Goal: Information Seeking & Learning: Learn about a topic

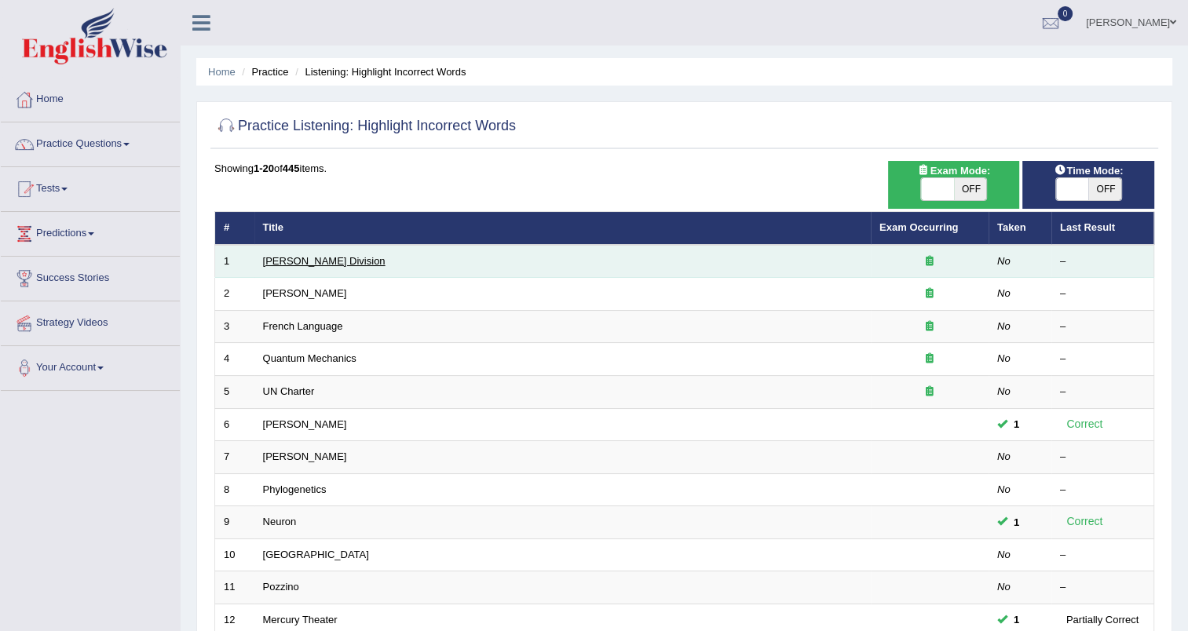
drag, startPoint x: 0, startPoint y: 0, endPoint x: 289, endPoint y: 261, distance: 389.2
click at [289, 261] on link "Ward Division" at bounding box center [324, 261] width 122 height 12
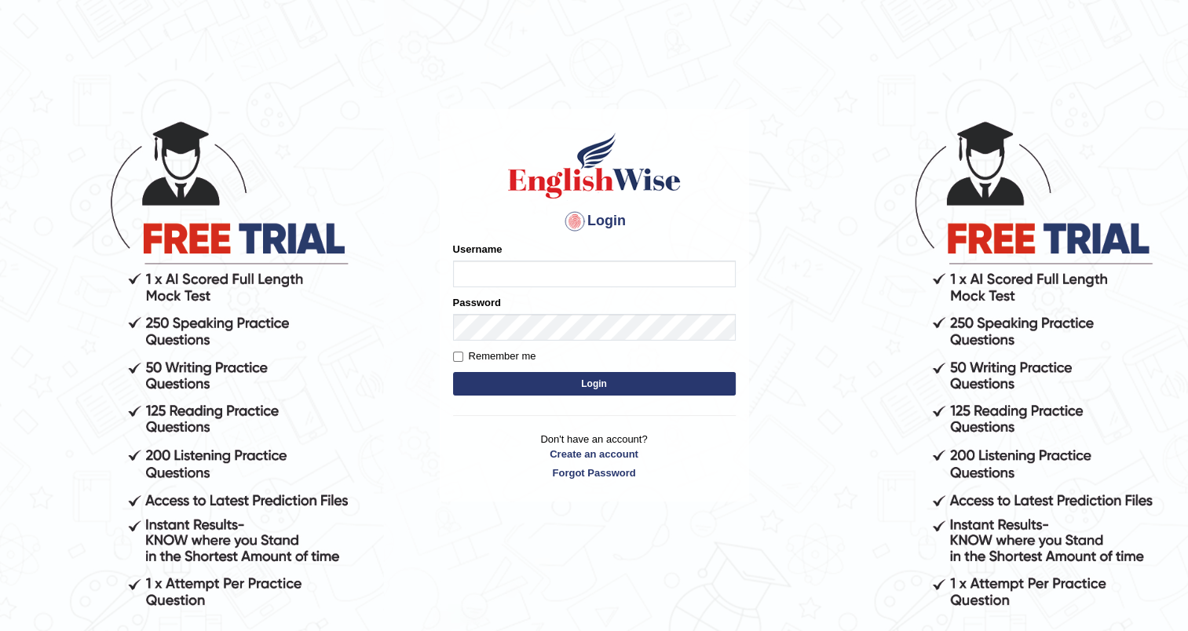
type input "yosuf_parramatta"
click at [522, 373] on button "Login" at bounding box center [594, 384] width 283 height 24
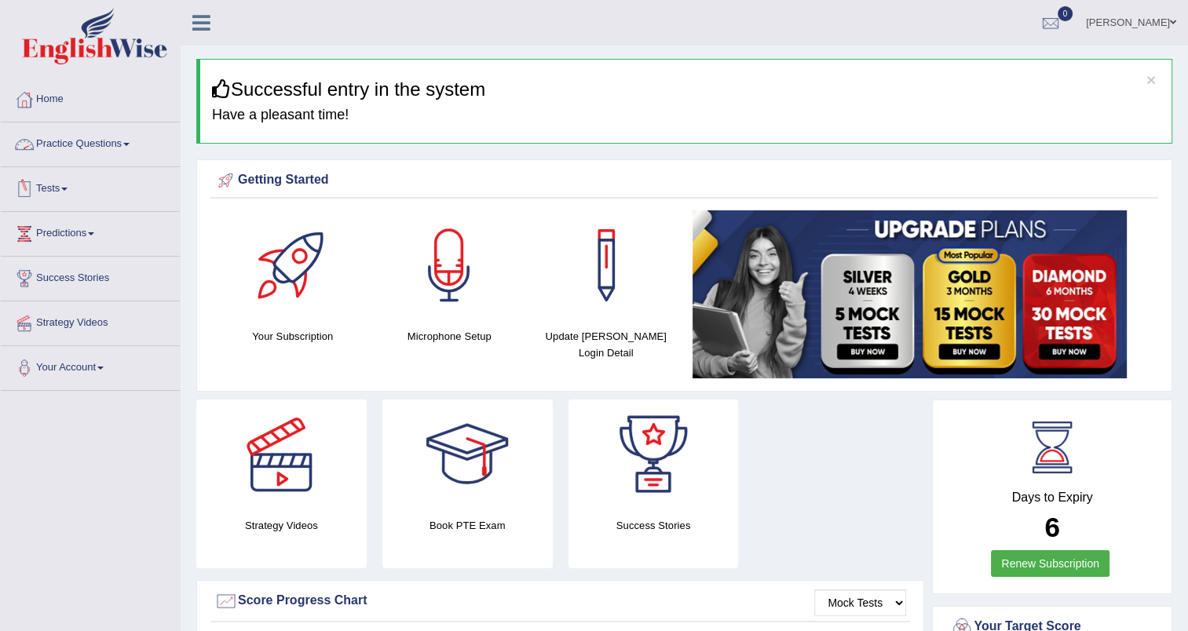
click at [119, 148] on link "Practice Questions" at bounding box center [90, 141] width 179 height 39
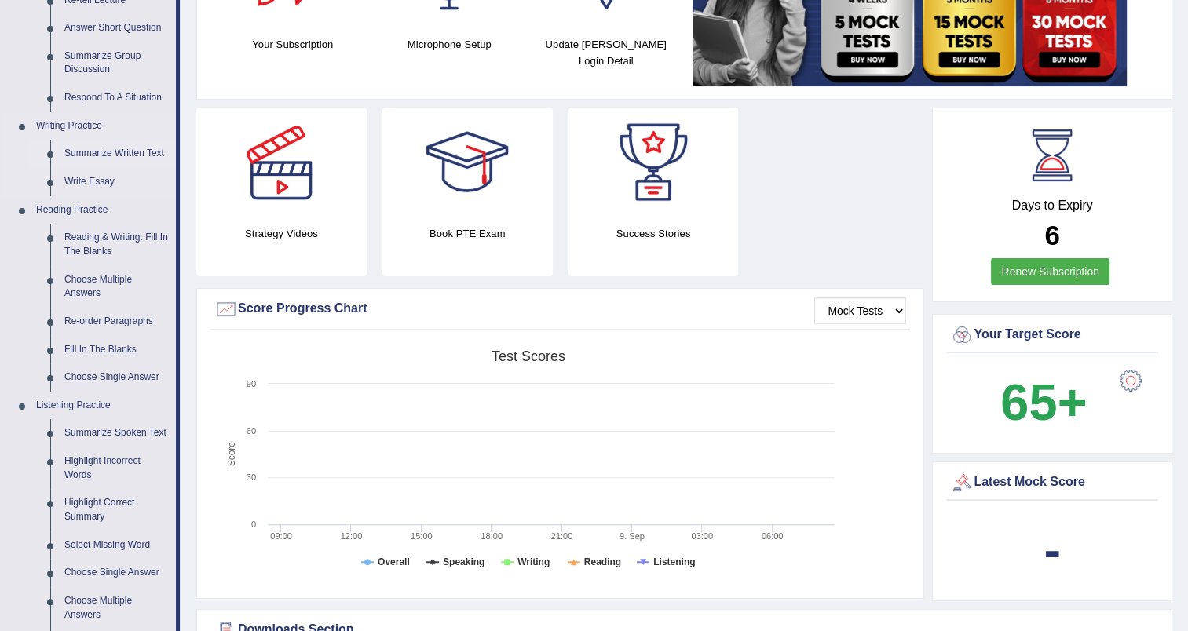
scroll to position [294, 0]
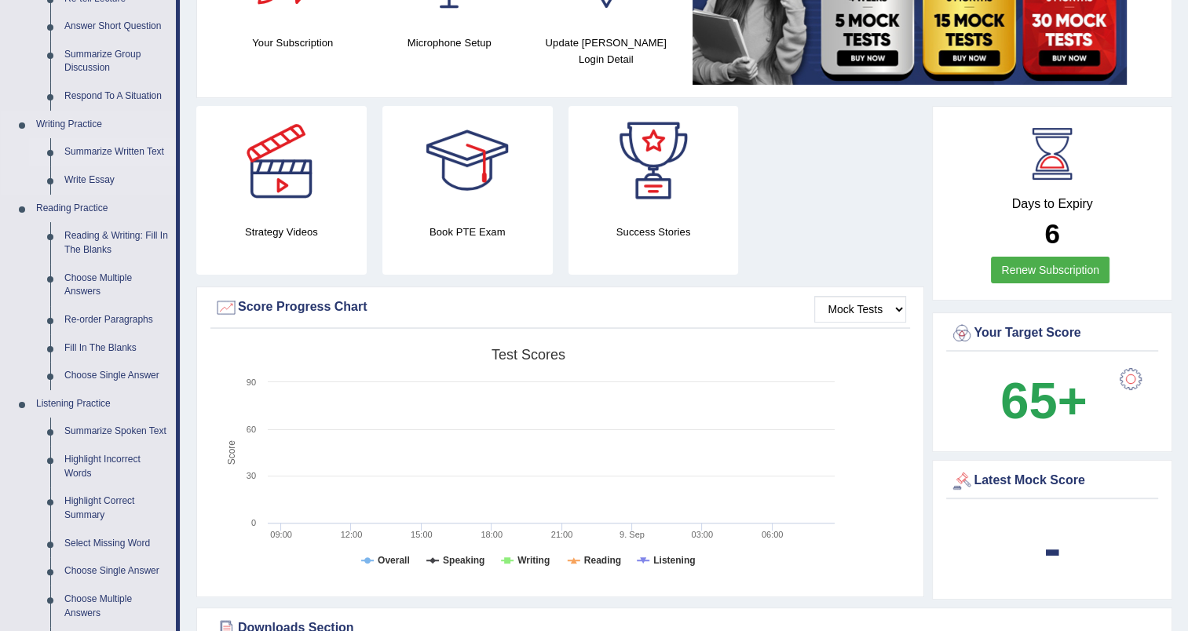
click at [95, 459] on link "Highlight Incorrect Words" at bounding box center [116, 467] width 119 height 42
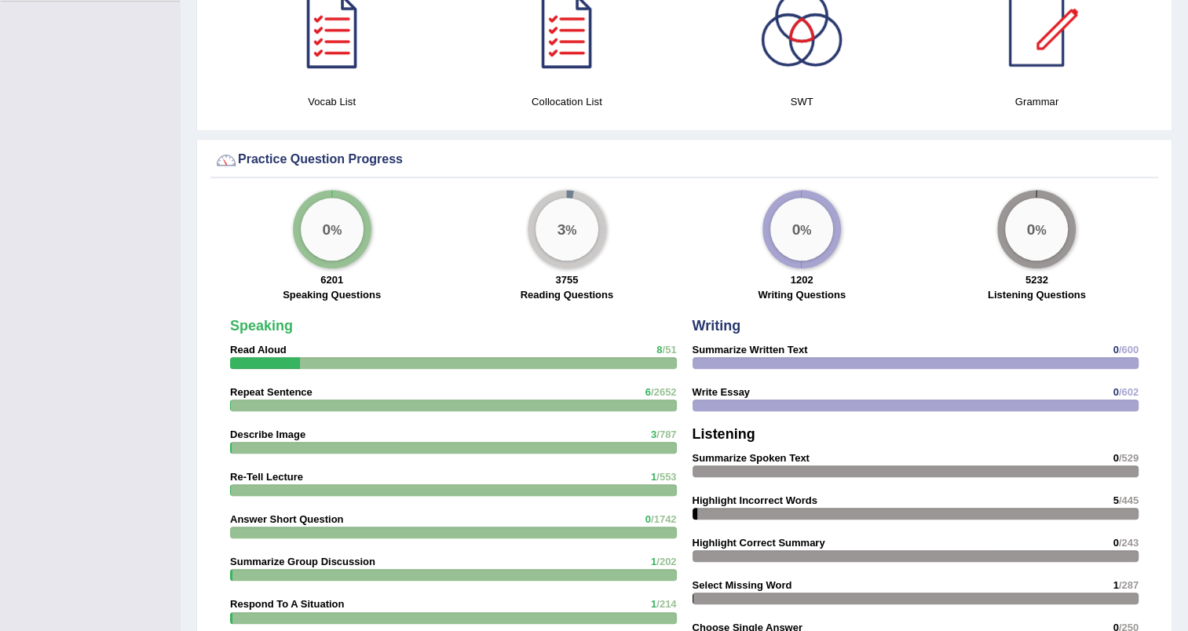
scroll to position [895, 0]
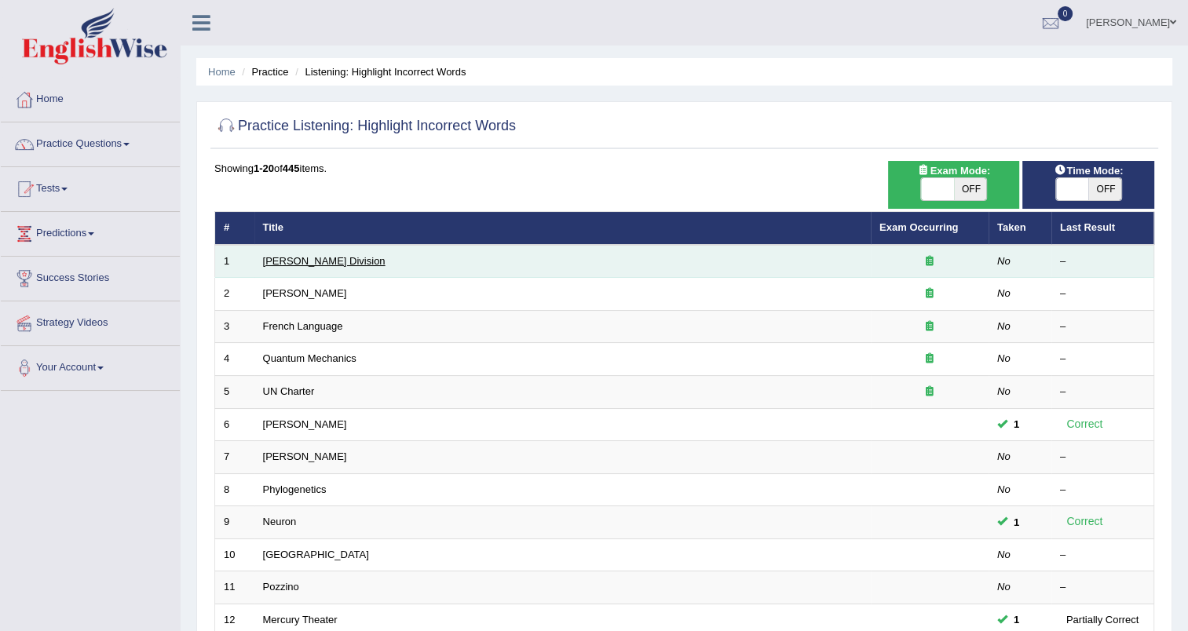
click at [284, 256] on link "Ward Division" at bounding box center [324, 261] width 122 height 12
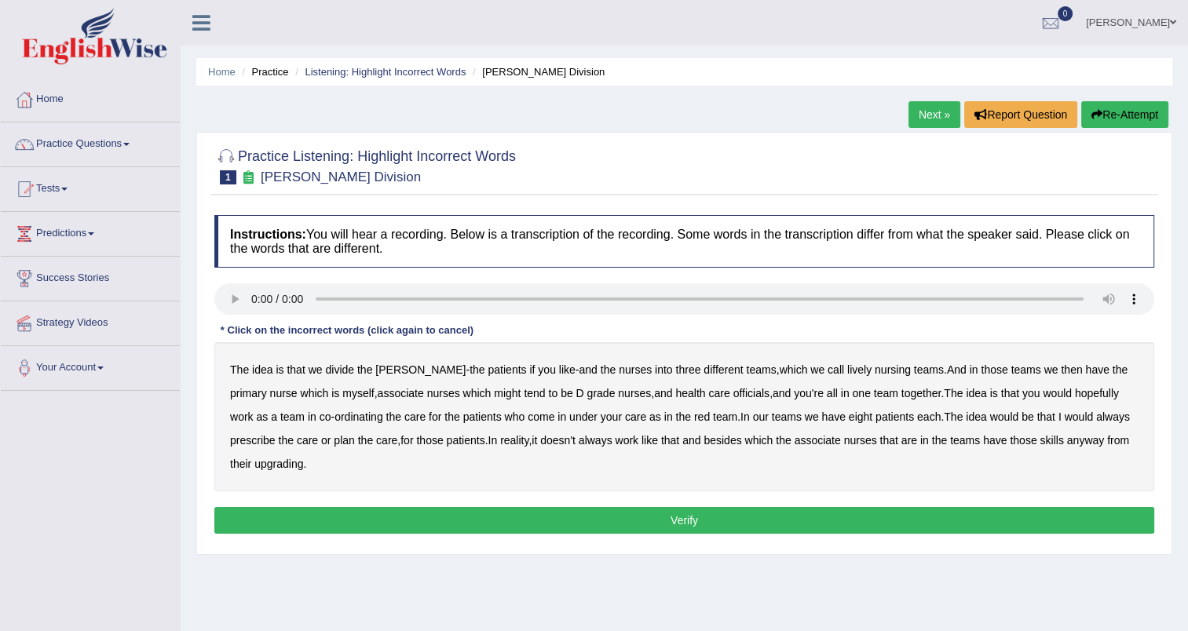
click at [828, 367] on b "call" at bounding box center [836, 370] width 16 height 13
click at [342, 390] on b "myself" at bounding box center [357, 393] width 31 height 13
click at [378, 394] on b "associate" at bounding box center [401, 393] width 46 height 13
click at [427, 393] on b "nurses" at bounding box center [443, 393] width 33 height 13
click at [795, 443] on b "associate" at bounding box center [818, 440] width 46 height 13
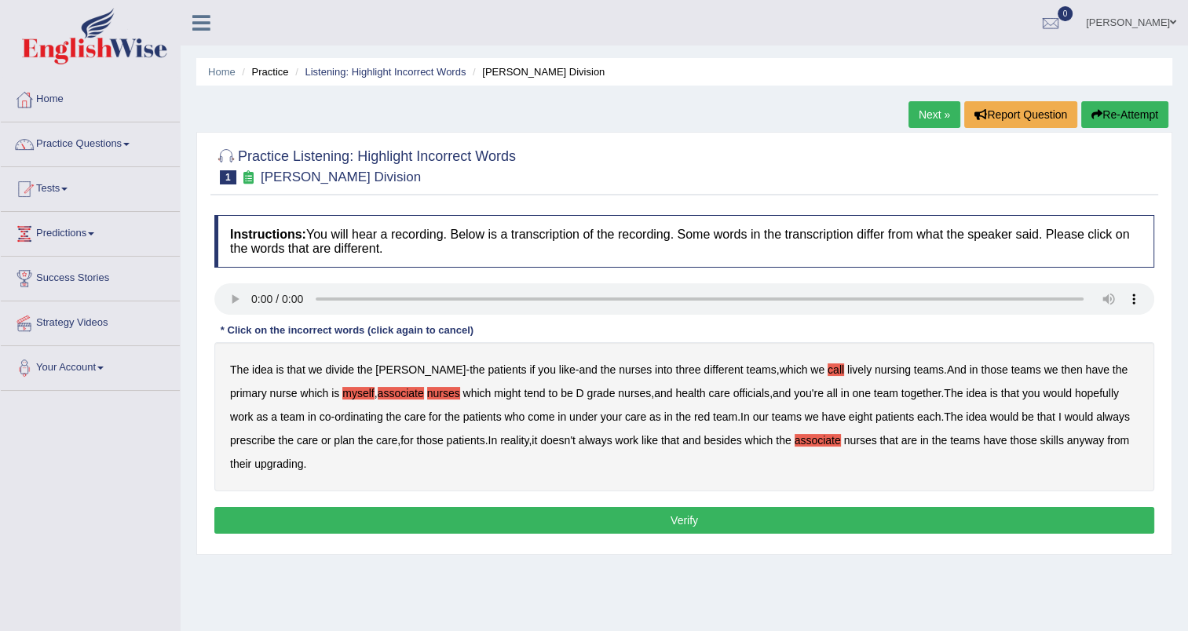
click at [795, 443] on b "associate" at bounding box center [818, 440] width 46 height 13
click at [828, 371] on b "call" at bounding box center [836, 370] width 16 height 13
click at [810, 370] on b "we" at bounding box center [817, 370] width 14 height 13
click at [342, 393] on b "myself" at bounding box center [357, 393] width 31 height 13
click at [378, 394] on b "associate" at bounding box center [401, 393] width 46 height 13
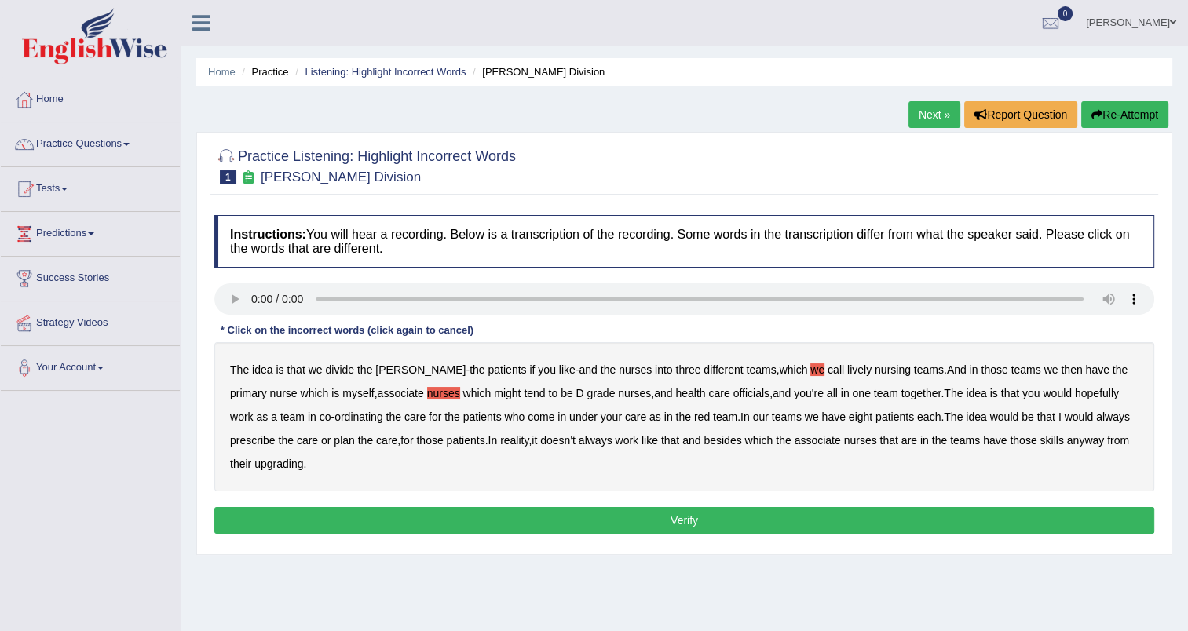
click at [427, 394] on b "nurses" at bounding box center [443, 393] width 33 height 13
click at [494, 396] on b "might" at bounding box center [507, 393] width 27 height 13
click at [1096, 411] on b "always" at bounding box center [1113, 417] width 34 height 13
click at [1096, 419] on b "always" at bounding box center [1113, 417] width 34 height 13
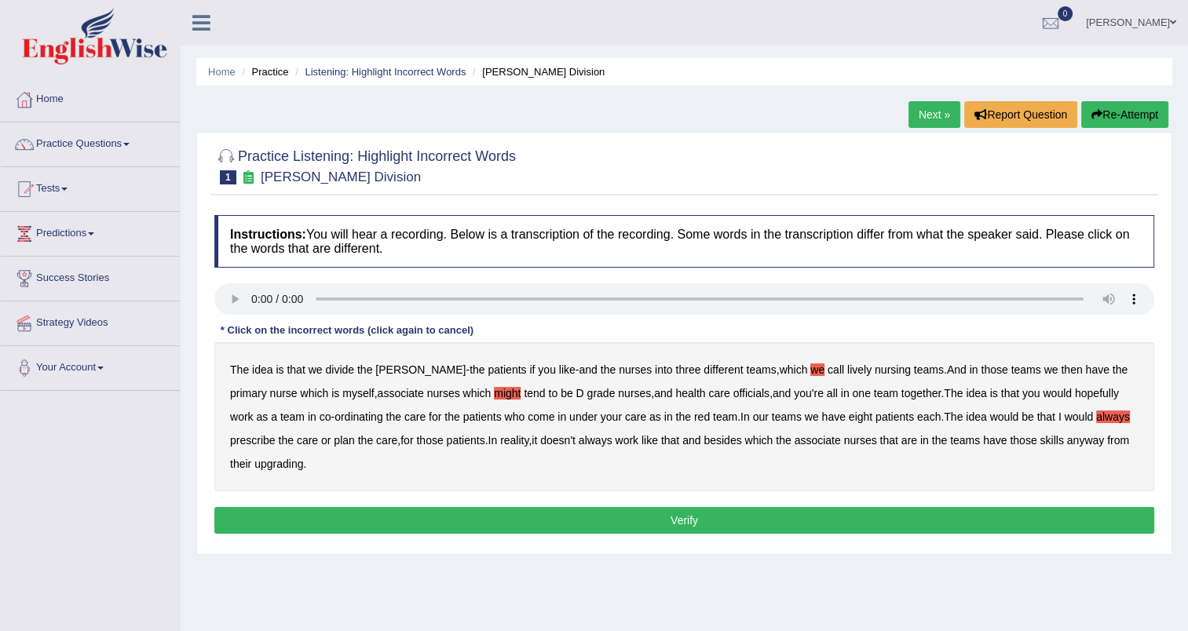
click at [254, 465] on b "upgrading" at bounding box center [278, 464] width 49 height 13
click at [394, 525] on button "Verify" at bounding box center [684, 520] width 940 height 27
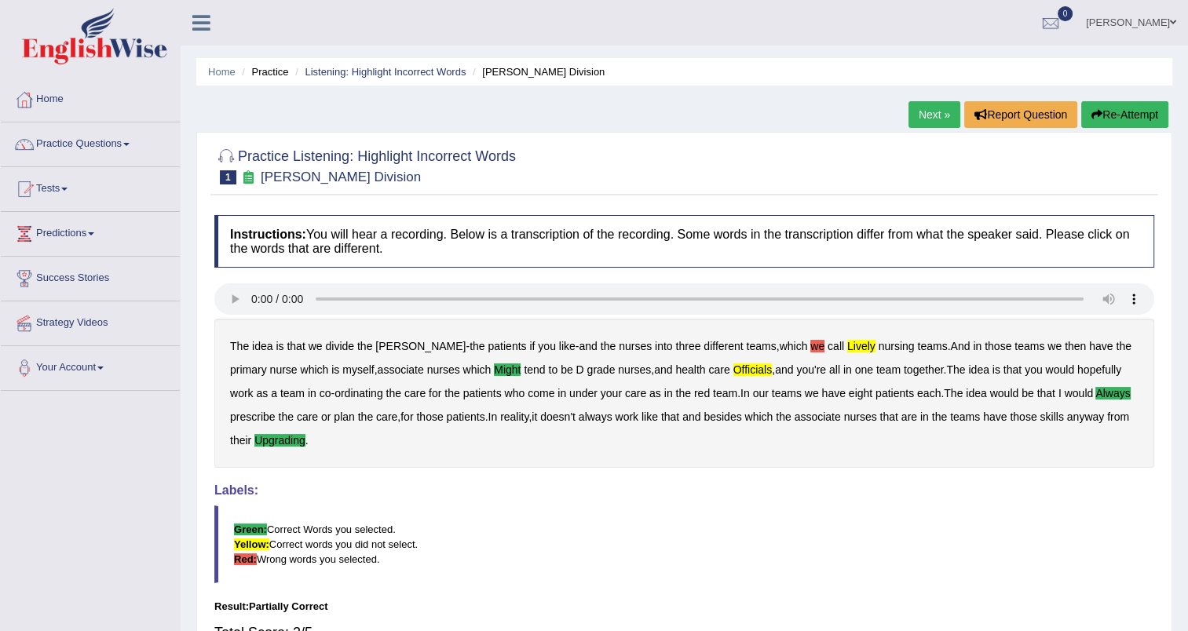
click at [938, 108] on link "Next »" at bounding box center [934, 114] width 52 height 27
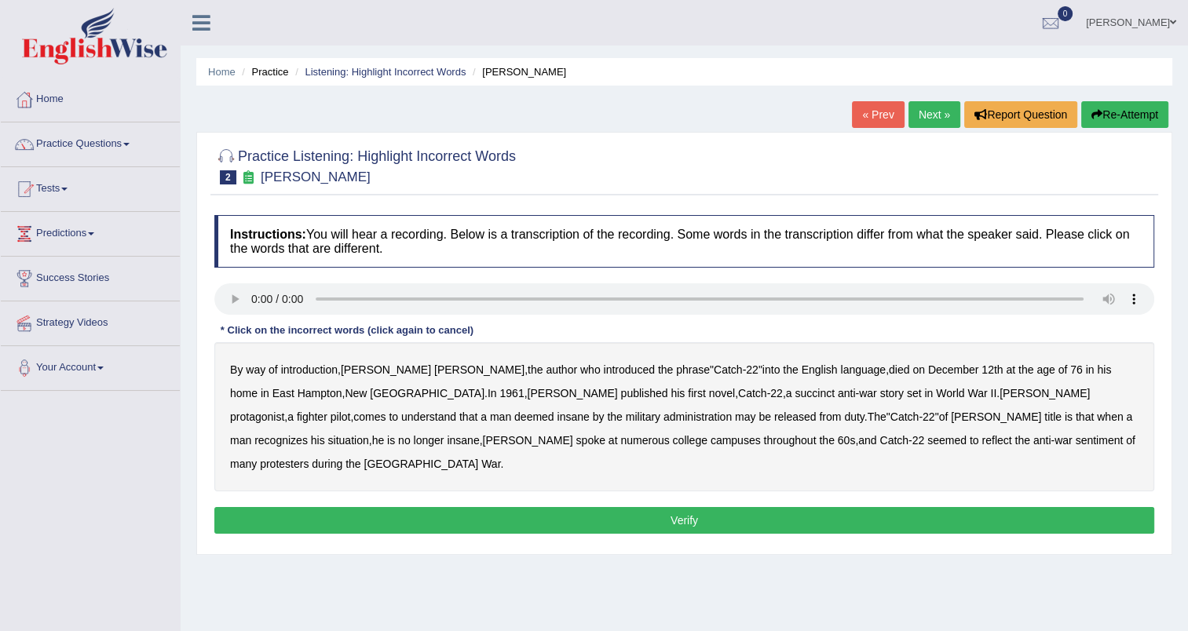
click at [795, 396] on b "succinct" at bounding box center [815, 393] width 40 height 13
click at [663, 418] on b "administration" at bounding box center [697, 417] width 68 height 13
click at [369, 434] on b "situation" at bounding box center [348, 440] width 41 height 13
click at [982, 439] on b "reflect" at bounding box center [997, 440] width 30 height 13
click at [761, 507] on button "Verify" at bounding box center [684, 520] width 940 height 27
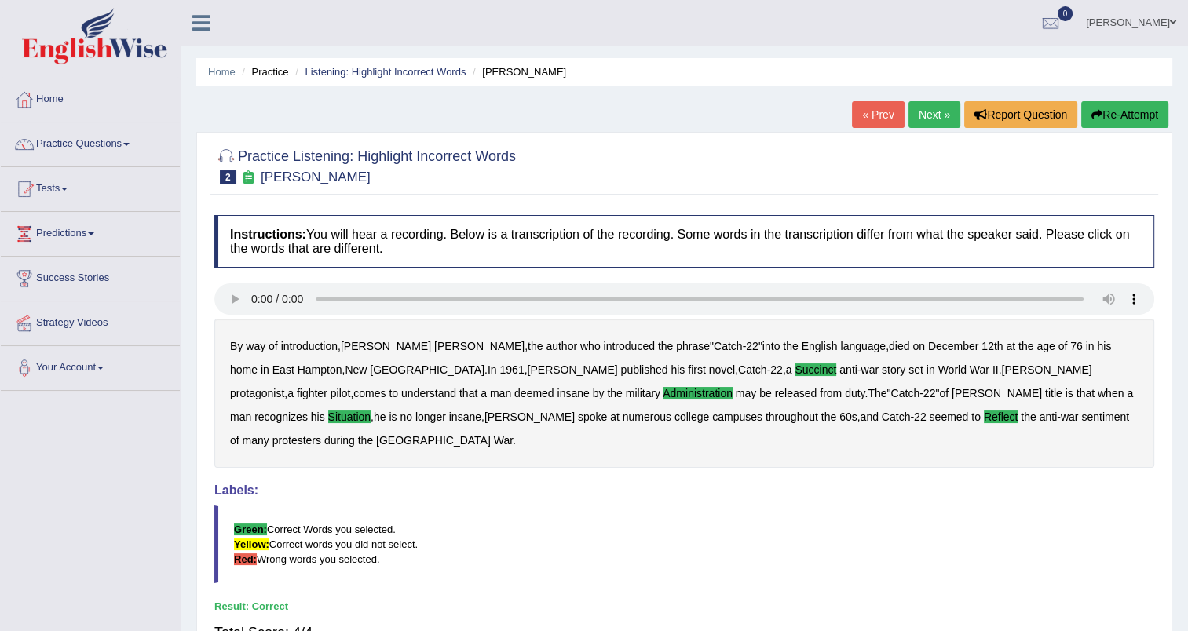
click at [925, 122] on link "Next »" at bounding box center [934, 114] width 52 height 27
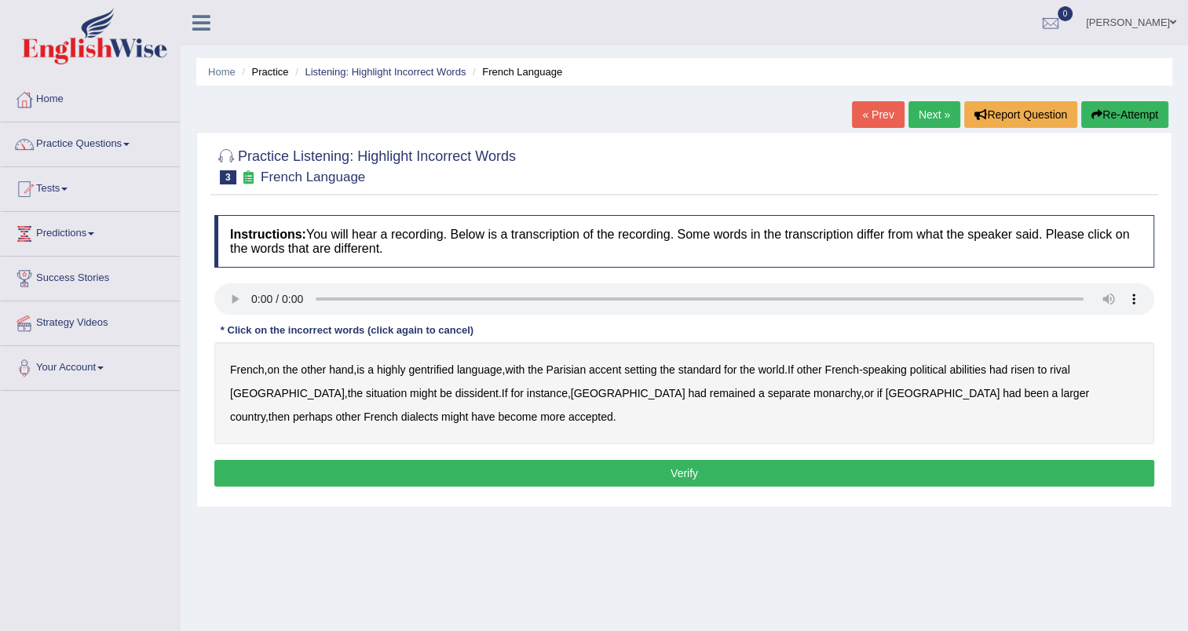
click at [459, 370] on b "language" at bounding box center [480, 370] width 46 height 13
click at [455, 370] on div "French , on the other hand , is a highly gentrified language , with the Parisia…" at bounding box center [684, 393] width 940 height 102
click at [449, 369] on b "gentrified" at bounding box center [431, 370] width 46 height 13
click at [465, 370] on b "language" at bounding box center [480, 370] width 46 height 13
click at [972, 370] on b "abilities" at bounding box center [967, 370] width 37 height 13
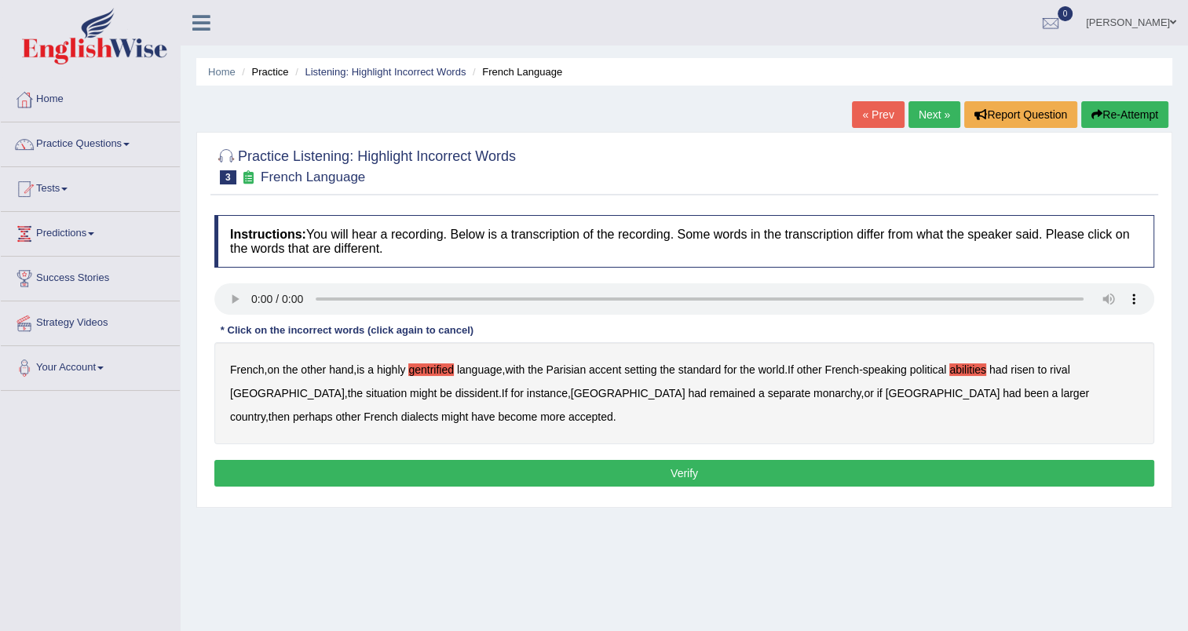
click at [455, 397] on b "dissident" at bounding box center [476, 393] width 43 height 13
click at [813, 393] on b "monarchy" at bounding box center [836, 393] width 47 height 13
click at [628, 479] on button "Verify" at bounding box center [684, 473] width 940 height 27
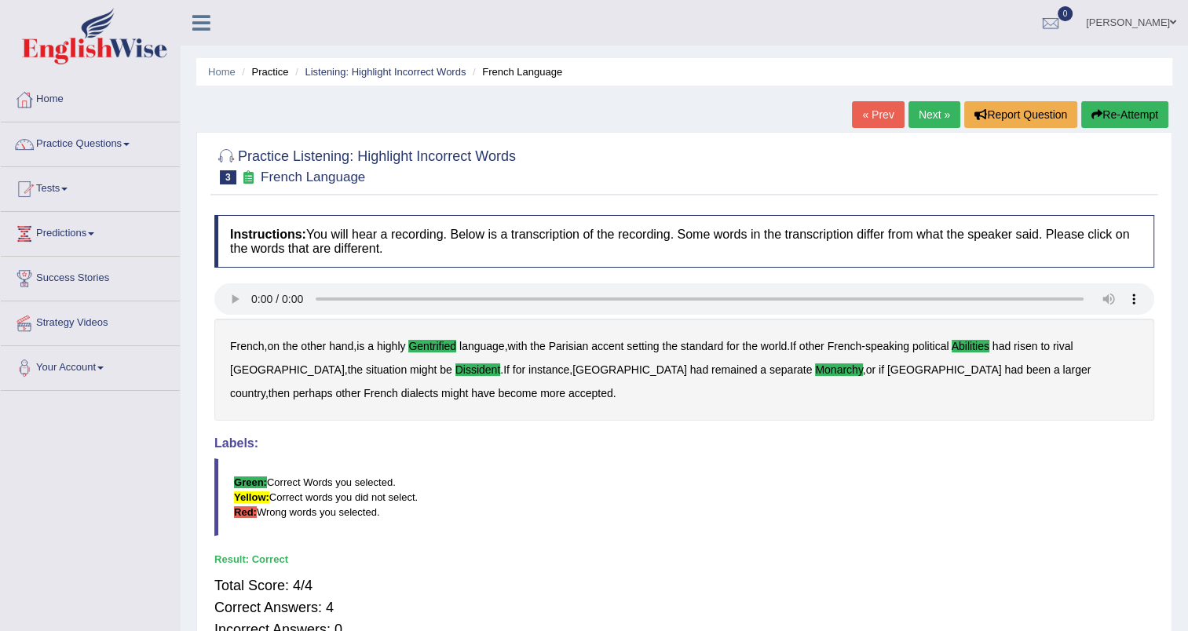
click at [933, 115] on link "Next »" at bounding box center [934, 114] width 52 height 27
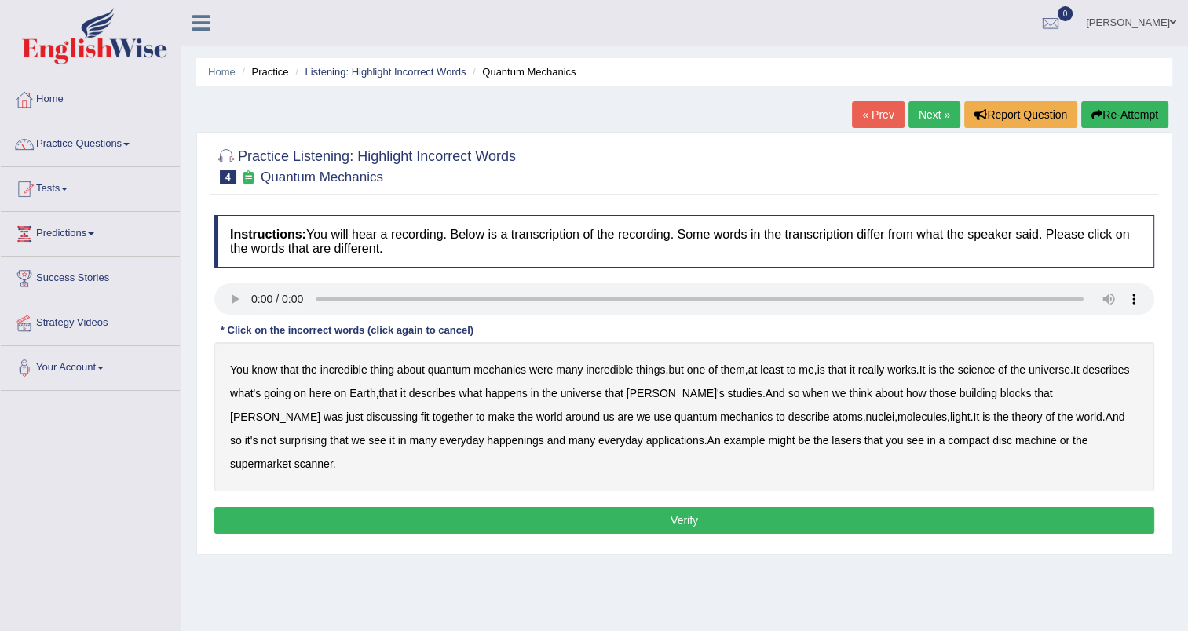
click at [987, 371] on b "science" at bounding box center [976, 370] width 37 height 13
click at [367, 416] on b "discussing" at bounding box center [392, 417] width 51 height 13
click at [487, 444] on b "happenings" at bounding box center [515, 440] width 57 height 13
click at [1015, 443] on b "machine" at bounding box center [1036, 440] width 42 height 13
click at [806, 507] on button "Verify" at bounding box center [684, 520] width 940 height 27
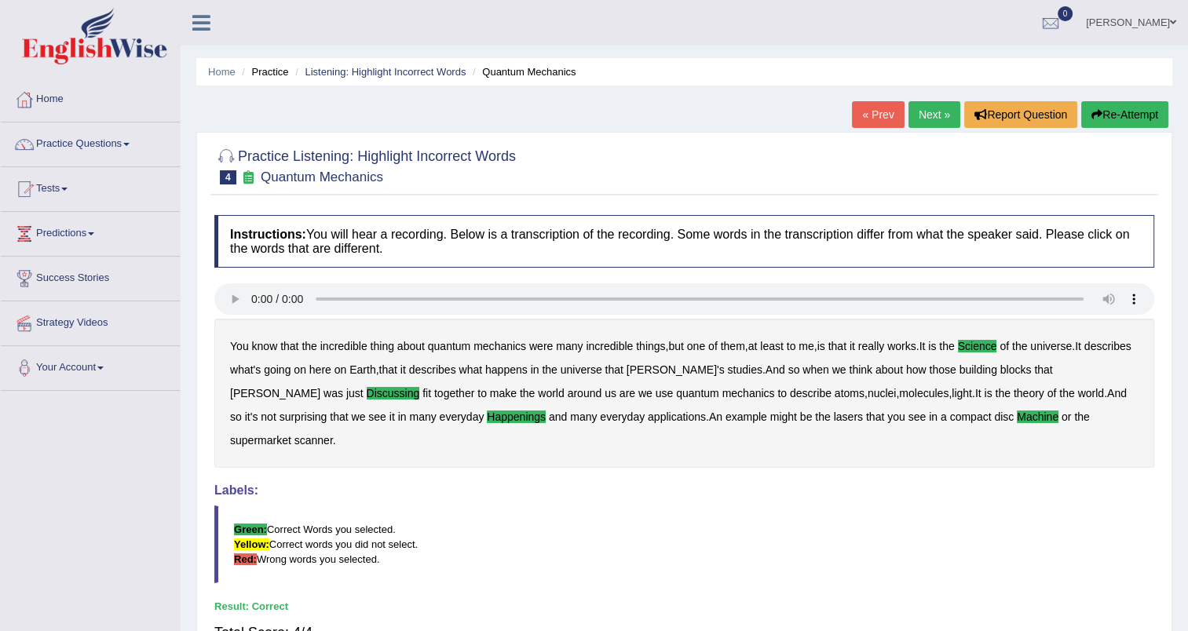
click at [942, 114] on link "Next »" at bounding box center [934, 114] width 52 height 27
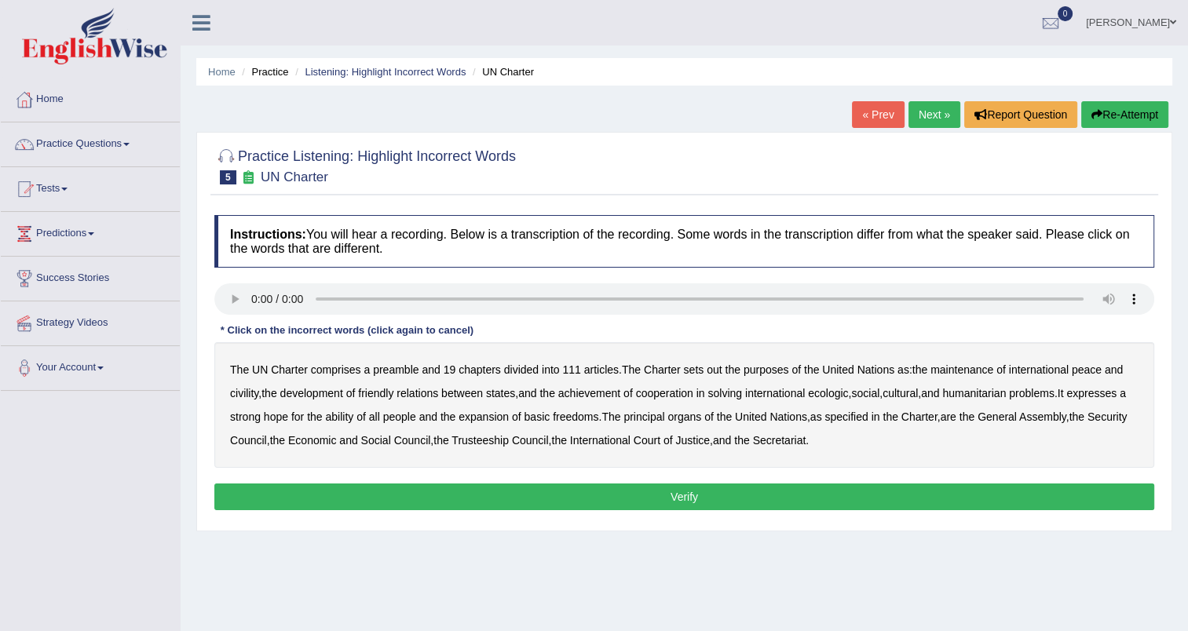
click at [775, 365] on b "purposes" at bounding box center [767, 370] width 46 height 13
click at [751, 370] on b "purposes" at bounding box center [767, 370] width 46 height 13
click at [245, 391] on b "civility" at bounding box center [244, 393] width 28 height 13
click at [840, 390] on b "ecologic" at bounding box center [828, 393] width 40 height 13
click at [353, 415] on b "ability" at bounding box center [339, 417] width 28 height 13
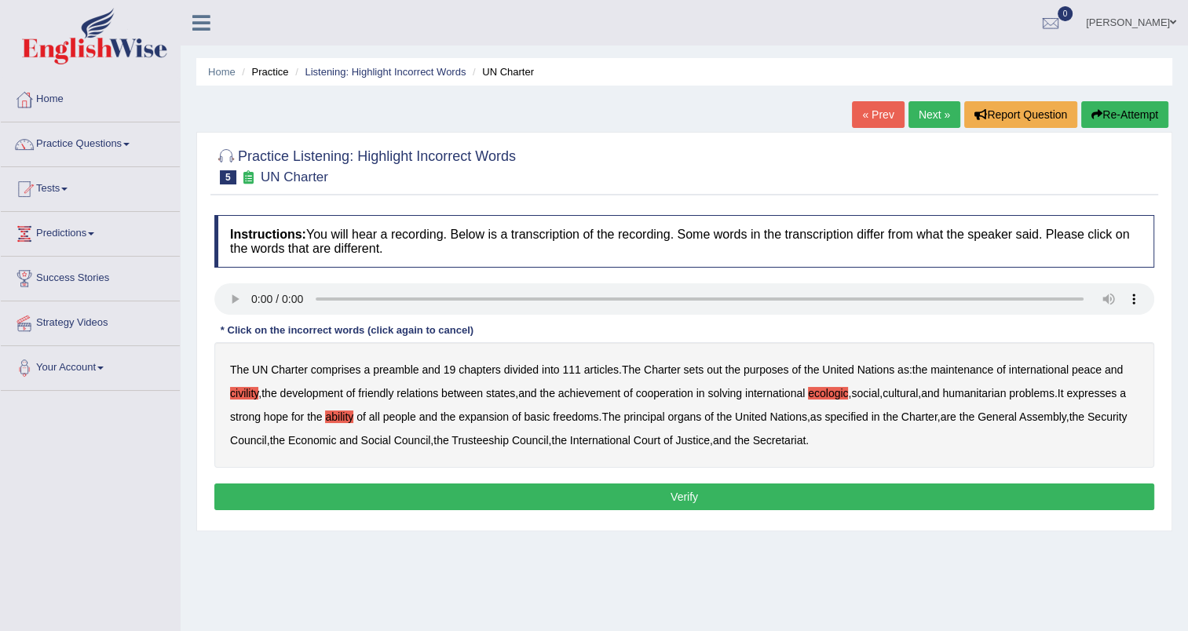
click at [701, 494] on button "Verify" at bounding box center [684, 497] width 940 height 27
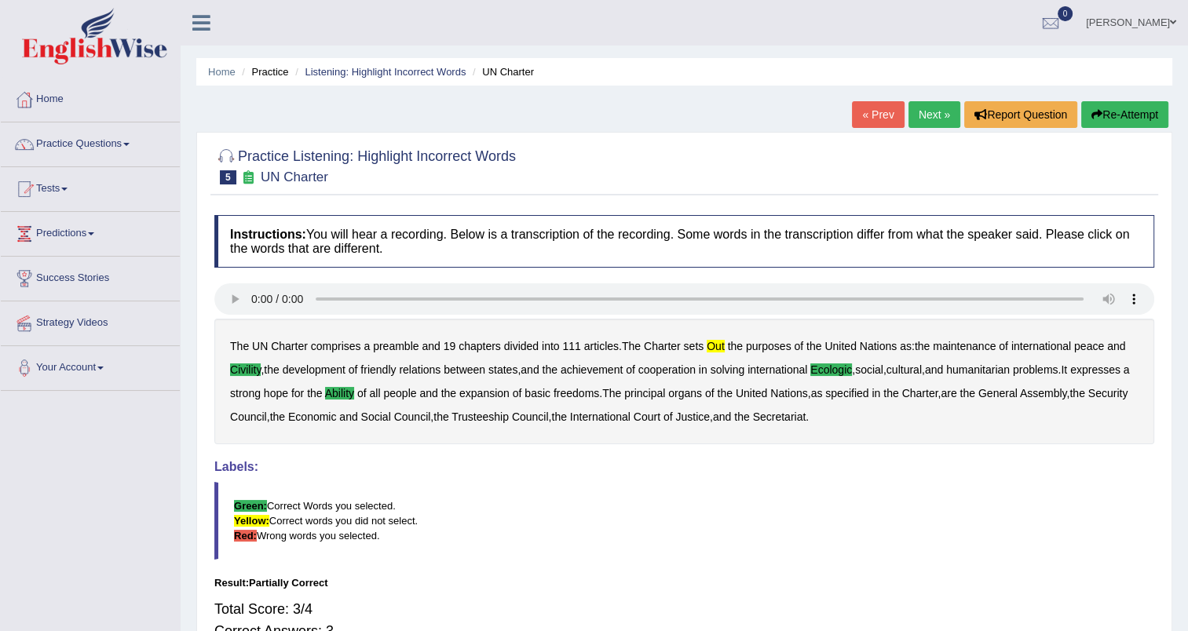
click at [928, 122] on link "Next »" at bounding box center [934, 114] width 52 height 27
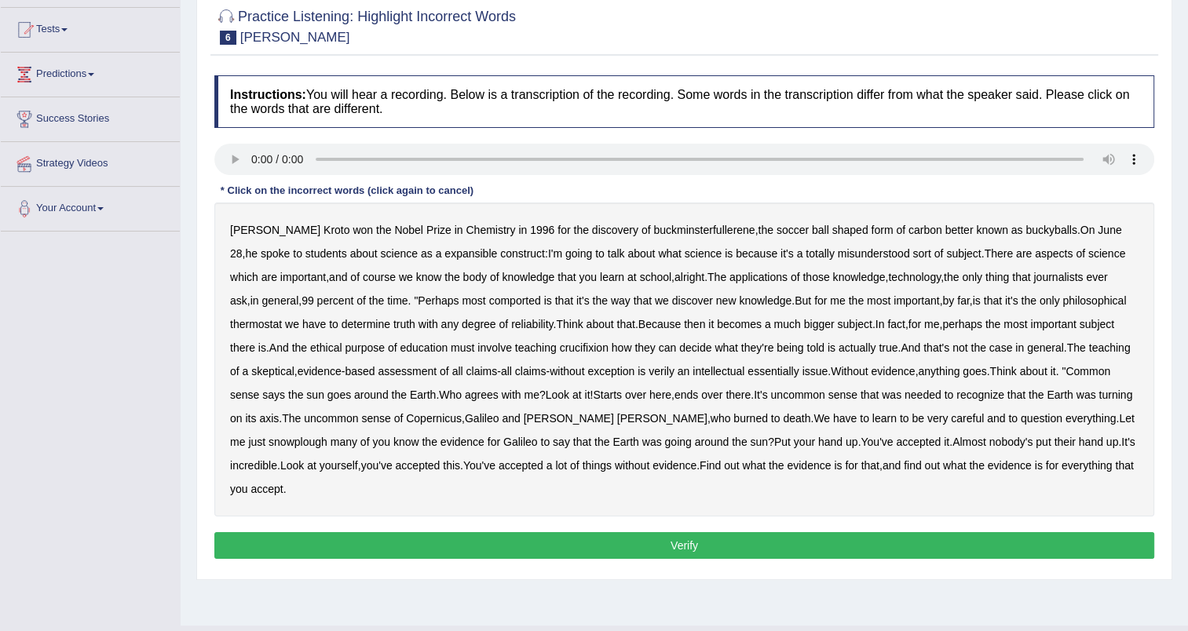
scroll to position [166, 0]
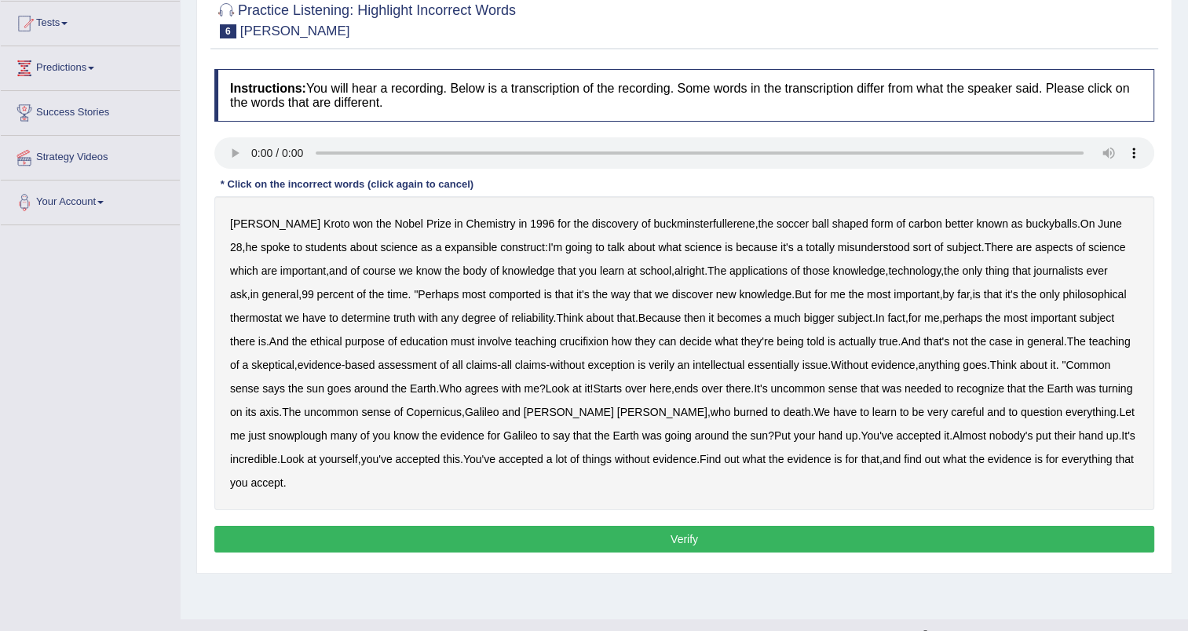
click at [444, 248] on b "expansible" at bounding box center [470, 247] width 53 height 13
click at [495, 297] on b "comported" at bounding box center [515, 294] width 52 height 13
click at [276, 319] on b "thermostat" at bounding box center [256, 318] width 52 height 13
click at [597, 342] on b "crucifixion" at bounding box center [584, 341] width 49 height 13
click at [670, 367] on b "verily" at bounding box center [662, 365] width 26 height 13
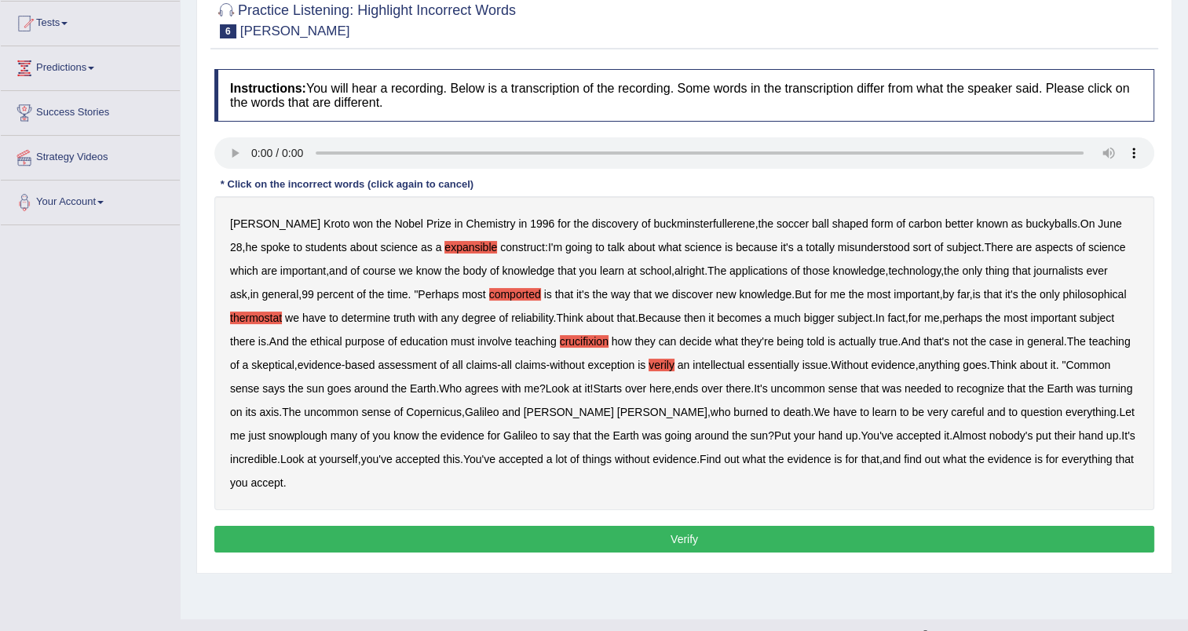
click at [787, 367] on b "essentially" at bounding box center [773, 365] width 51 height 13
click at [327, 430] on b "snowplough" at bounding box center [298, 436] width 59 height 13
click at [729, 526] on button "Verify" at bounding box center [684, 539] width 940 height 27
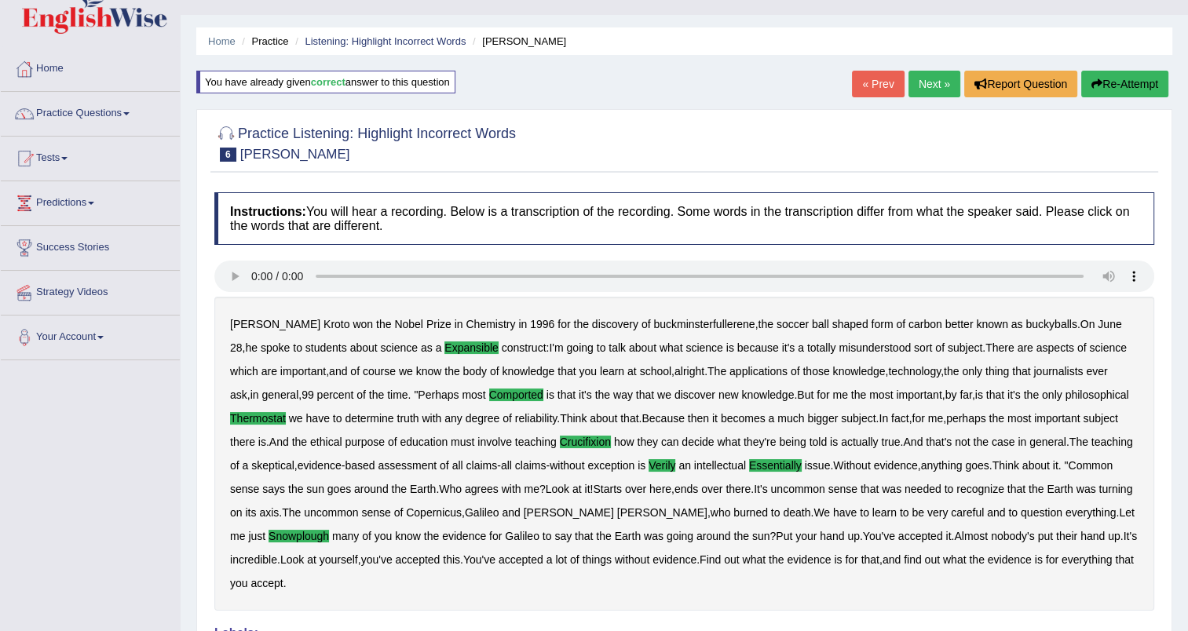
scroll to position [25, 0]
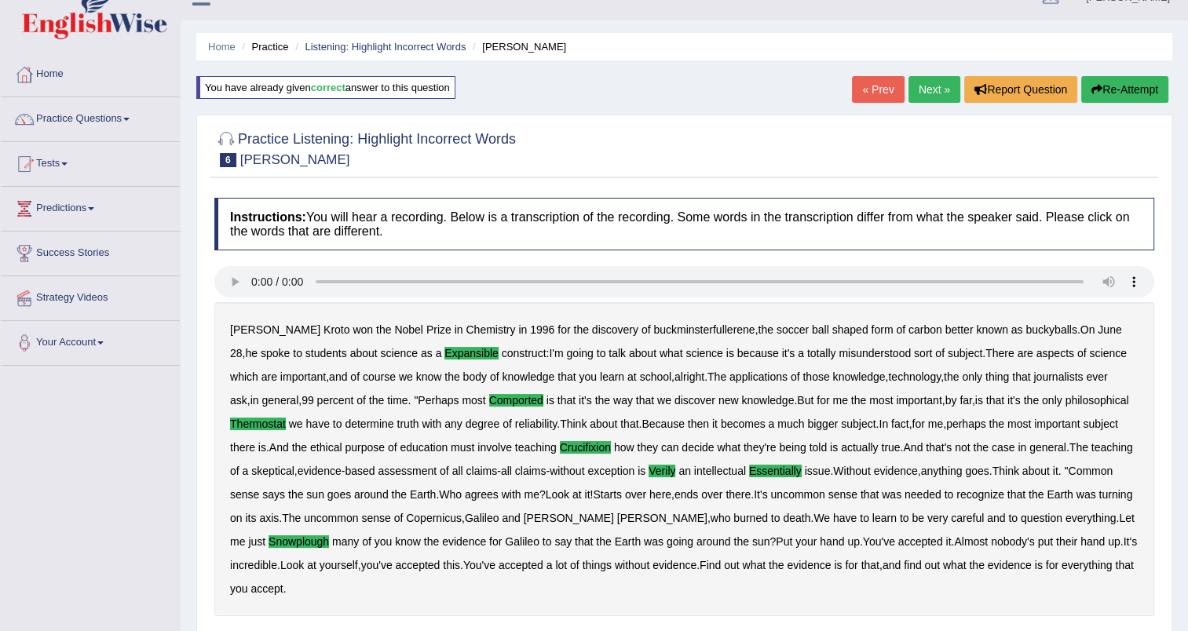
click at [927, 94] on link "Next »" at bounding box center [934, 89] width 52 height 27
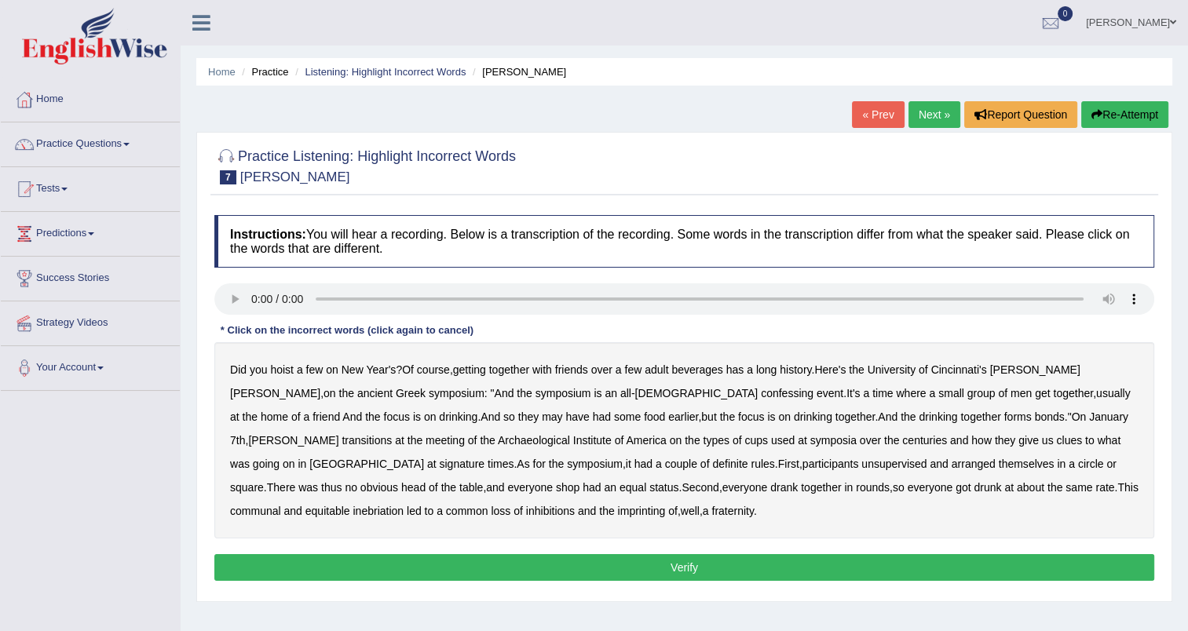
click at [846, 367] on b "Here's" at bounding box center [829, 370] width 31 height 13
click at [842, 365] on b "Here's" at bounding box center [829, 370] width 31 height 13
click at [761, 396] on b "confessing" at bounding box center [787, 393] width 53 height 13
click at [484, 458] on b "signature" at bounding box center [462, 464] width 46 height 13
click at [861, 466] on b "unsupervised" at bounding box center [893, 464] width 65 height 13
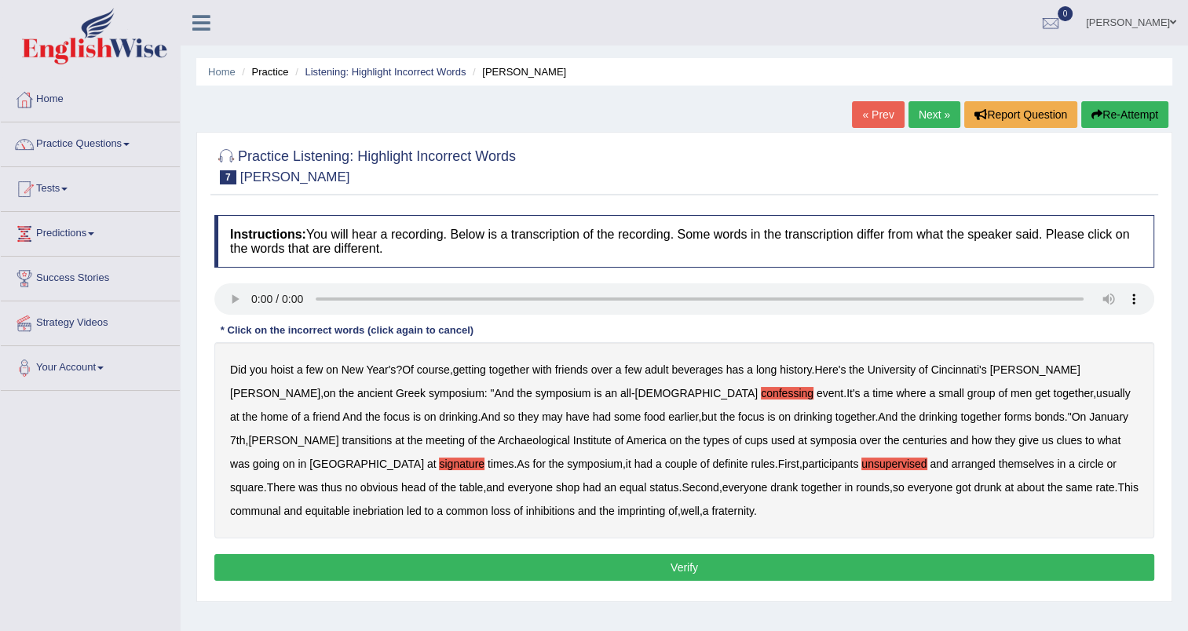
click at [556, 486] on b "shop" at bounding box center [568, 487] width 24 height 13
click at [618, 513] on b "imprinting" at bounding box center [642, 511] width 48 height 13
click at [430, 555] on button "Verify" at bounding box center [684, 567] width 940 height 27
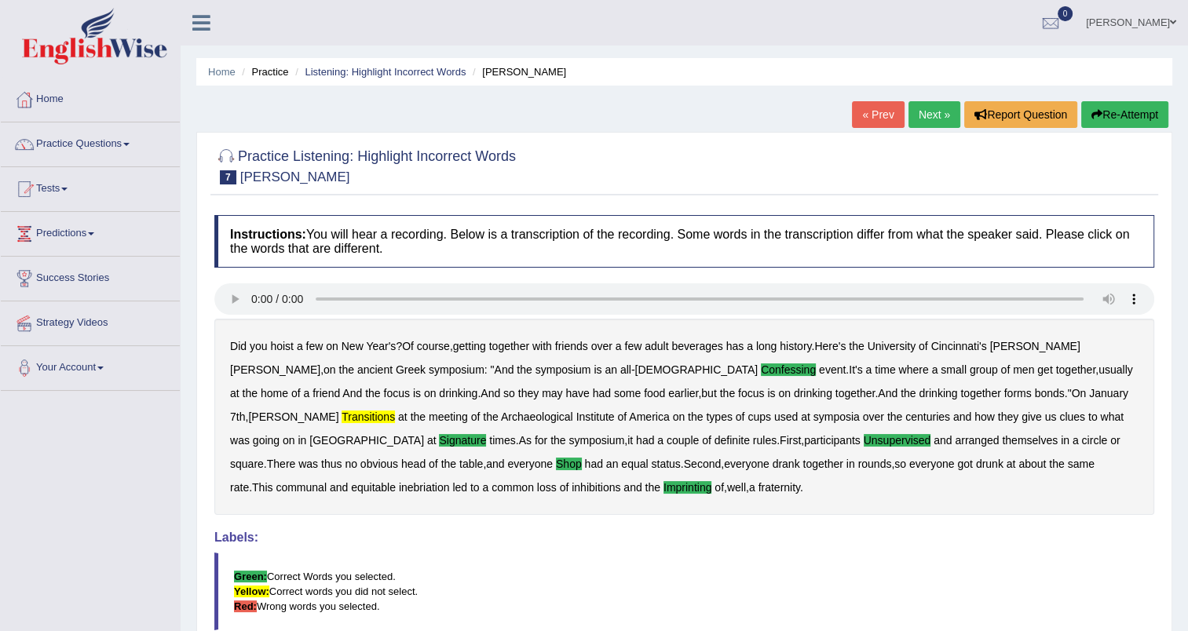
click at [930, 116] on link "Next »" at bounding box center [934, 114] width 52 height 27
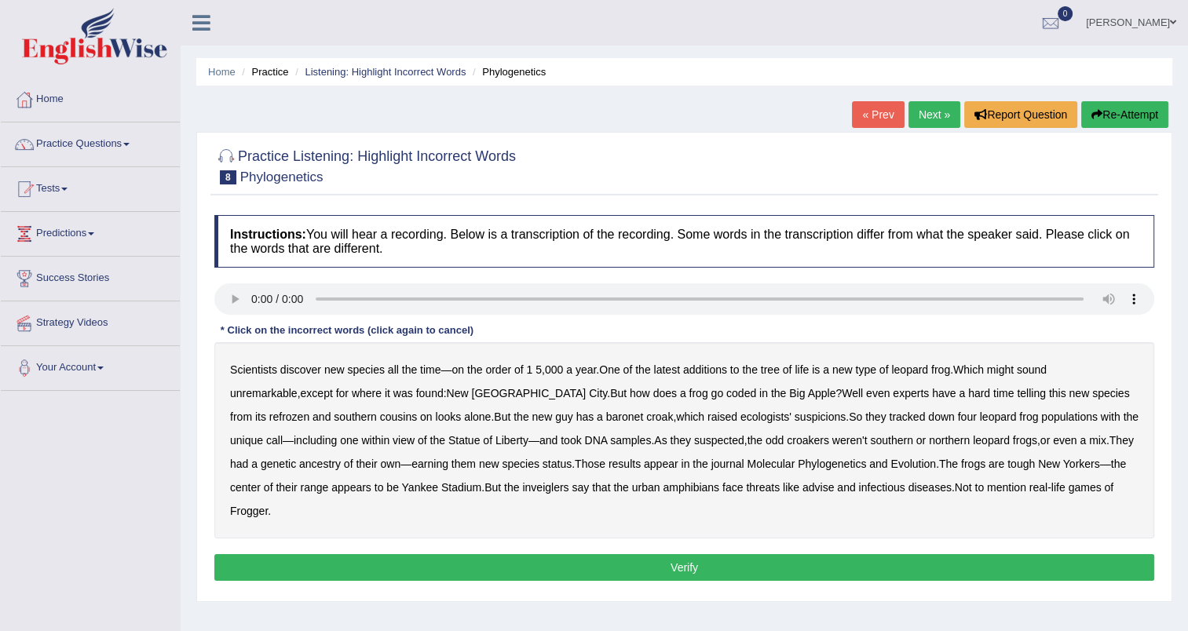
click at [726, 395] on b "coded" at bounding box center [741, 393] width 30 height 13
click at [309, 411] on b "refrozen" at bounding box center [289, 417] width 40 height 13
click at [606, 418] on b "baronet" at bounding box center [624, 417] width 37 height 13
click at [798, 465] on b "Phylogenetics" at bounding box center [832, 464] width 68 height 13
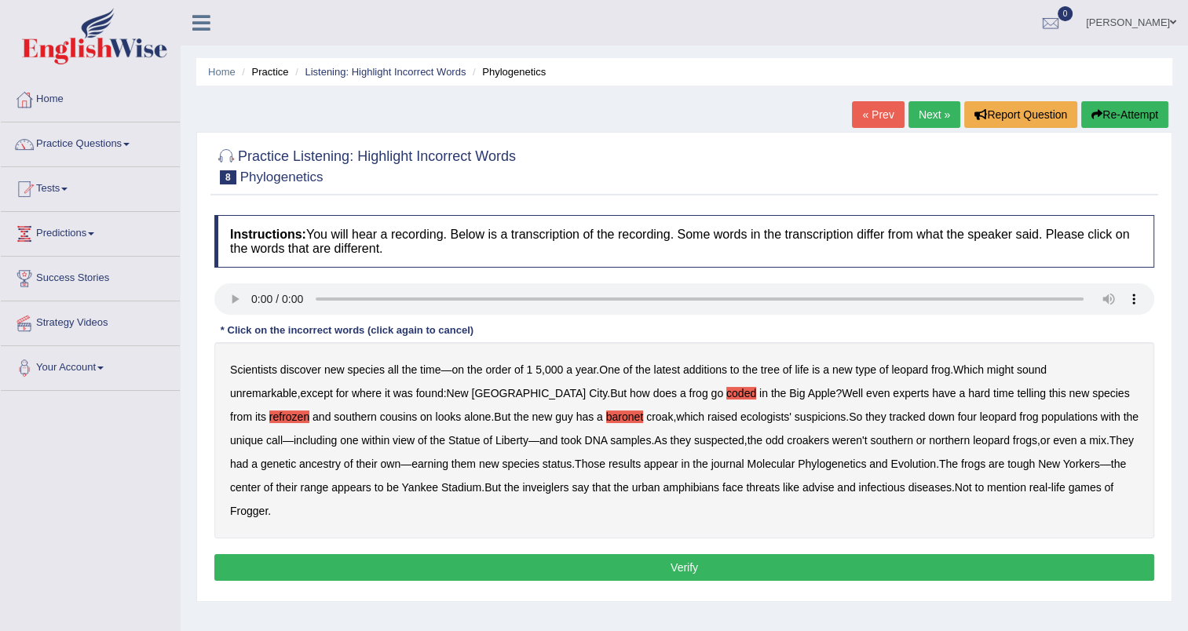
click at [798, 465] on b "Phylogenetics" at bounding box center [832, 464] width 68 height 13
click at [522, 486] on b "inveiglers" at bounding box center [545, 487] width 46 height 13
click at [802, 489] on b "advise" at bounding box center [817, 487] width 31 height 13
click at [697, 554] on button "Verify" at bounding box center [684, 567] width 940 height 27
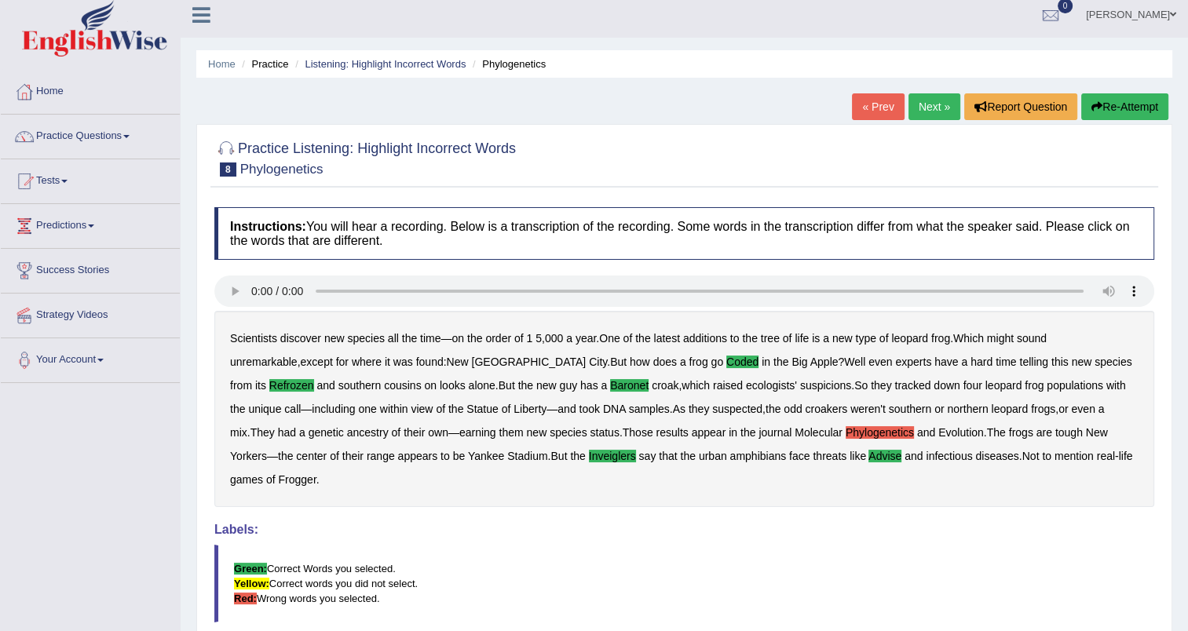
scroll to position [5, 0]
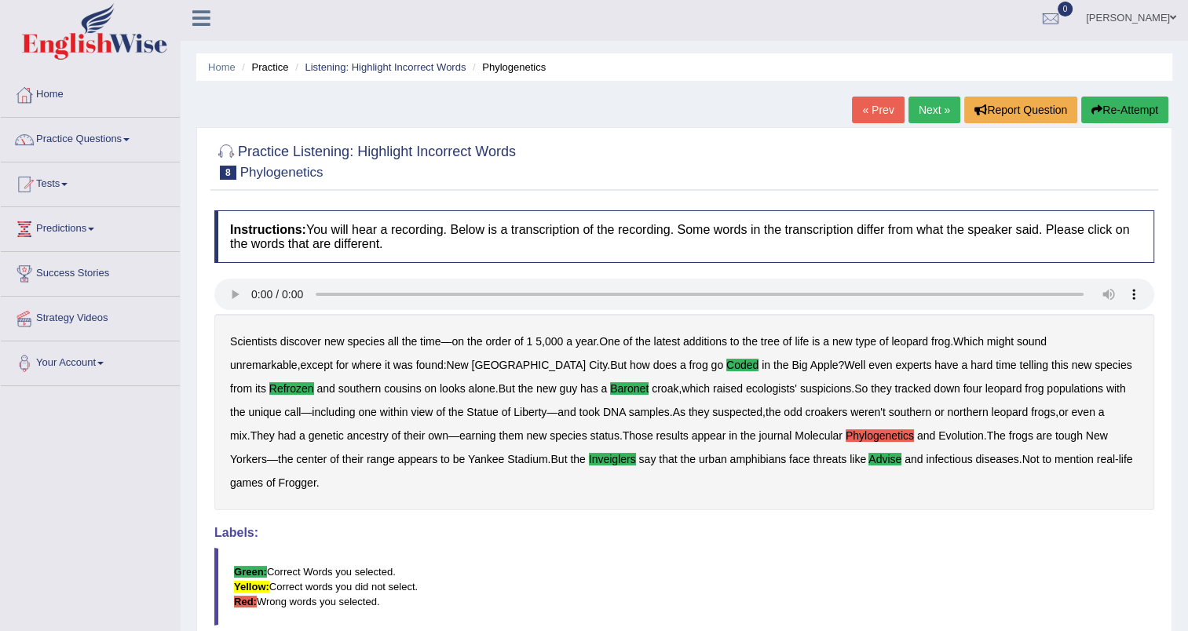
click at [938, 108] on link "Next »" at bounding box center [934, 110] width 52 height 27
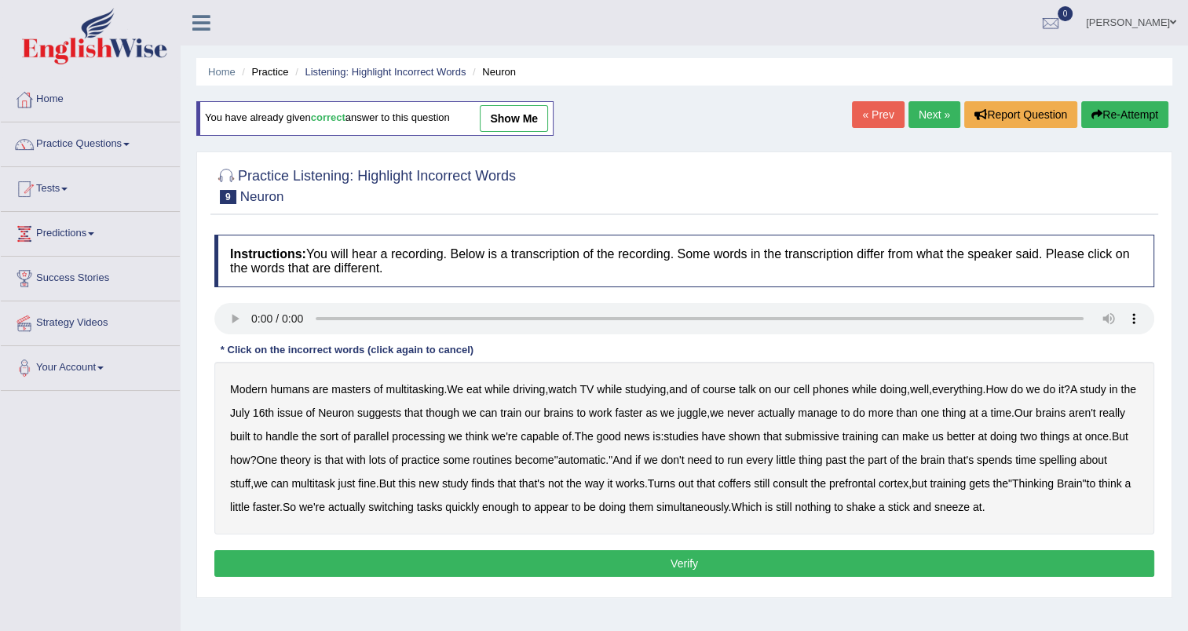
click at [839, 431] on b "submissive" at bounding box center [811, 436] width 54 height 13
click at [1076, 459] on b "spelling" at bounding box center [1057, 460] width 37 height 13
click at [751, 481] on b "coffers" at bounding box center [734, 483] width 33 height 13
click at [690, 563] on button "Verify" at bounding box center [684, 563] width 940 height 27
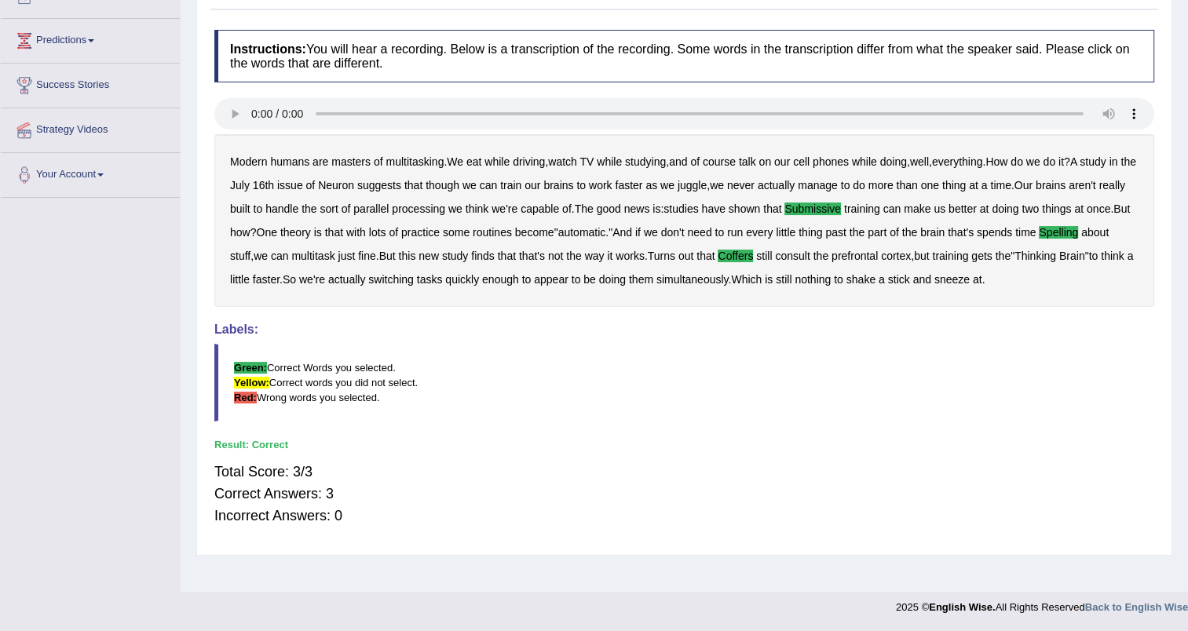
scroll to position [71, 0]
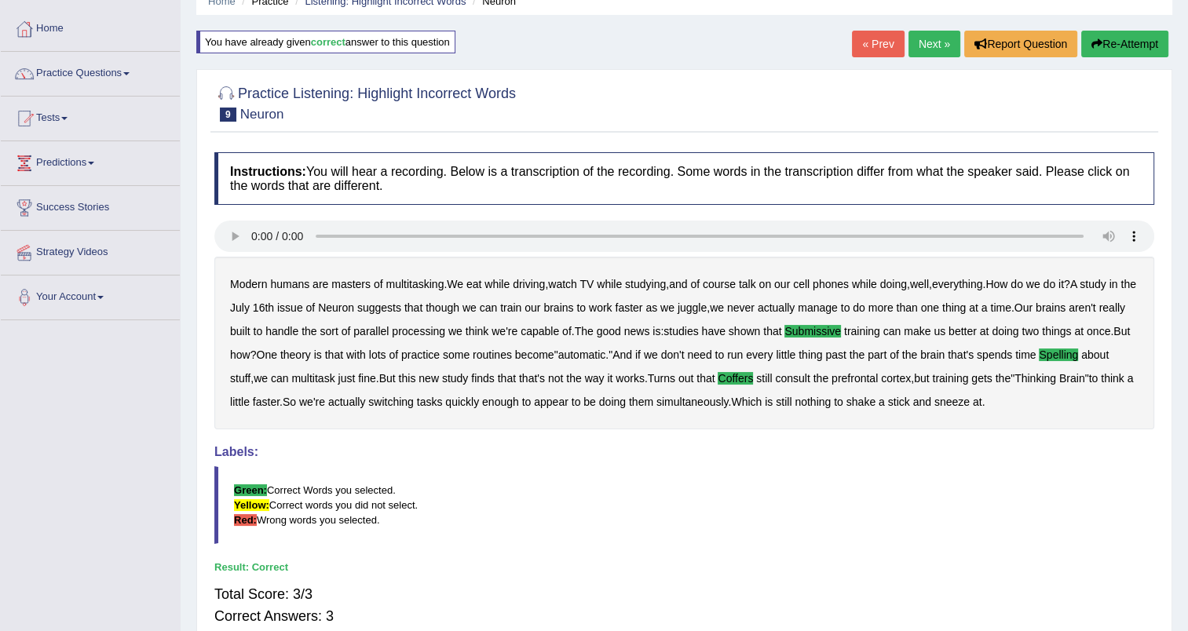
click at [937, 49] on link "Next »" at bounding box center [934, 44] width 52 height 27
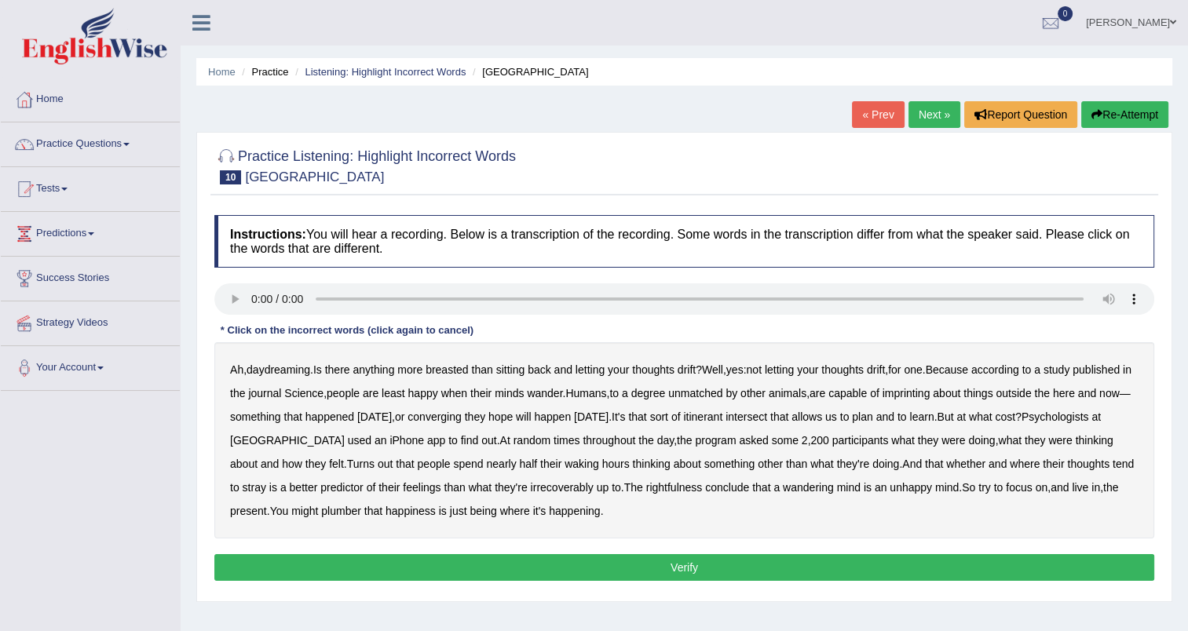
click at [462, 370] on b "breasted" at bounding box center [447, 370] width 42 height 13
click at [930, 393] on b "imprinting" at bounding box center [907, 393] width 48 height 13
click at [462, 415] on b "converging" at bounding box center [435, 417] width 54 height 13
click at [594, 490] on b "irrecoverably" at bounding box center [562, 487] width 63 height 13
click at [679, 488] on b "rightfulness" at bounding box center [674, 487] width 57 height 13
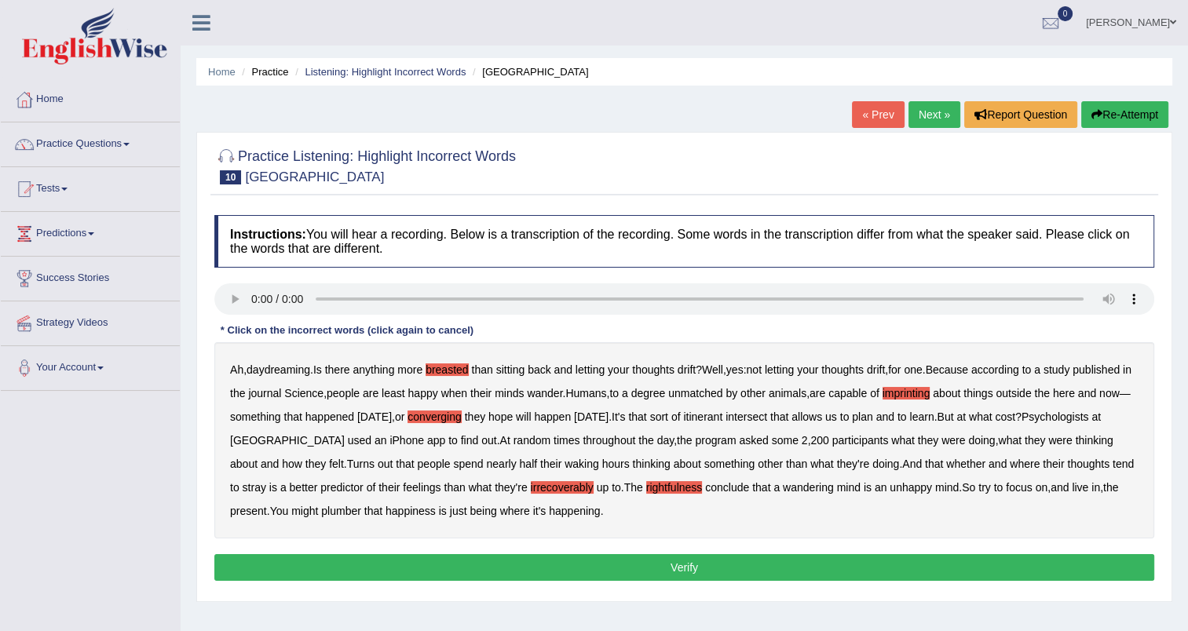
click at [361, 512] on b "plumber" at bounding box center [341, 511] width 40 height 13
click at [556, 557] on button "Verify" at bounding box center [684, 567] width 940 height 27
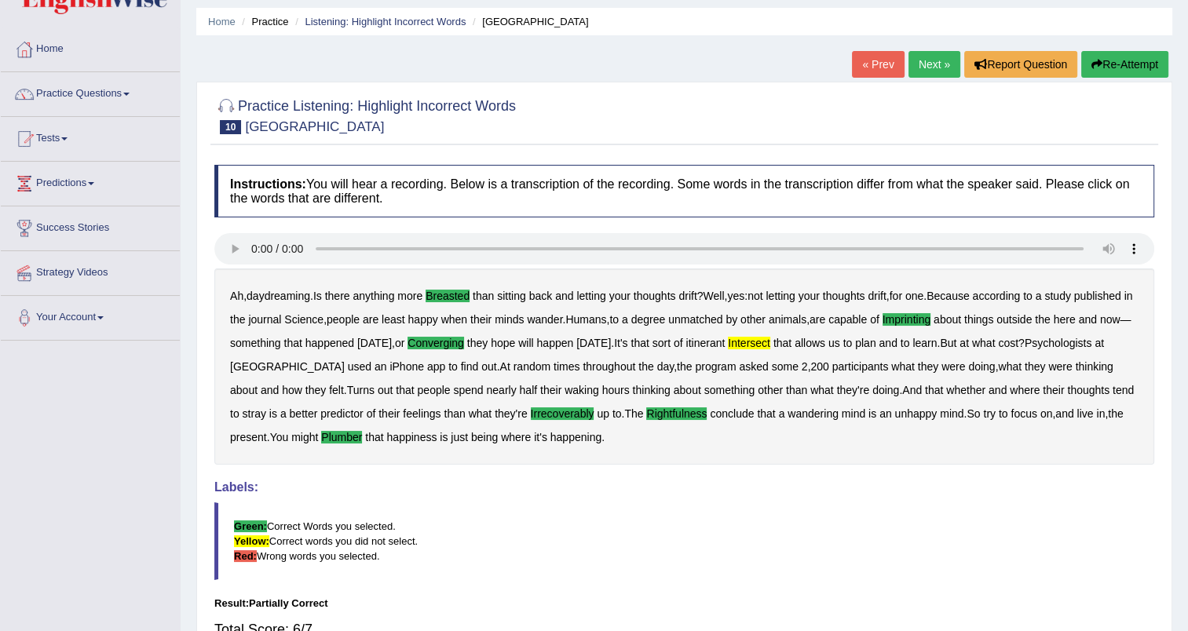
scroll to position [47, 0]
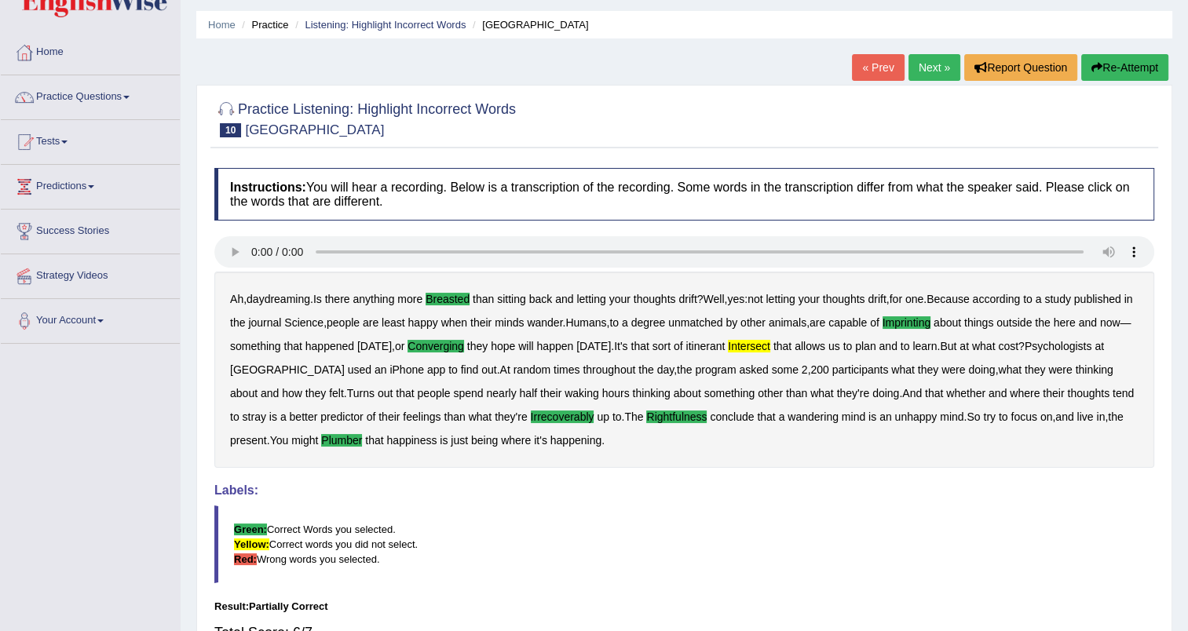
click at [918, 63] on link "Next »" at bounding box center [934, 67] width 52 height 27
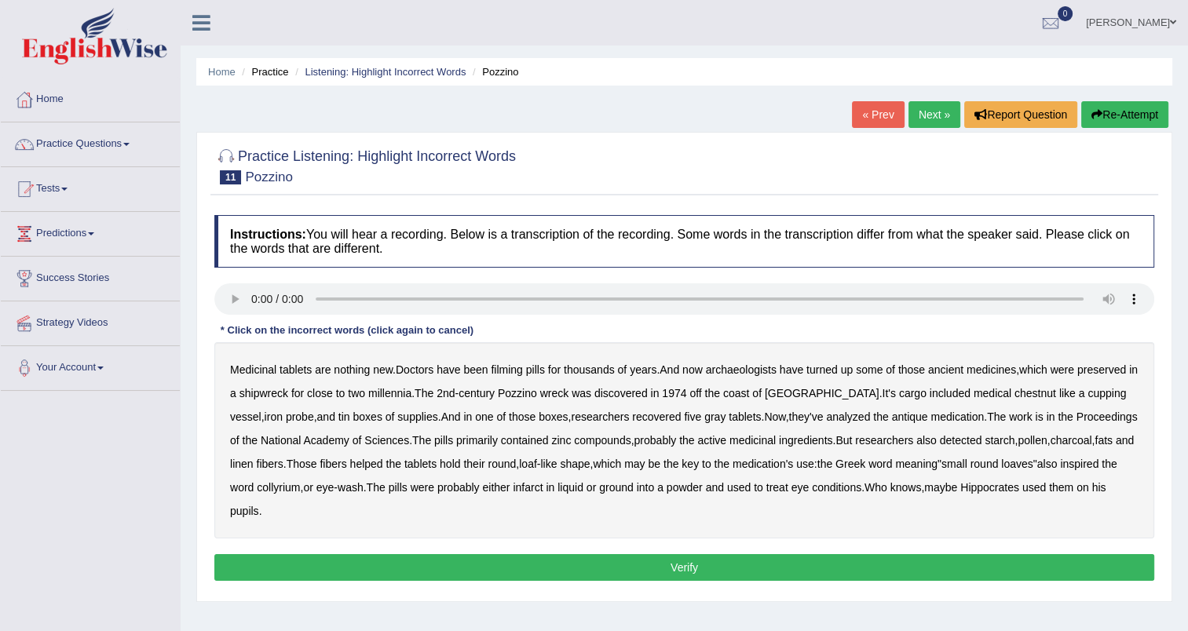
click at [518, 367] on b "filming" at bounding box center [506, 370] width 31 height 13
click at [1014, 393] on b "chestnut" at bounding box center [1035, 393] width 42 height 13
click at [539, 486] on b "infarct" at bounding box center [528, 487] width 30 height 13
click at [531, 568] on button "Verify" at bounding box center [684, 567] width 940 height 27
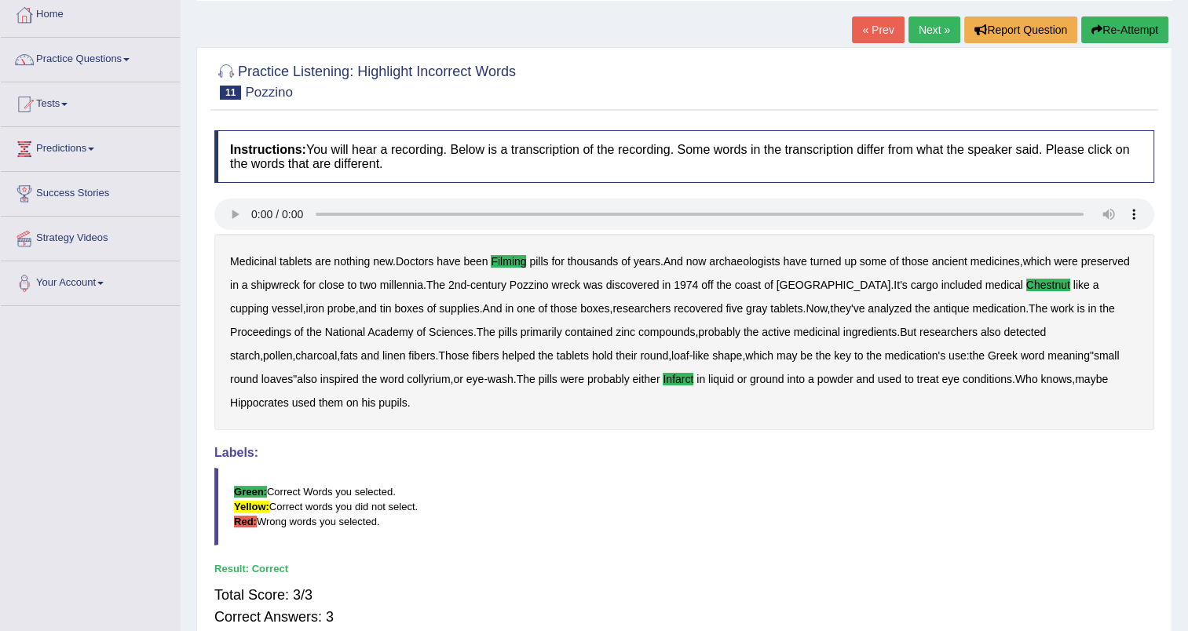
scroll to position [85, 0]
click at [932, 17] on link "Next »" at bounding box center [934, 29] width 52 height 27
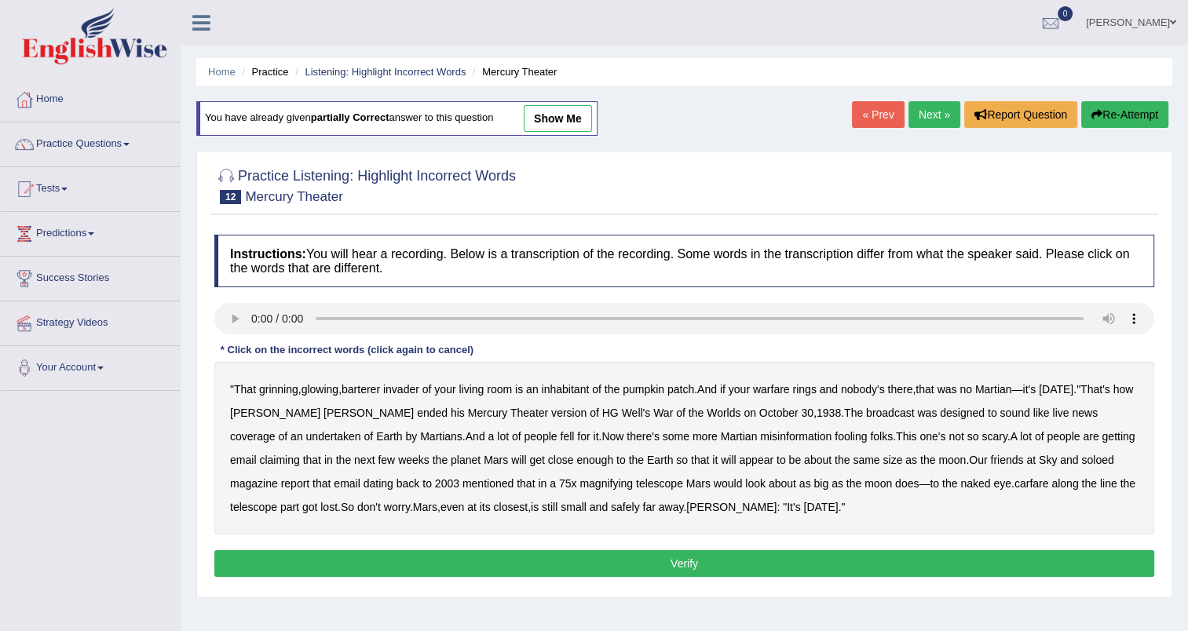
click at [377, 393] on b "barterer" at bounding box center [361, 389] width 38 height 13
click at [361, 430] on b "undertaken" at bounding box center [333, 436] width 55 height 13
click at [1081, 459] on b "soloed" at bounding box center [1097, 460] width 32 height 13
click at [1014, 481] on b "carfare" at bounding box center [1031, 483] width 35 height 13
click at [686, 506] on b "Welles" at bounding box center [731, 507] width 90 height 13
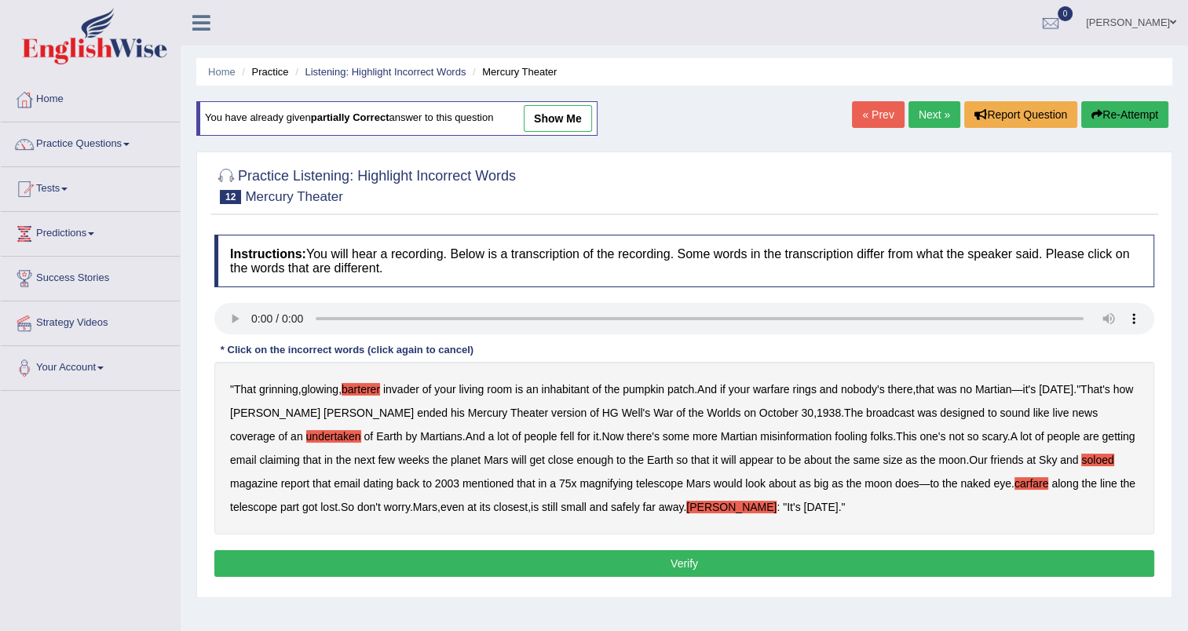
click at [678, 562] on button "Verify" at bounding box center [684, 563] width 940 height 27
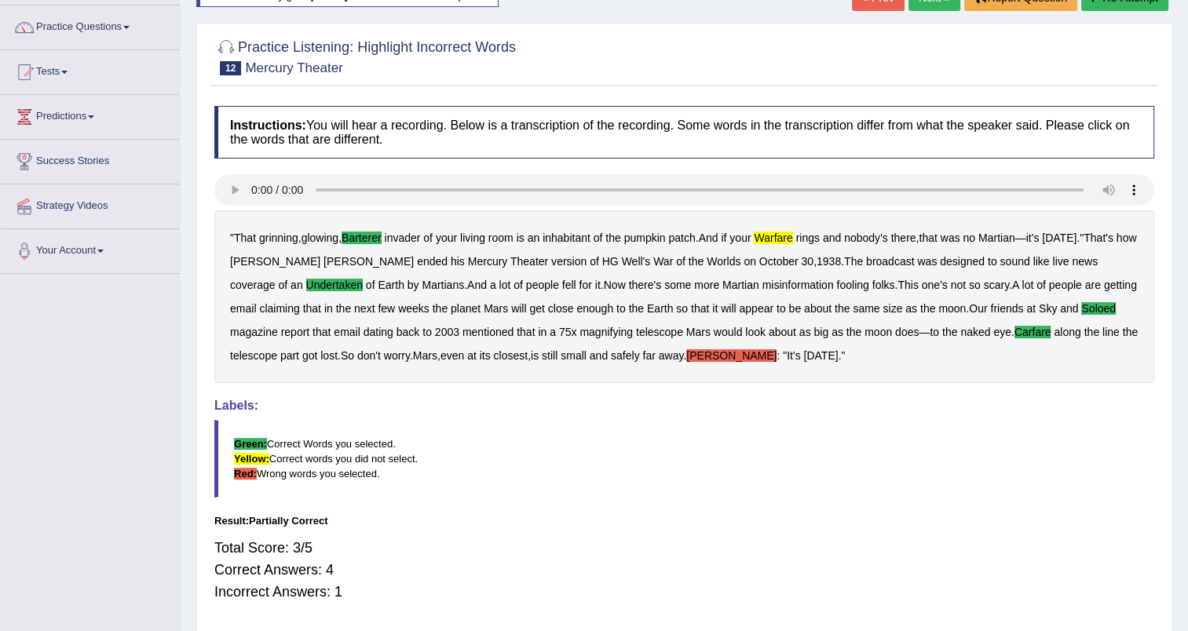
scroll to position [69, 0]
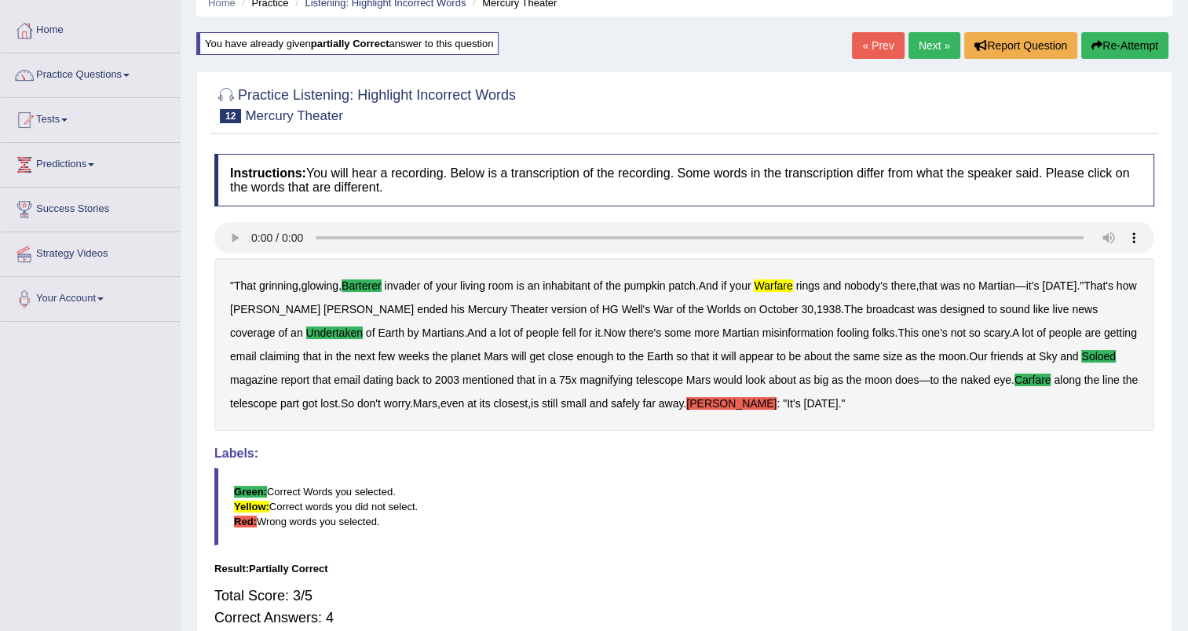
click at [928, 43] on link "Next »" at bounding box center [934, 45] width 52 height 27
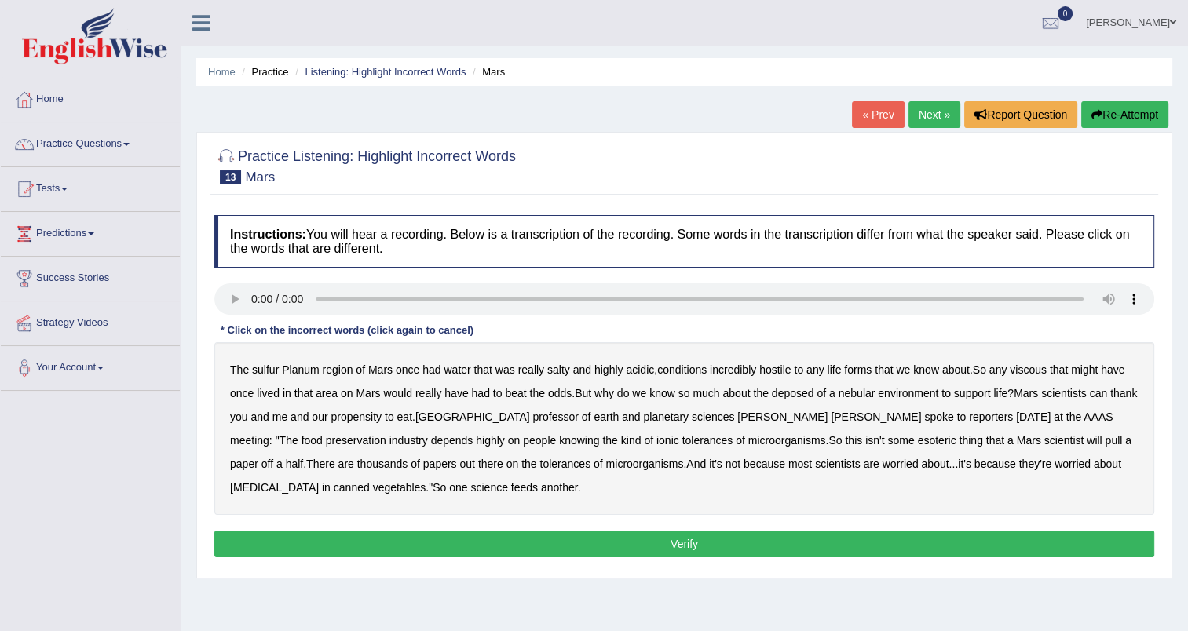
click at [271, 369] on b "sulfur" at bounding box center [265, 370] width 27 height 13
click at [1034, 374] on b "viscous" at bounding box center [1028, 370] width 37 height 13
click at [798, 395] on b "deposed" at bounding box center [793, 393] width 42 height 13
click at [858, 391] on b "nebular" at bounding box center [857, 393] width 37 height 13
click at [984, 397] on b "support" at bounding box center [972, 393] width 37 height 13
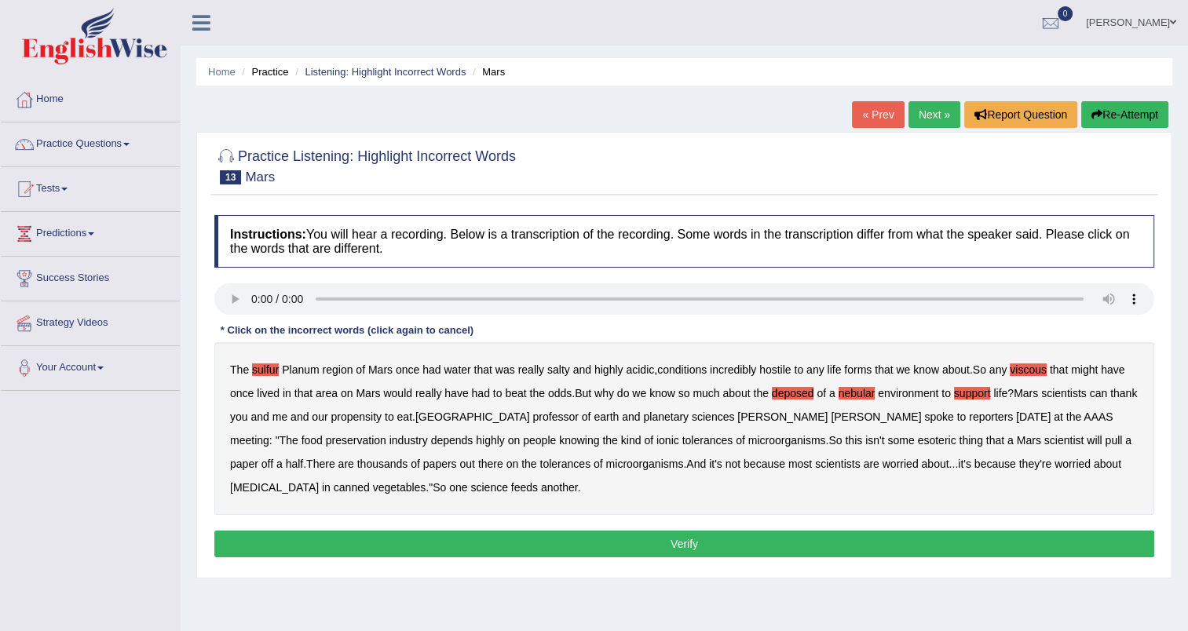
click at [542, 541] on button "Verify" at bounding box center [684, 544] width 940 height 27
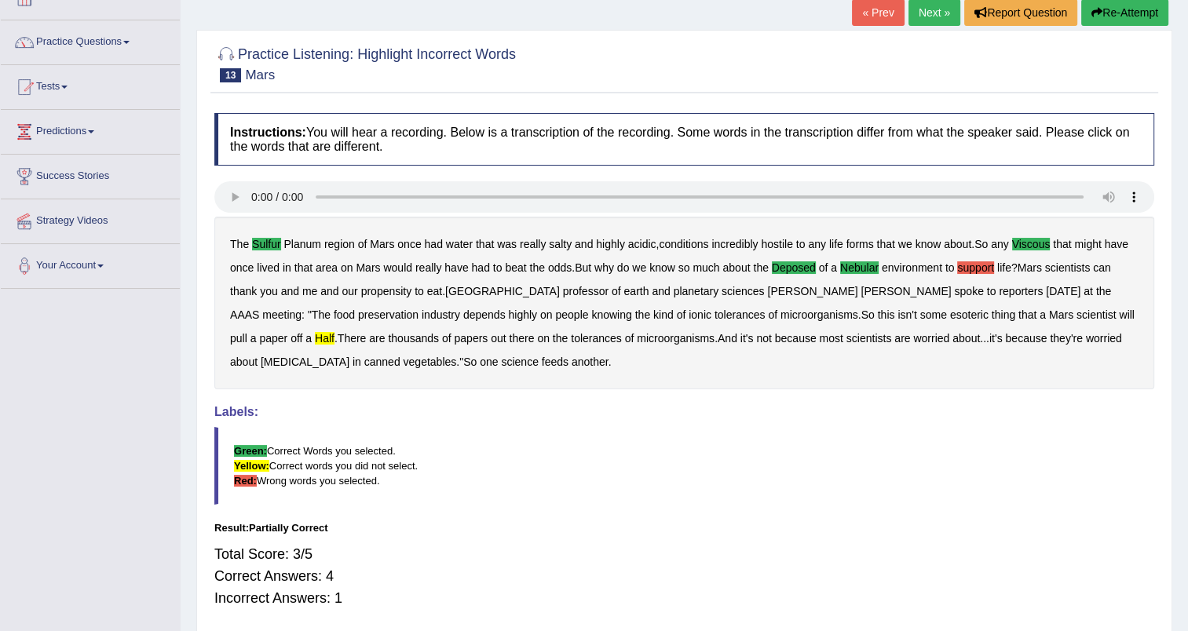
scroll to position [103, 0]
click at [913, 19] on link "Next »" at bounding box center [934, 11] width 52 height 27
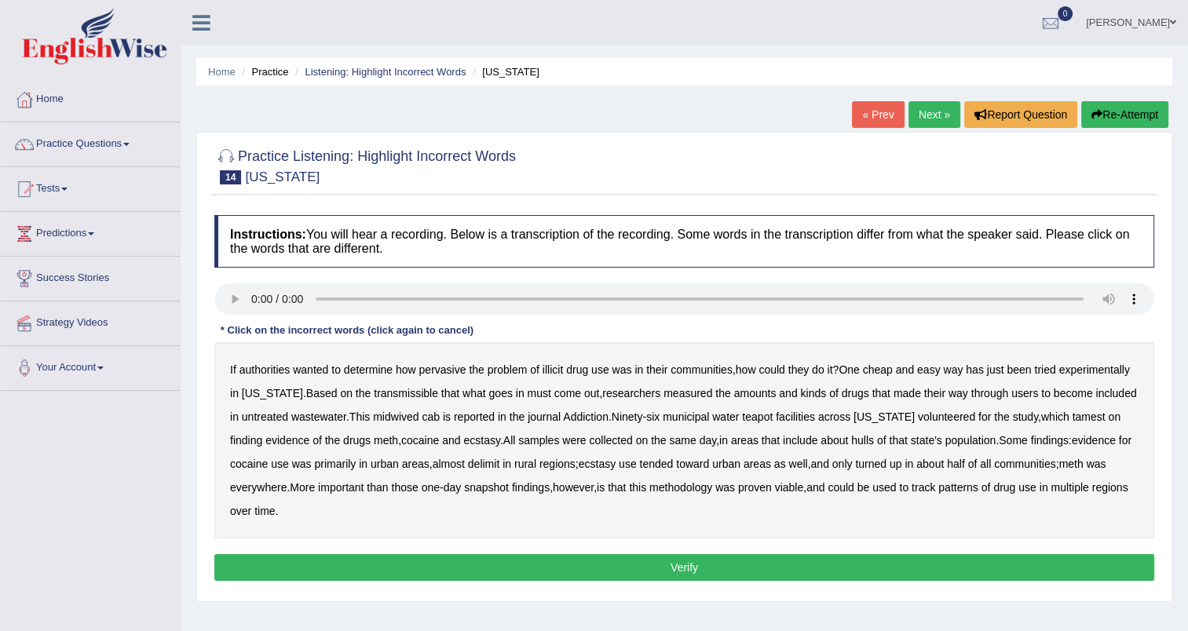
click at [405, 400] on div "If authorities wanted to determine how pervasive the problem of illicit drug us…" at bounding box center [684, 440] width 940 height 196
click at [402, 391] on b "transmissible" at bounding box center [406, 393] width 64 height 13
click at [373, 419] on b "midwived" at bounding box center [396, 417] width 46 height 13
click at [1075, 413] on b "tamest" at bounding box center [1089, 417] width 33 height 13
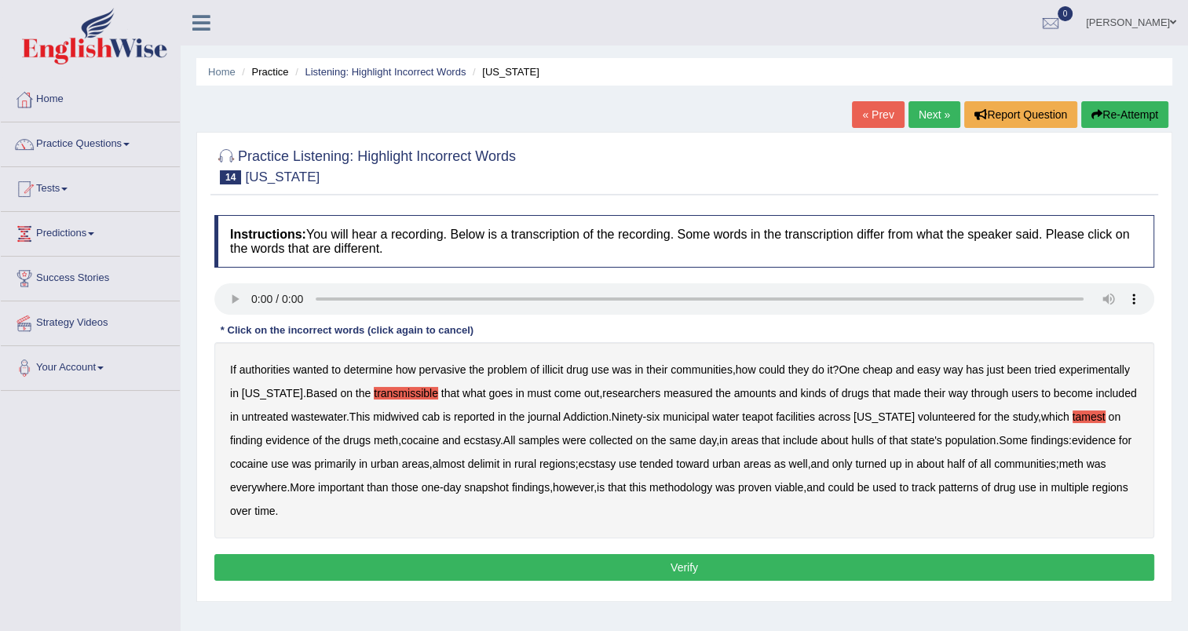
click at [851, 440] on b "hulls" at bounding box center [862, 440] width 23 height 13
click at [492, 466] on b "delimit" at bounding box center [483, 464] width 31 height 13
click at [399, 562] on button "Verify" at bounding box center [684, 567] width 940 height 27
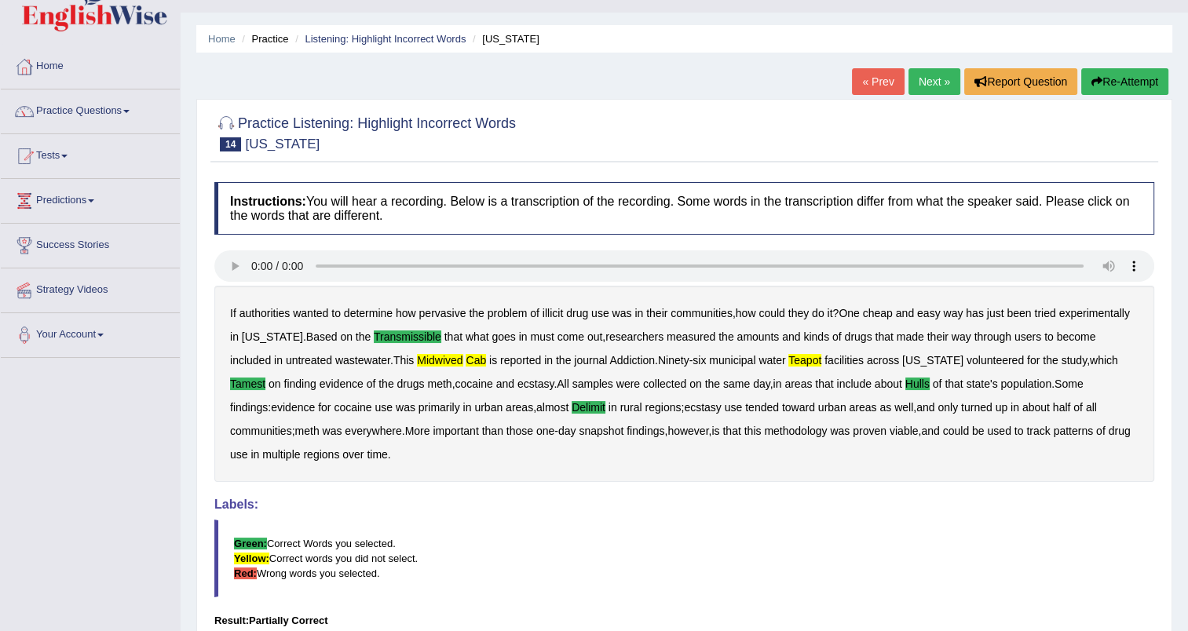
scroll to position [31, 0]
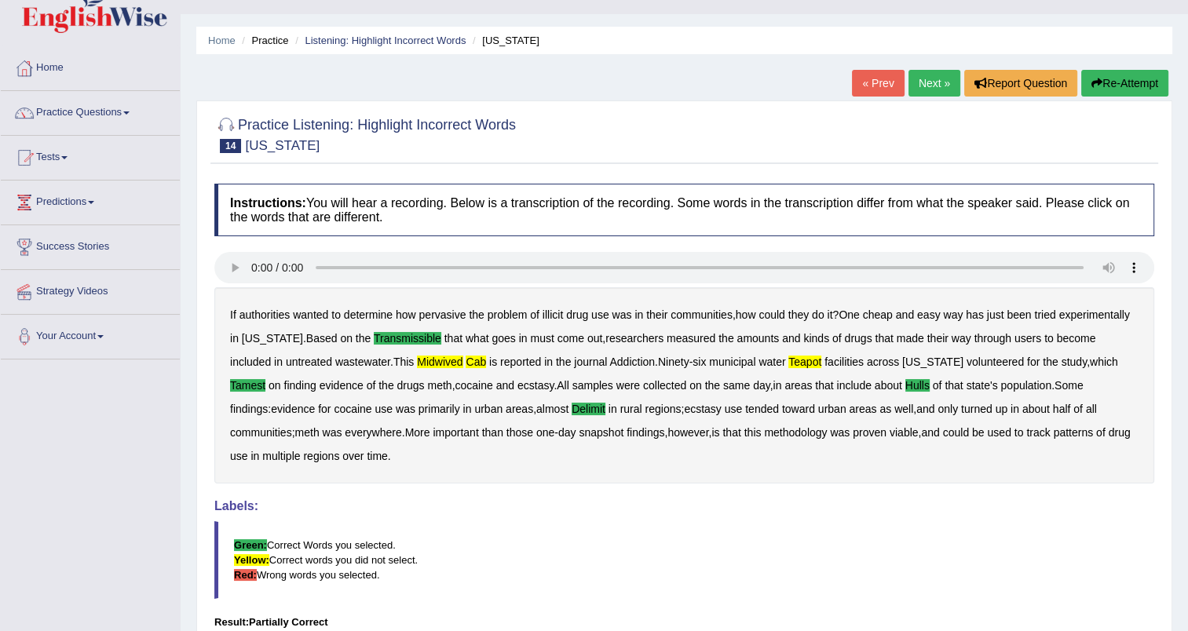
click at [937, 82] on link "Next »" at bounding box center [934, 83] width 52 height 27
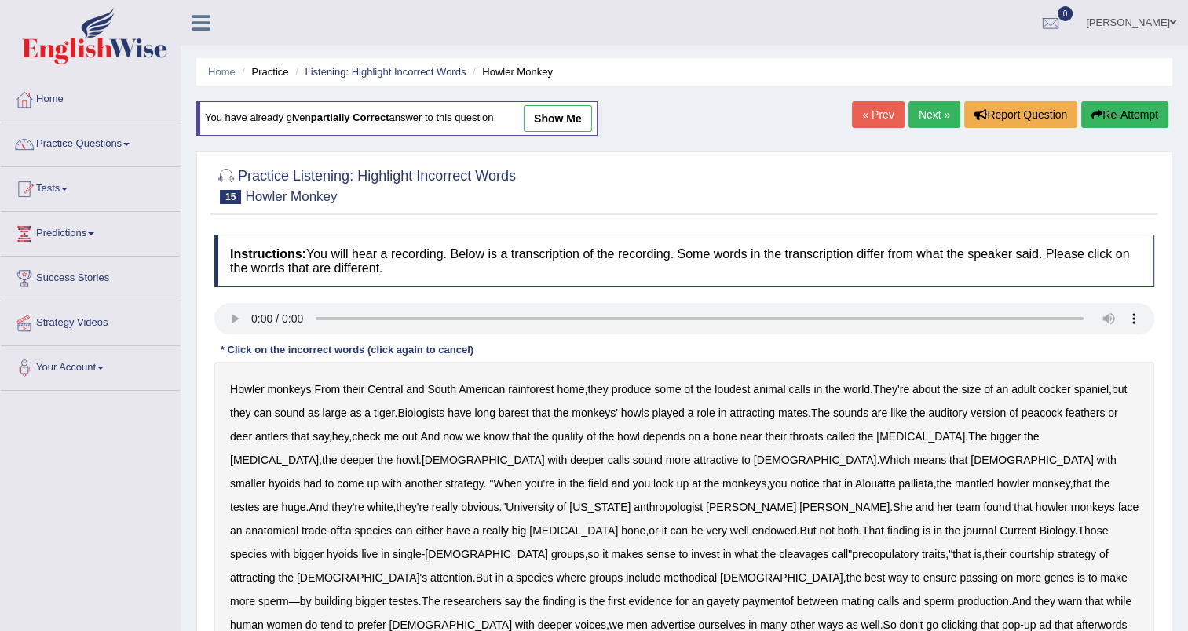
click at [509, 411] on b "barest" at bounding box center [514, 413] width 31 height 13
click at [828, 548] on b "cleavages" at bounding box center [803, 554] width 49 height 13
click at [708, 572] on b "methodical" at bounding box center [689, 578] width 53 height 13
click at [707, 595] on b "gayety" at bounding box center [723, 601] width 32 height 13
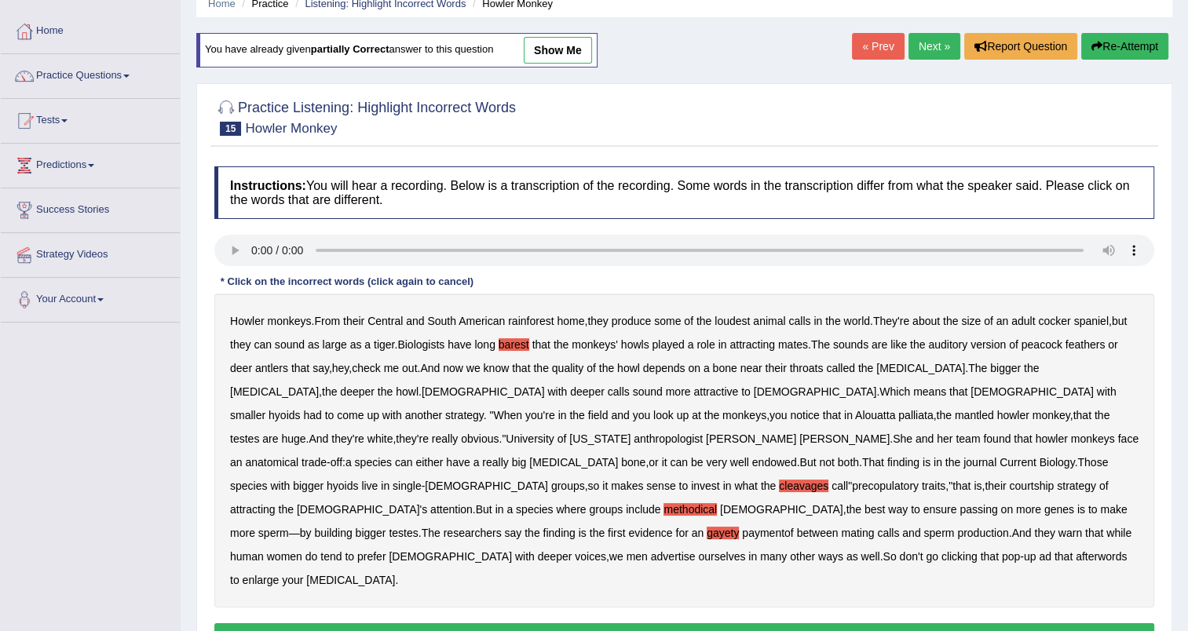
scroll to position [69, 0]
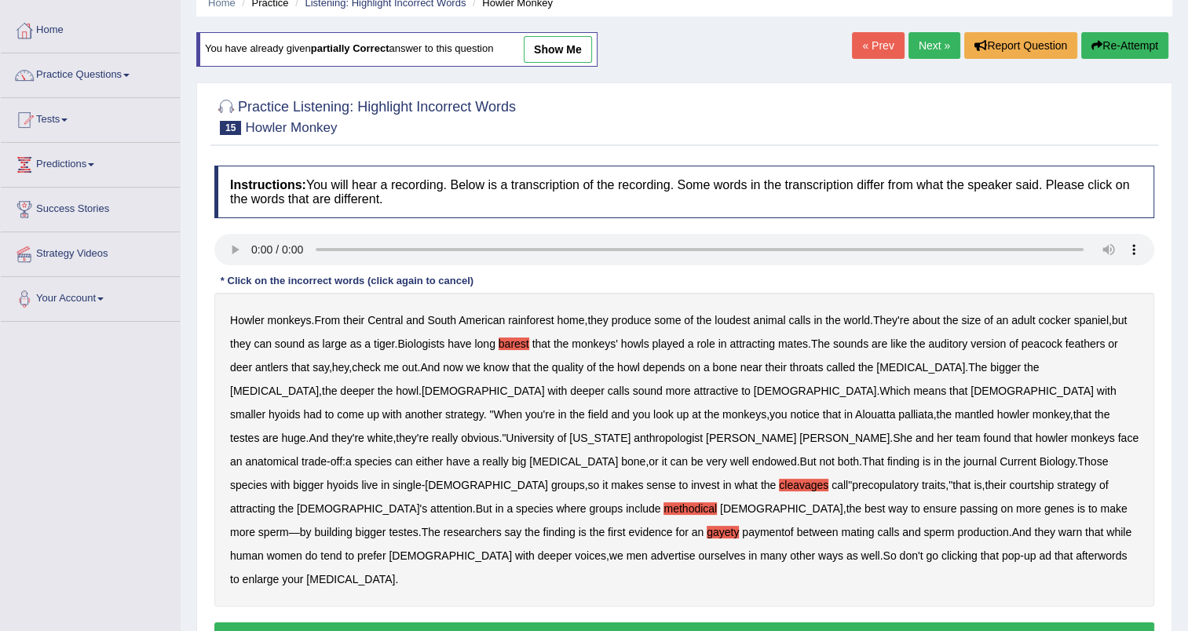
click at [1076, 550] on b "afterwords" at bounding box center [1101, 556] width 51 height 13
click at [800, 623] on button "Verify" at bounding box center [684, 636] width 940 height 27
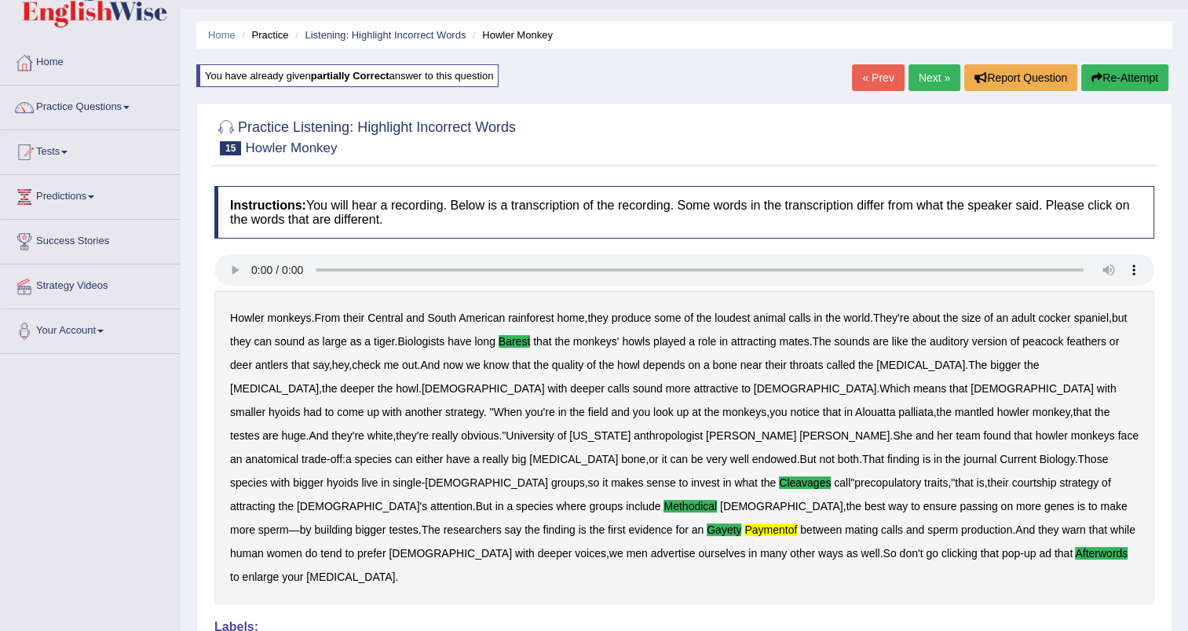
scroll to position [0, 0]
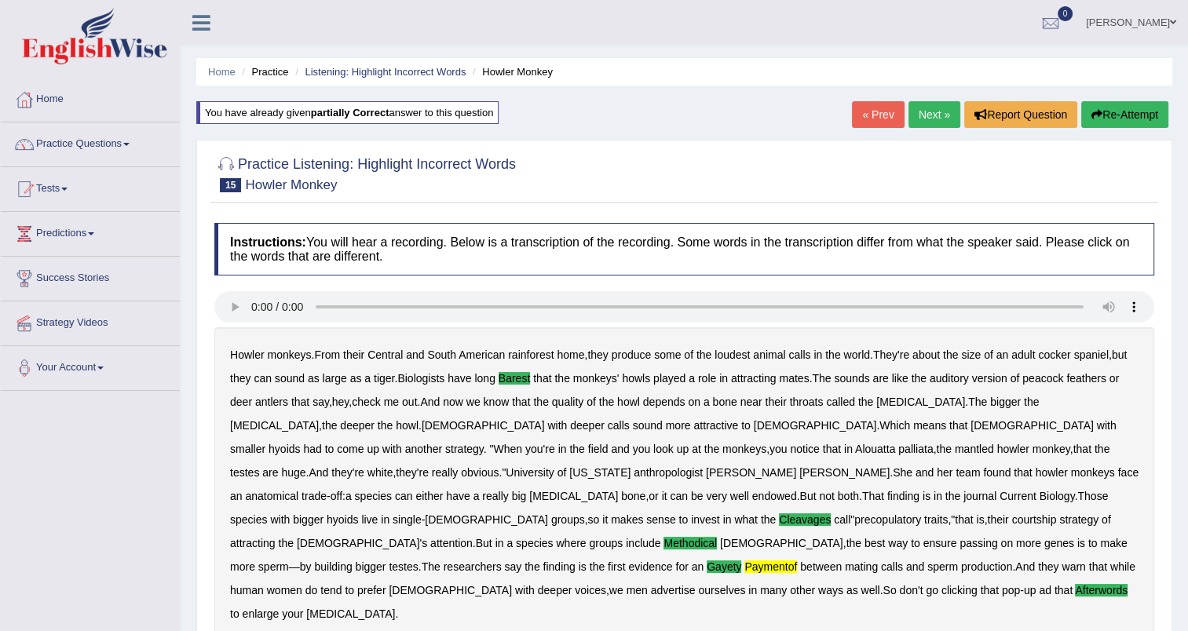
click at [920, 113] on link "Next »" at bounding box center [934, 114] width 52 height 27
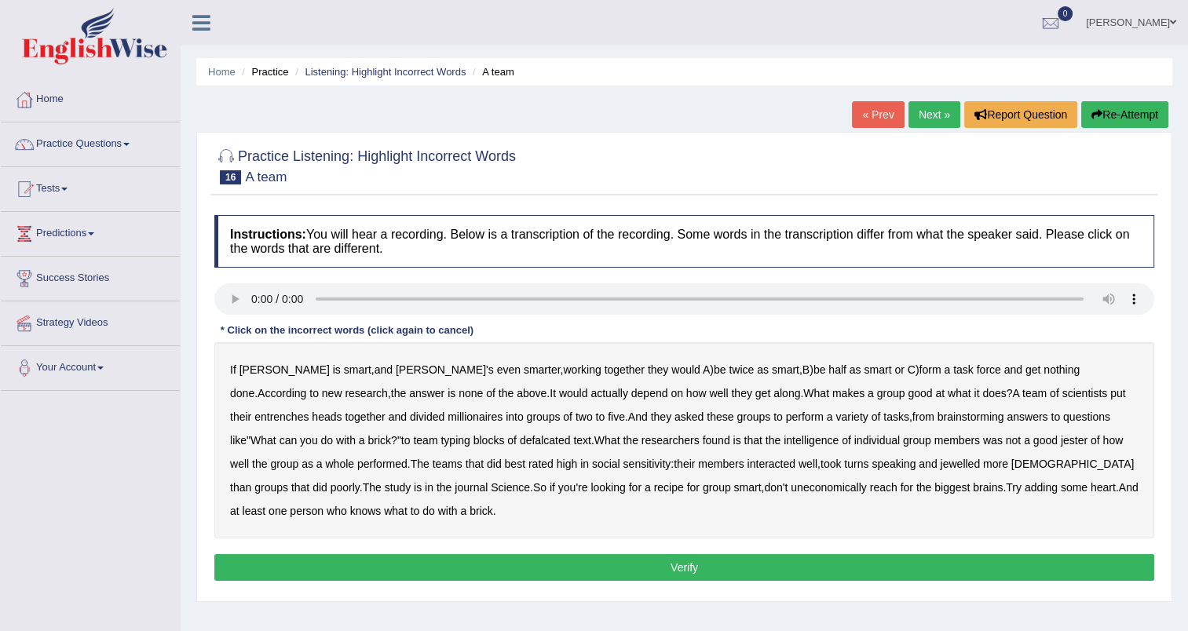
click at [309, 411] on b "entrenches" at bounding box center [281, 417] width 54 height 13
click at [448, 412] on b "millionaires" at bounding box center [475, 417] width 55 height 13
click at [520, 441] on b "defalcated" at bounding box center [545, 440] width 51 height 13
click at [1061, 437] on b "jester" at bounding box center [1074, 440] width 27 height 13
click at [919, 459] on b "and" at bounding box center [928, 464] width 18 height 13
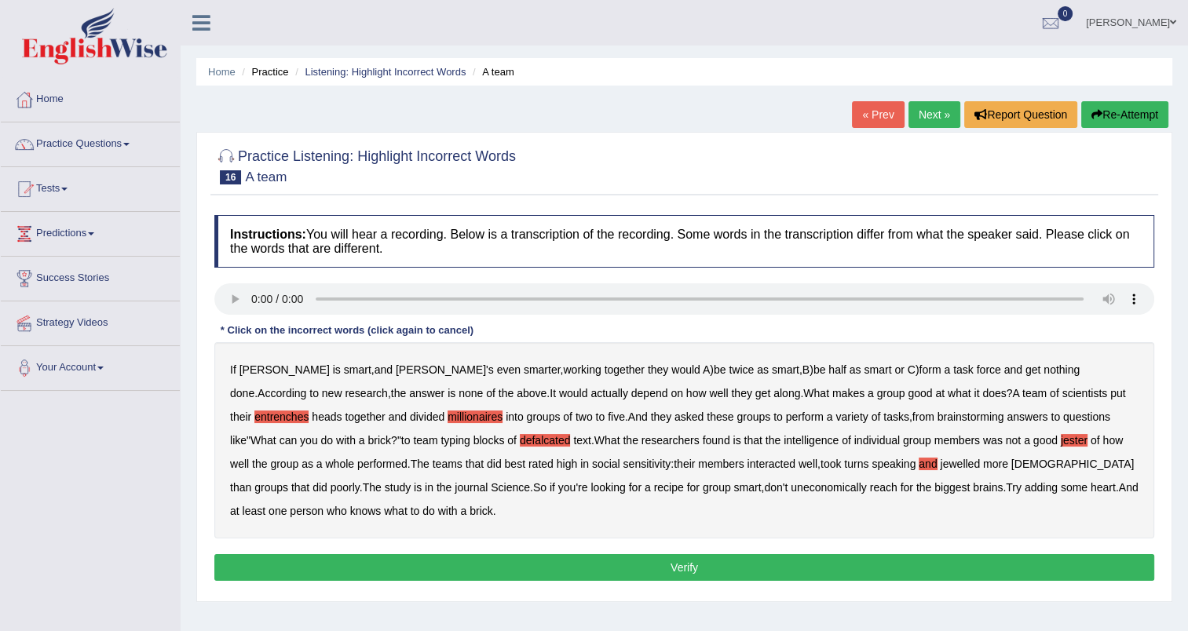
click at [940, 462] on b "jewelled" at bounding box center [960, 464] width 40 height 13
click at [919, 462] on b "and" at bounding box center [928, 464] width 18 height 13
click at [791, 481] on b "uneconomically" at bounding box center [829, 487] width 76 height 13
click at [744, 567] on button "Verify" at bounding box center [684, 567] width 940 height 27
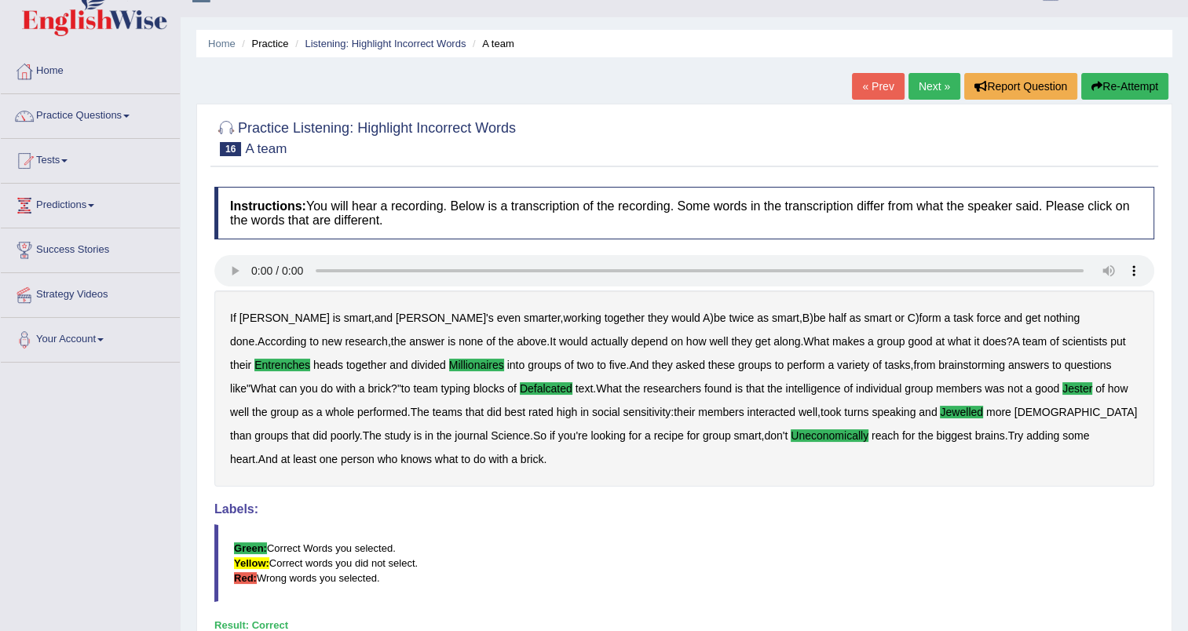
scroll to position [20, 0]
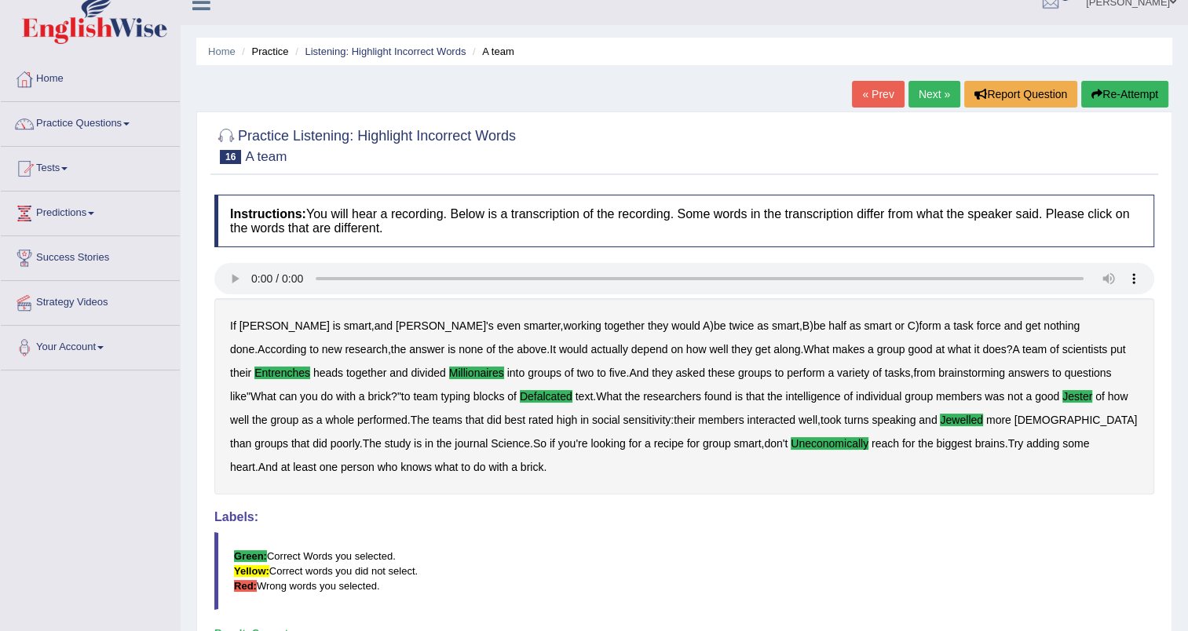
click at [933, 85] on link "Next »" at bounding box center [934, 94] width 52 height 27
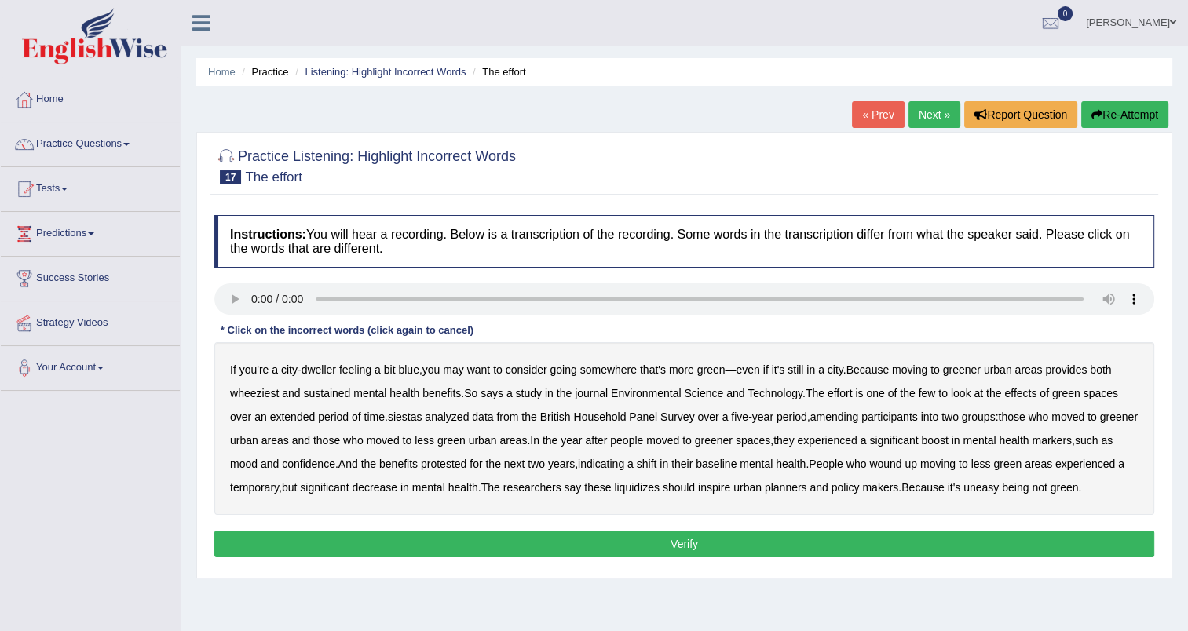
click at [260, 394] on b "wheeziest" at bounding box center [254, 393] width 49 height 13
click at [411, 416] on b "siestas" at bounding box center [405, 417] width 35 height 13
click at [845, 417] on b "amending" at bounding box center [834, 417] width 49 height 13
click at [660, 493] on b "liquidizes" at bounding box center [637, 487] width 46 height 13
click at [554, 557] on button "Verify" at bounding box center [684, 544] width 940 height 27
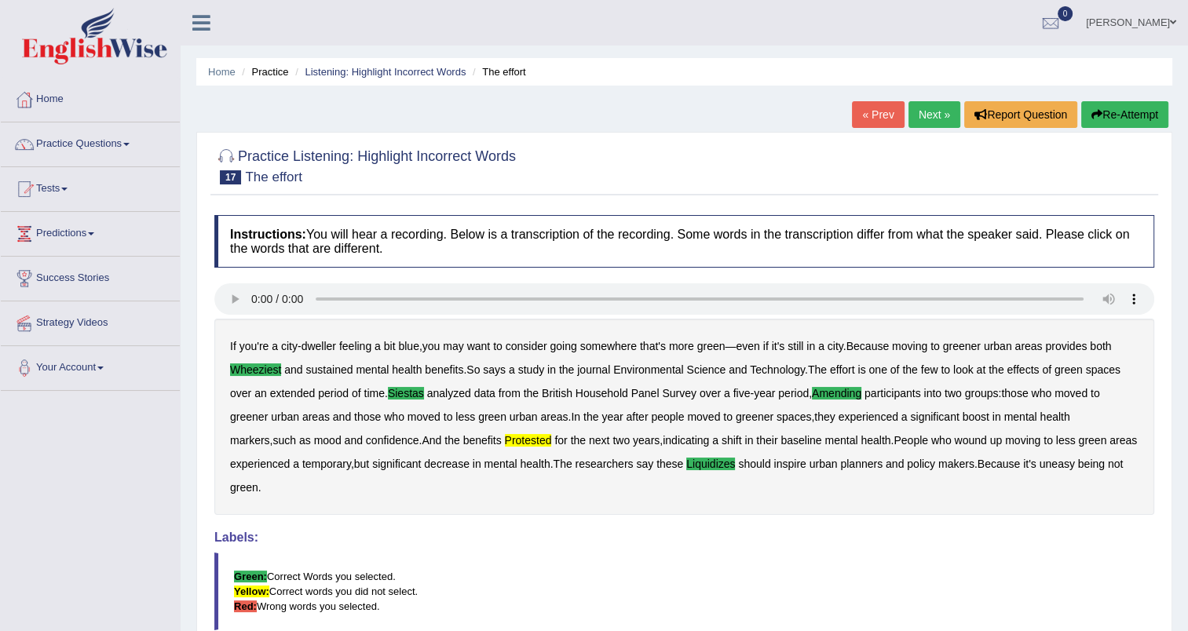
click at [936, 108] on link "Next »" at bounding box center [934, 114] width 52 height 27
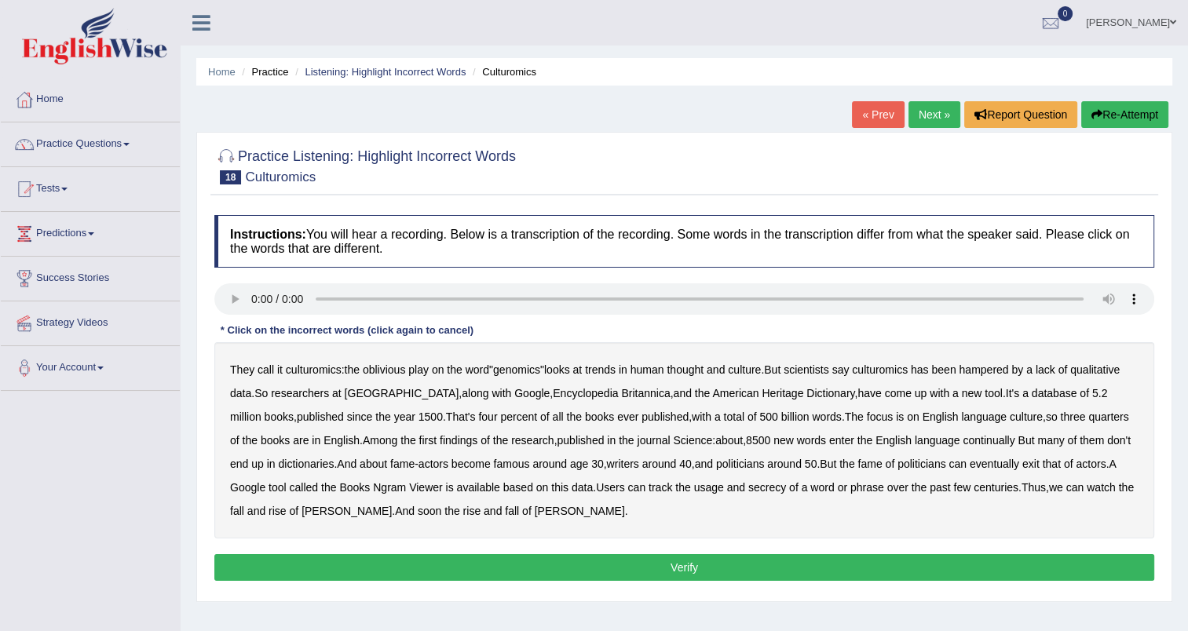
click at [963, 437] on b "continually" at bounding box center [989, 440] width 52 height 13
click at [748, 488] on b "secrecy" at bounding box center [767, 487] width 38 height 13
click at [488, 559] on button "Verify" at bounding box center [684, 567] width 940 height 27
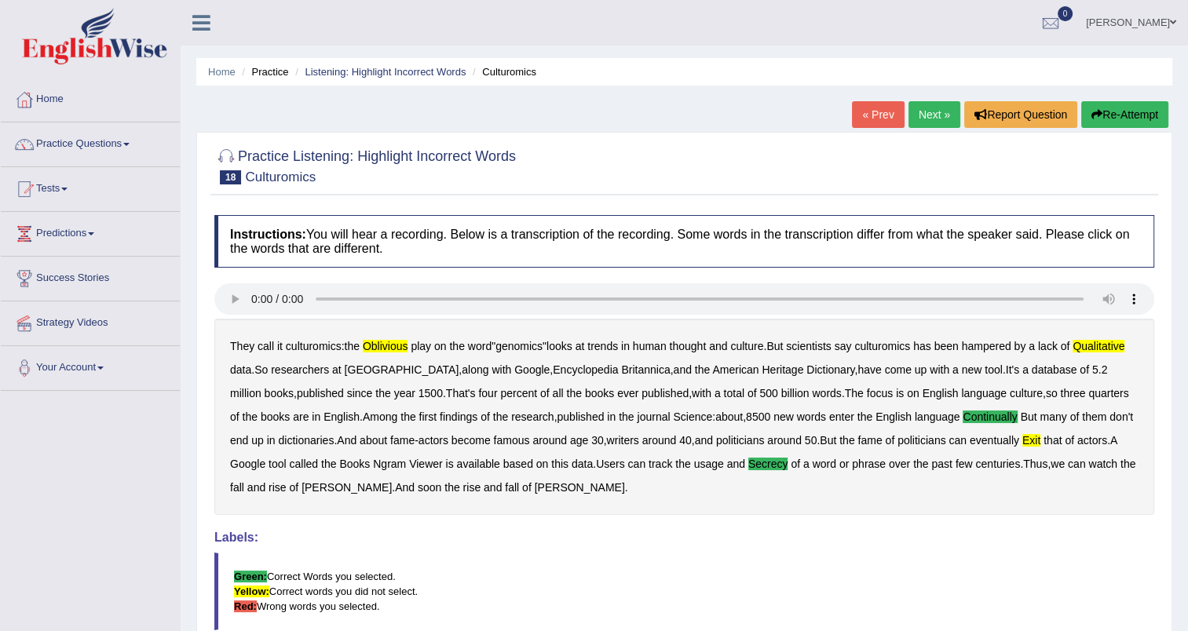
click at [915, 111] on link "Next »" at bounding box center [934, 114] width 52 height 27
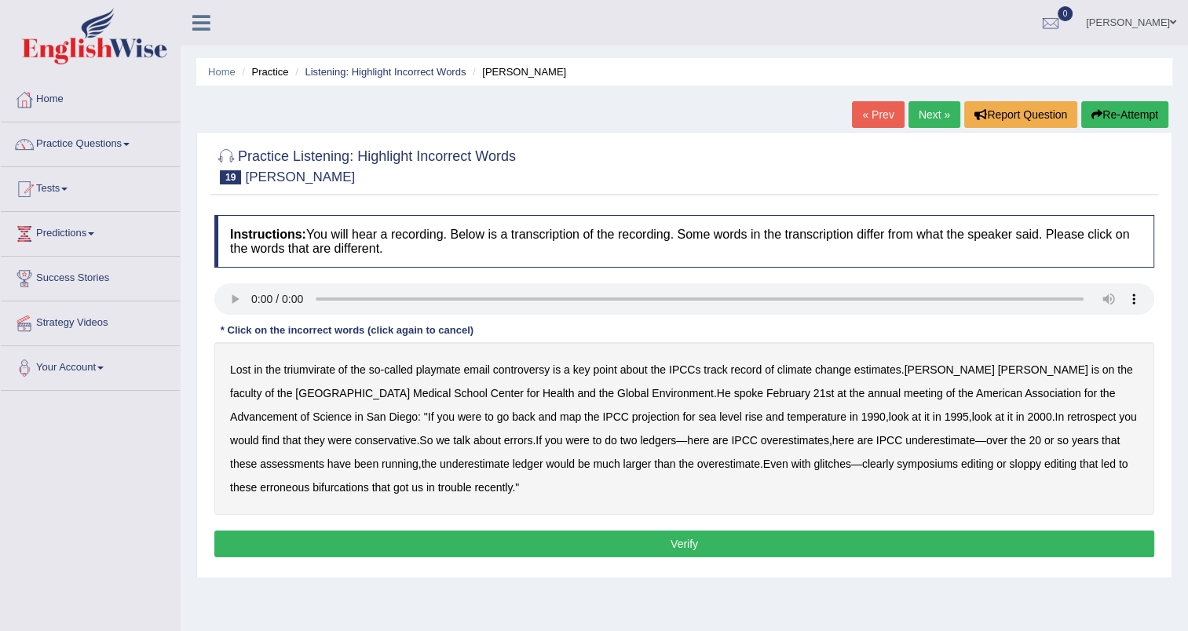
click at [320, 371] on b "triumvirate" at bounding box center [309, 370] width 51 height 13
click at [897, 462] on b "symposiums" at bounding box center [927, 464] width 61 height 13
click at [313, 488] on b "bifurcations" at bounding box center [341, 487] width 57 height 13
click at [455, 544] on button "Verify" at bounding box center [684, 544] width 940 height 27
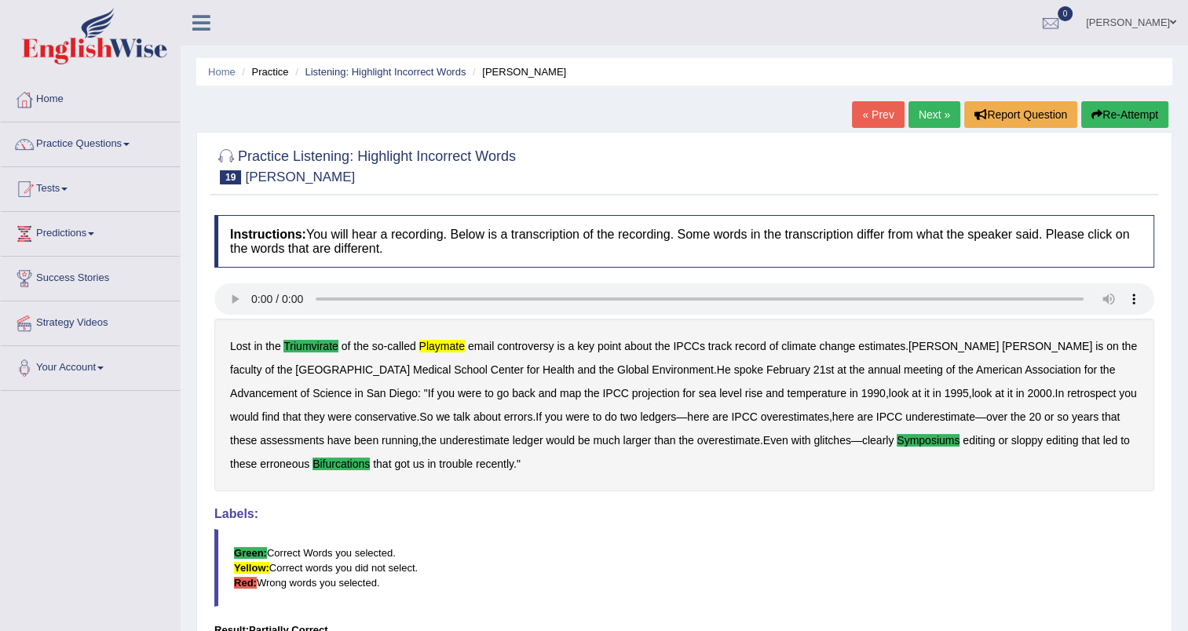
click at [729, 119] on div "Home Practice Listening: Highlight Incorrect Words [PERSON_NAME] « Prev Next » …" at bounding box center [684, 392] width 1007 height 785
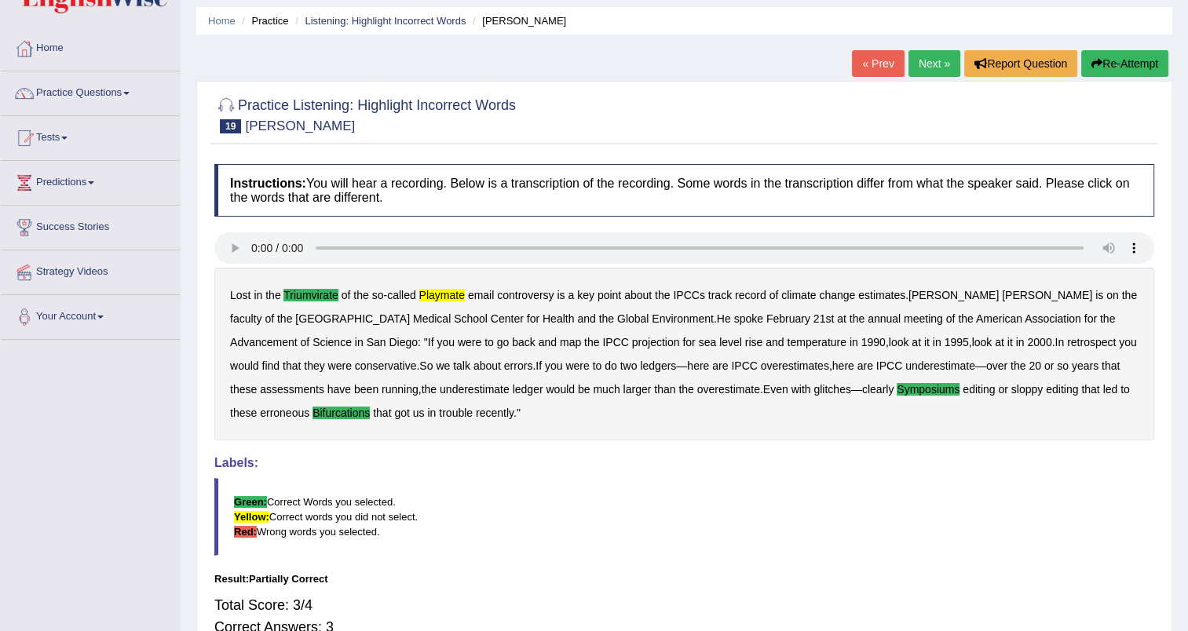
scroll to position [53, 0]
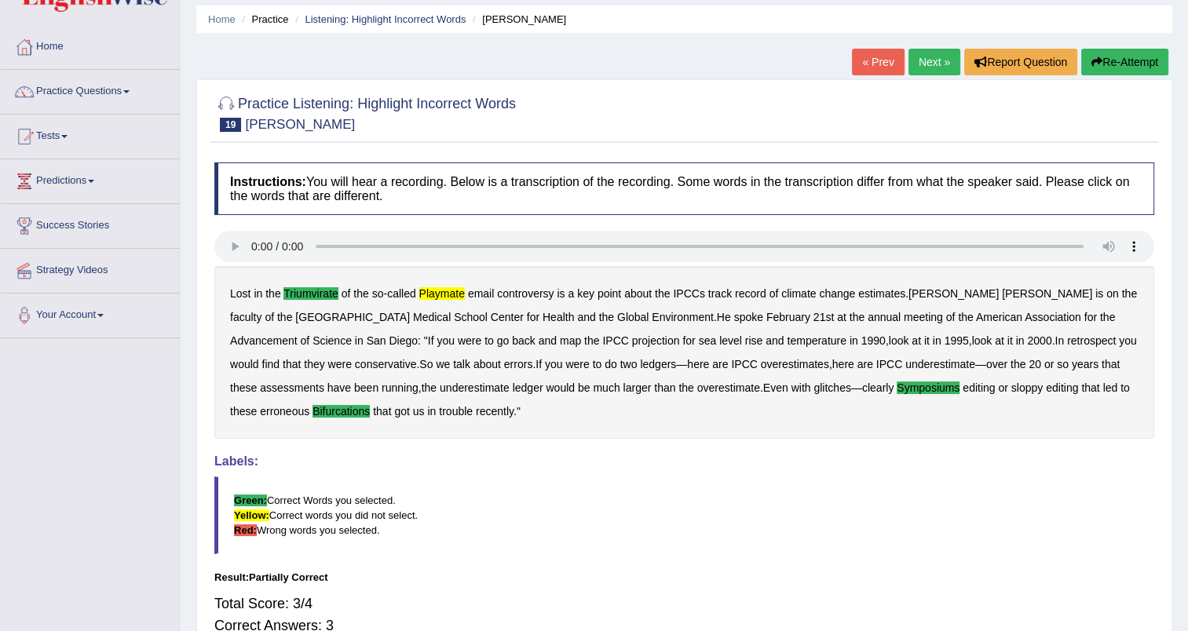
click at [921, 51] on link "Next »" at bounding box center [934, 62] width 52 height 27
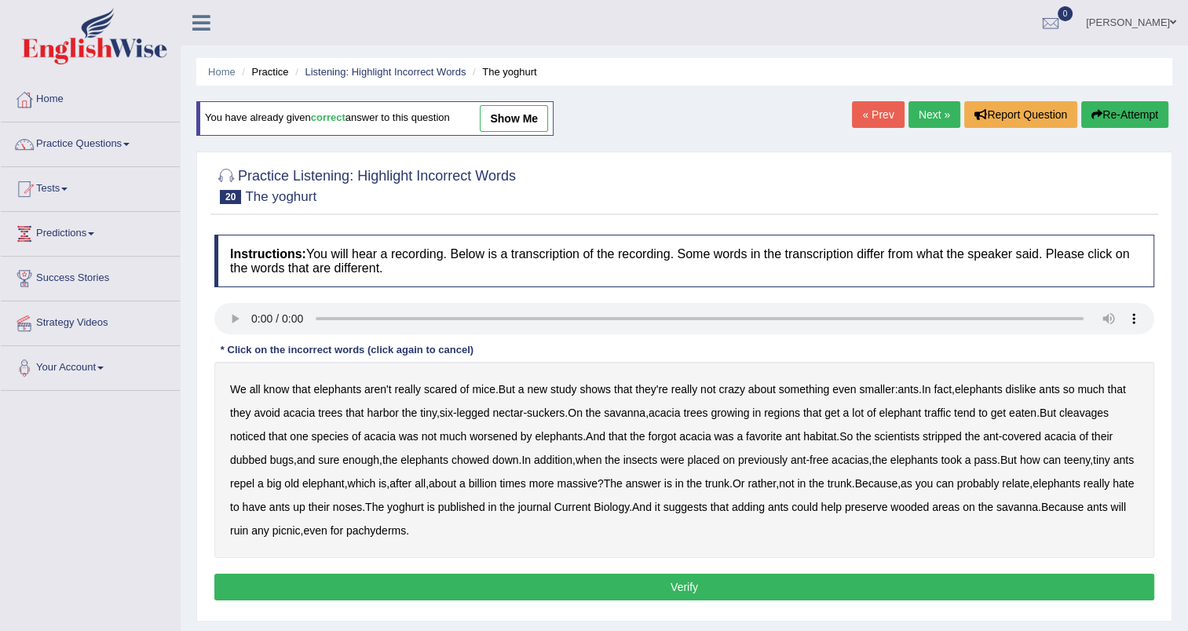
click at [1099, 420] on div "We all know that elephants aren't really scared of mice . But a new study shows…" at bounding box center [684, 460] width 940 height 196
click at [1096, 411] on b "cleavages" at bounding box center [1083, 413] width 49 height 13
click at [503, 440] on b "worsened" at bounding box center [494, 436] width 48 height 13
click at [424, 511] on b "yoghurt" at bounding box center [405, 507] width 37 height 13
click at [437, 581] on button "Verify" at bounding box center [684, 587] width 940 height 27
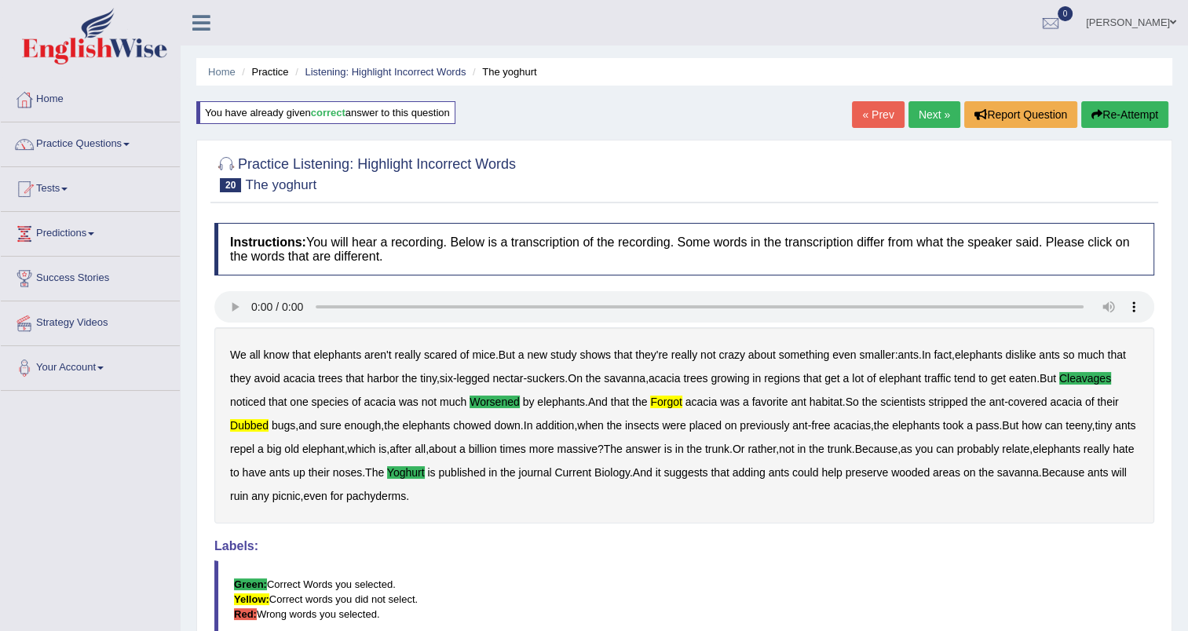
click at [933, 118] on link "Next »" at bounding box center [934, 114] width 52 height 27
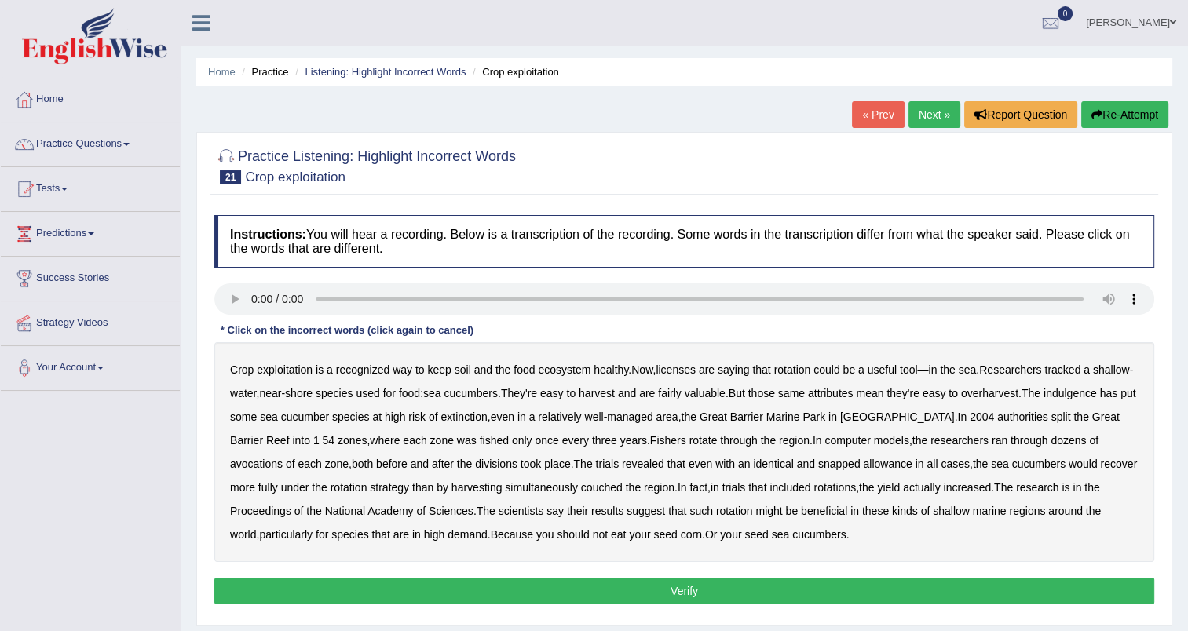
click at [673, 372] on b "licenses" at bounding box center [676, 370] width 40 height 13
click at [1070, 393] on b "indulgence" at bounding box center [1070, 393] width 53 height 13
click at [283, 458] on b "avocations" at bounding box center [256, 464] width 53 height 13
click at [818, 459] on b "snapped" at bounding box center [839, 464] width 42 height 13
click at [581, 490] on b "couched" at bounding box center [602, 487] width 42 height 13
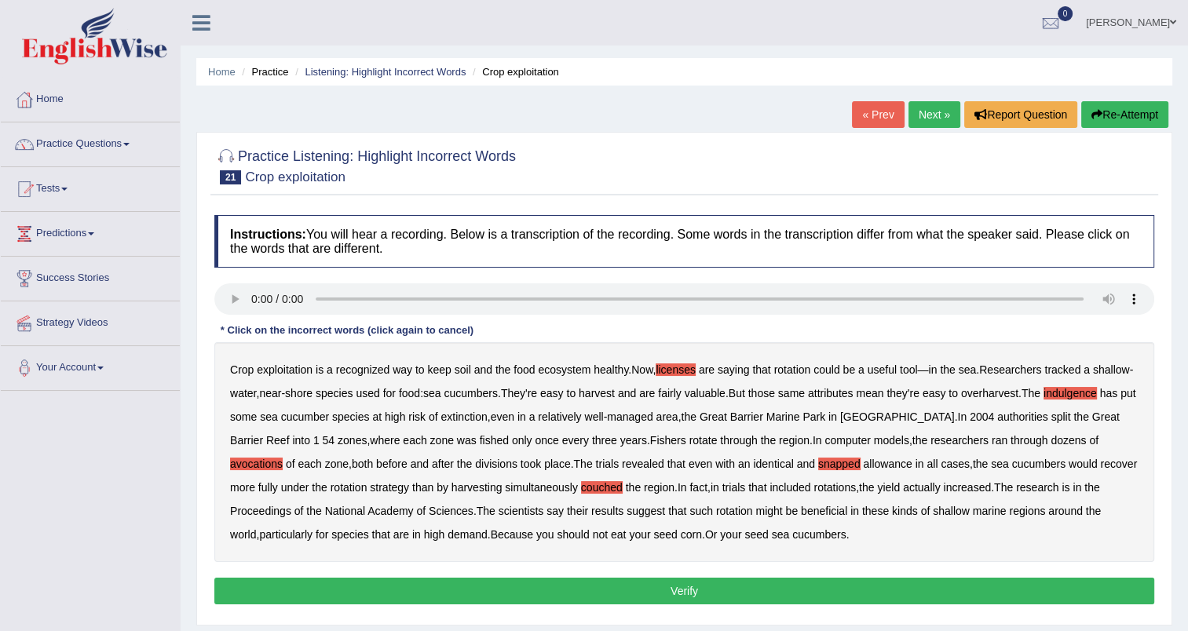
click at [615, 587] on button "Verify" at bounding box center [684, 591] width 940 height 27
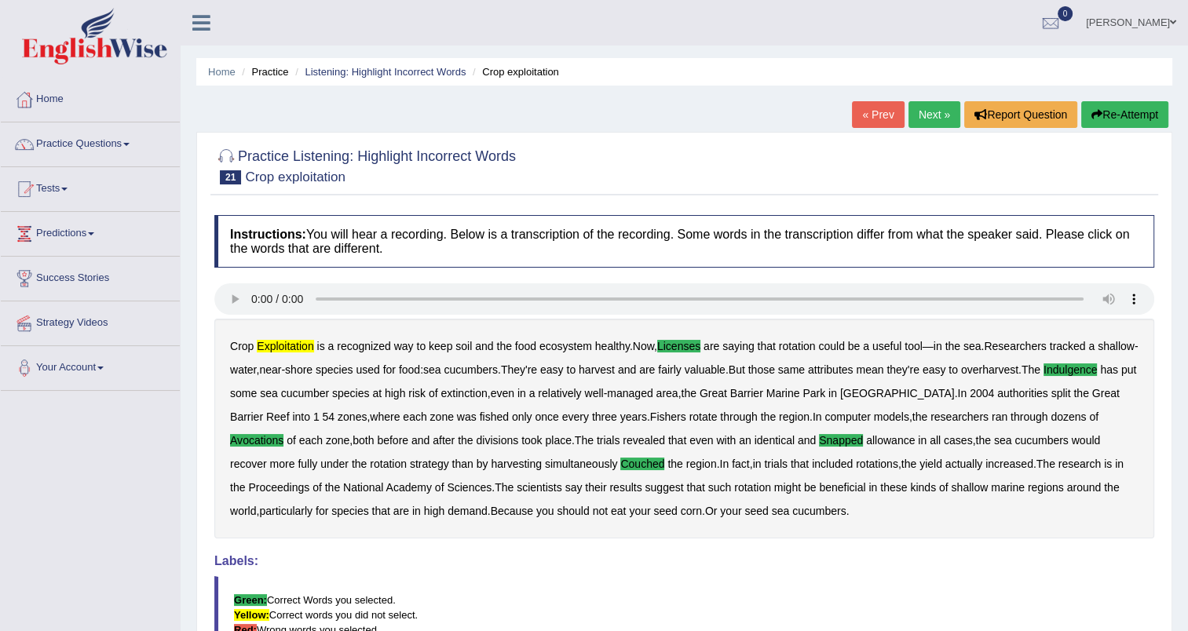
click at [930, 117] on link "Next »" at bounding box center [934, 114] width 52 height 27
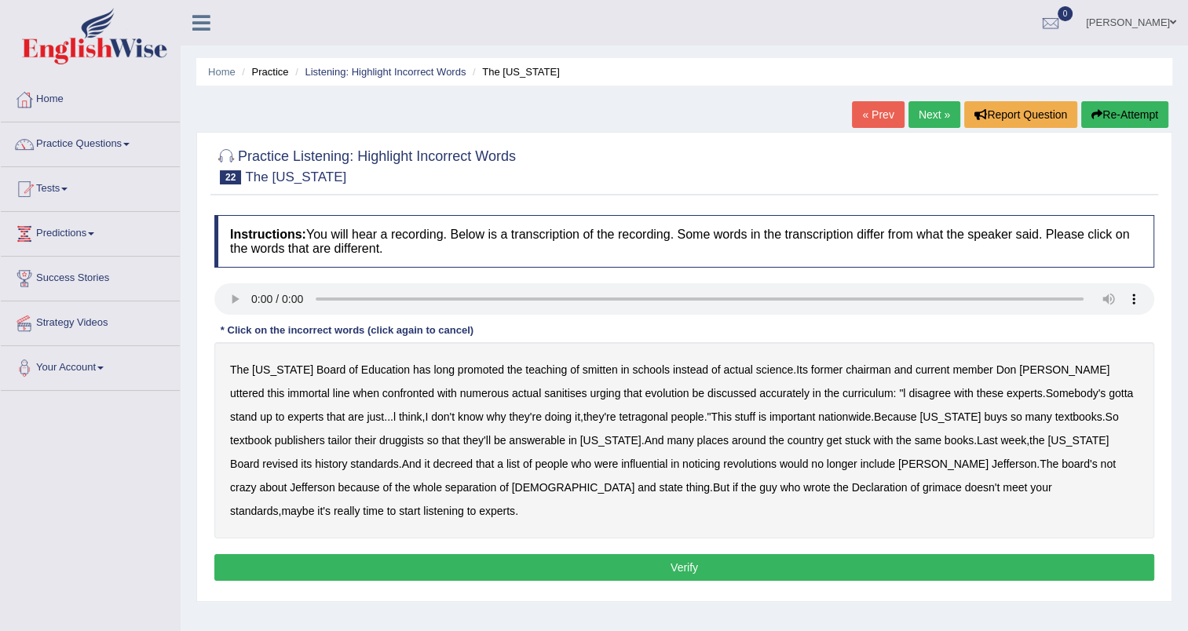
click at [583, 372] on b "smitten" at bounding box center [600, 370] width 35 height 13
click at [544, 388] on b "sanitises" at bounding box center [565, 393] width 42 height 13
click at [619, 418] on b "tetragonal" at bounding box center [643, 417] width 49 height 13
click at [379, 441] on b "druggists" at bounding box center [401, 440] width 45 height 13
click at [509, 440] on b "answerable" at bounding box center [537, 440] width 57 height 13
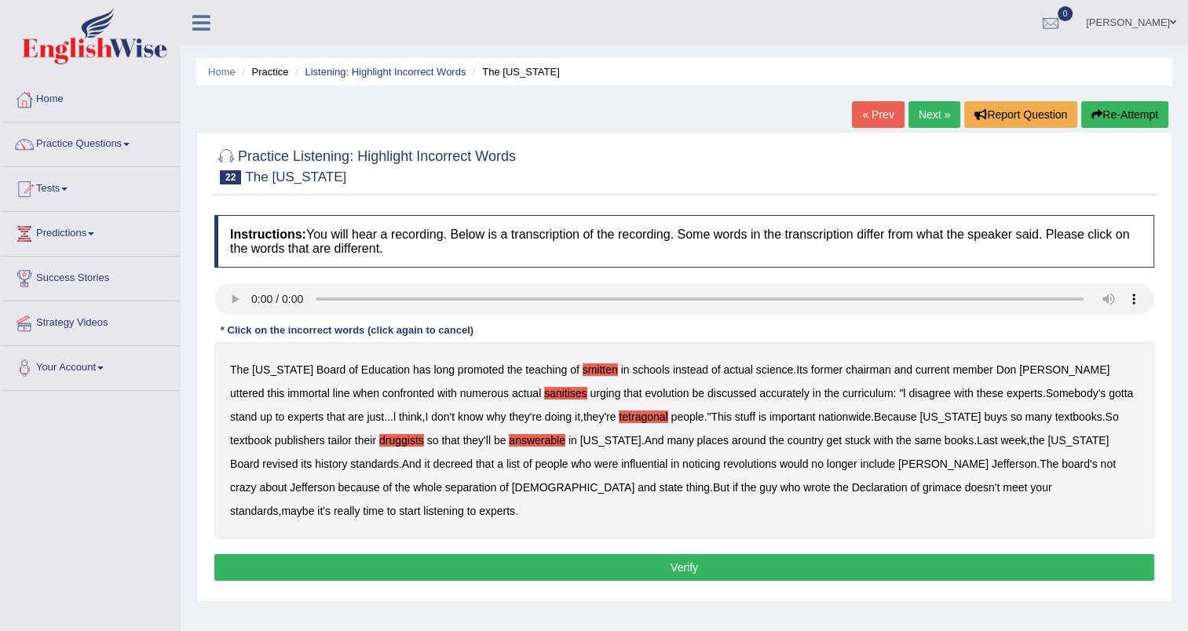
click at [433, 463] on b "decreed" at bounding box center [453, 464] width 40 height 13
click at [433, 466] on b "decreed" at bounding box center [453, 464] width 40 height 13
click at [682, 464] on b "noticing" at bounding box center [701, 464] width 38 height 13
click at [923, 485] on b "grimace" at bounding box center [942, 487] width 39 height 13
click at [703, 554] on button "Verify" at bounding box center [684, 567] width 940 height 27
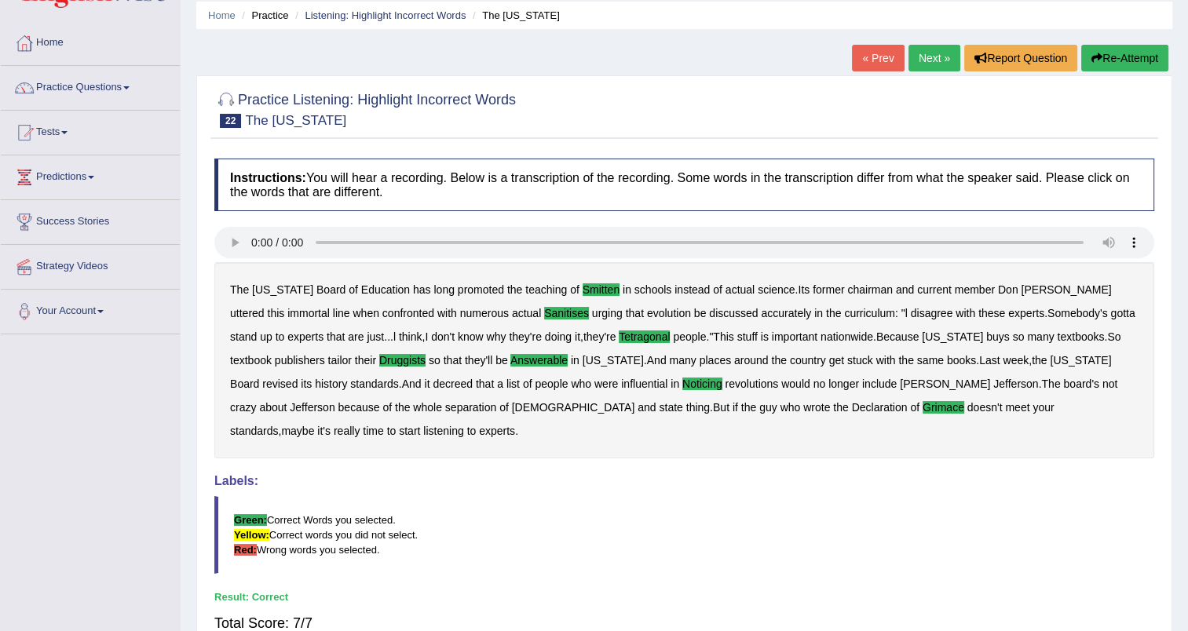
scroll to position [53, 0]
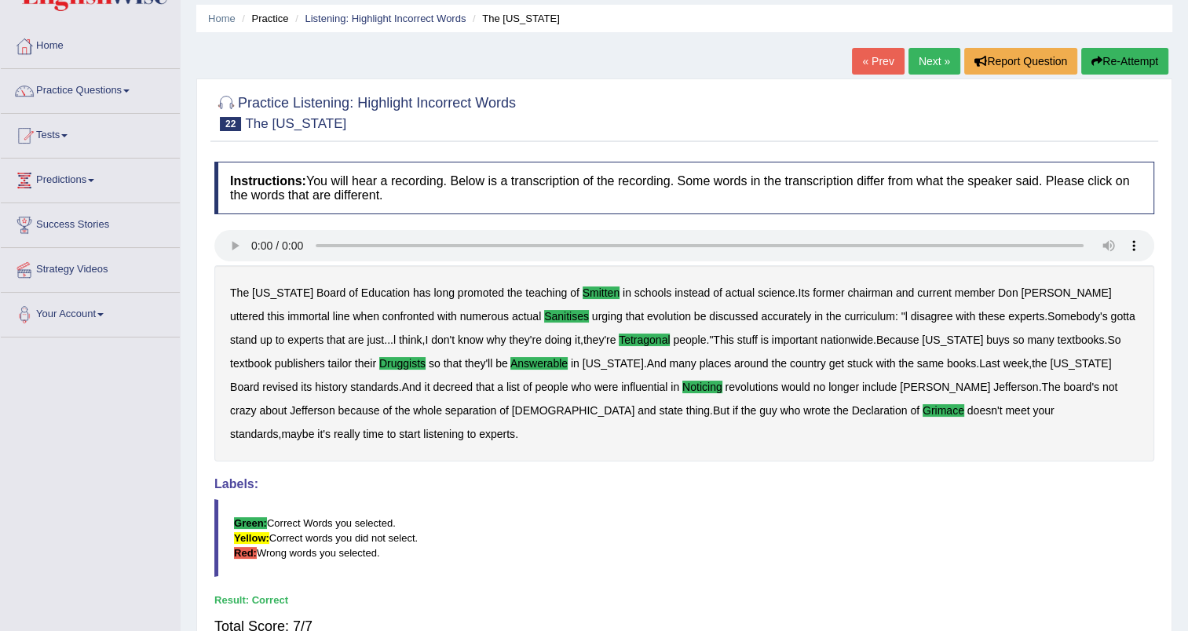
click at [923, 57] on link "Next »" at bounding box center [934, 61] width 52 height 27
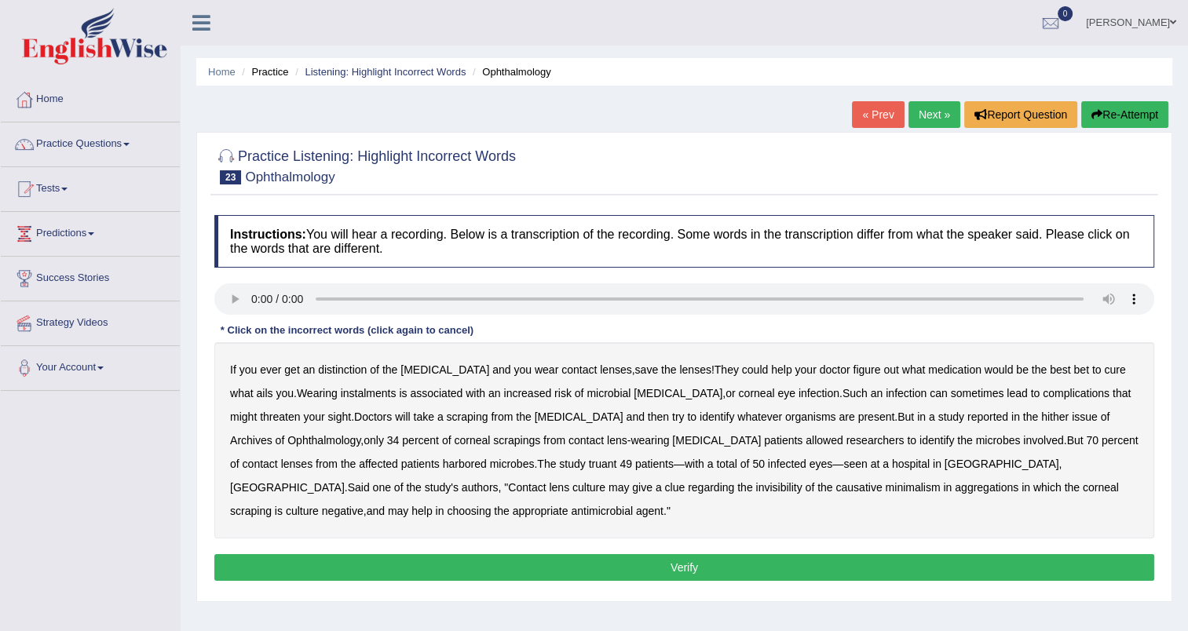
click at [349, 375] on b "distinction" at bounding box center [342, 370] width 49 height 13
click at [1041, 415] on b "hither" at bounding box center [1054, 417] width 27 height 13
click at [589, 463] on b "truant" at bounding box center [603, 464] width 28 height 13
click at [755, 488] on b "invisibility" at bounding box center [778, 487] width 46 height 13
click at [885, 491] on b "minimalism" at bounding box center [912, 487] width 55 height 13
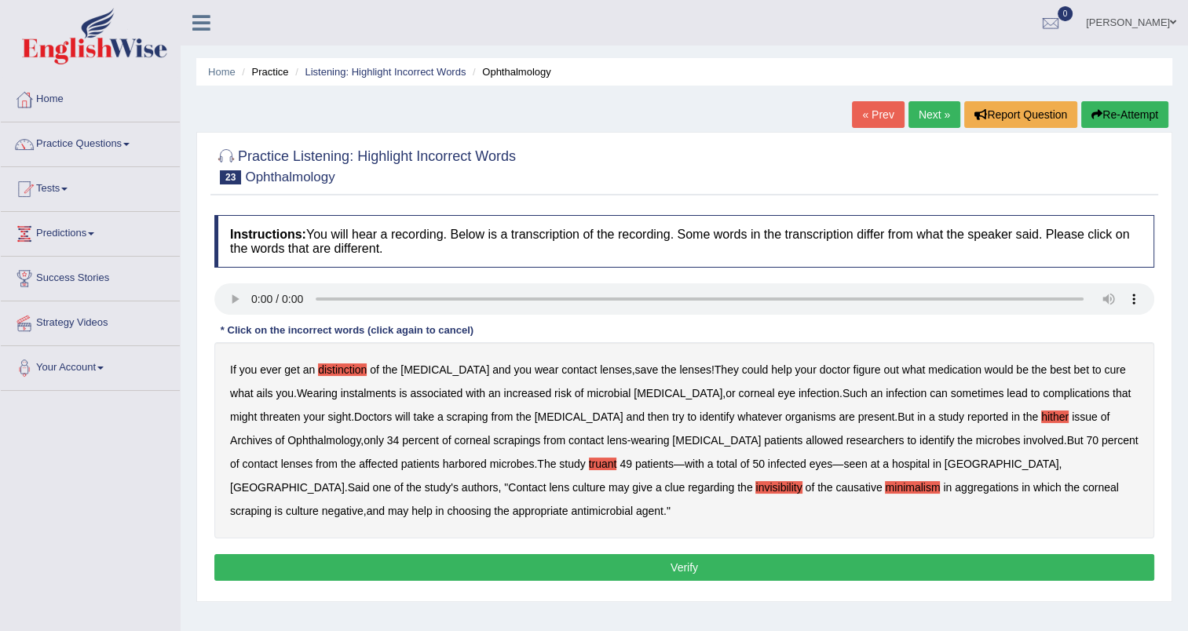
click at [955, 487] on b "aggregations" at bounding box center [987, 487] width 64 height 13
click at [678, 568] on button "Verify" at bounding box center [684, 567] width 940 height 27
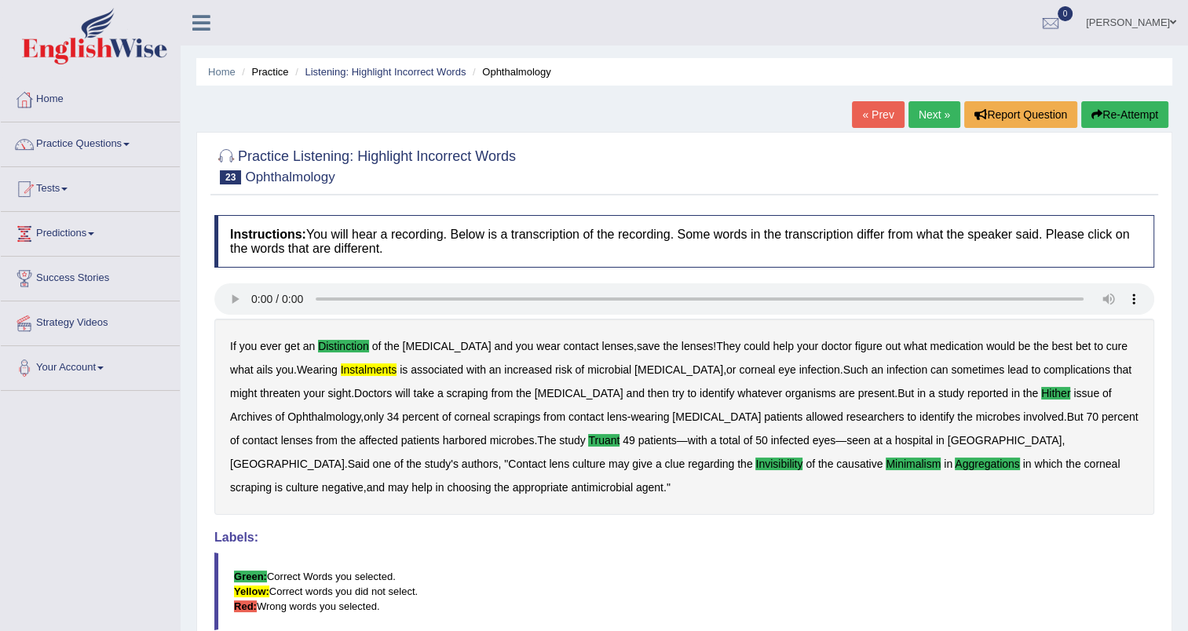
click at [918, 113] on link "Next »" at bounding box center [934, 114] width 52 height 27
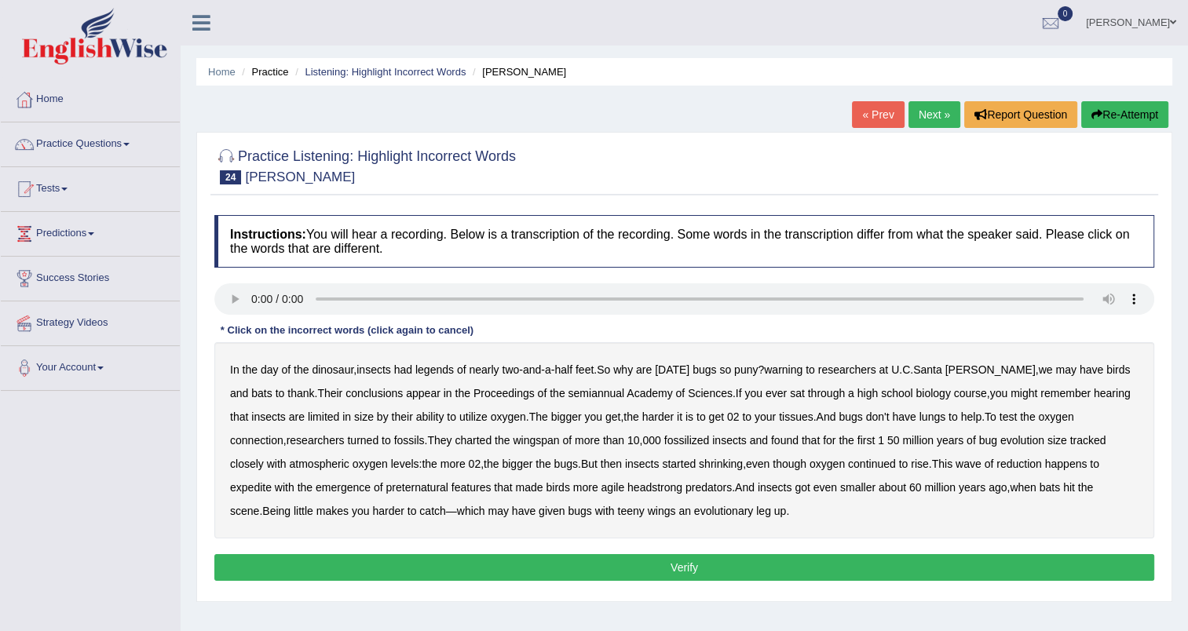
click at [789, 367] on b "warning" at bounding box center [783, 370] width 38 height 13
click at [568, 393] on b "semiannual" at bounding box center [596, 393] width 57 height 13
click at [272, 481] on b "expedite" at bounding box center [251, 487] width 42 height 13
click at [627, 489] on b "headstrong" at bounding box center [654, 487] width 55 height 13
click at [541, 563] on button "Verify" at bounding box center [684, 567] width 940 height 27
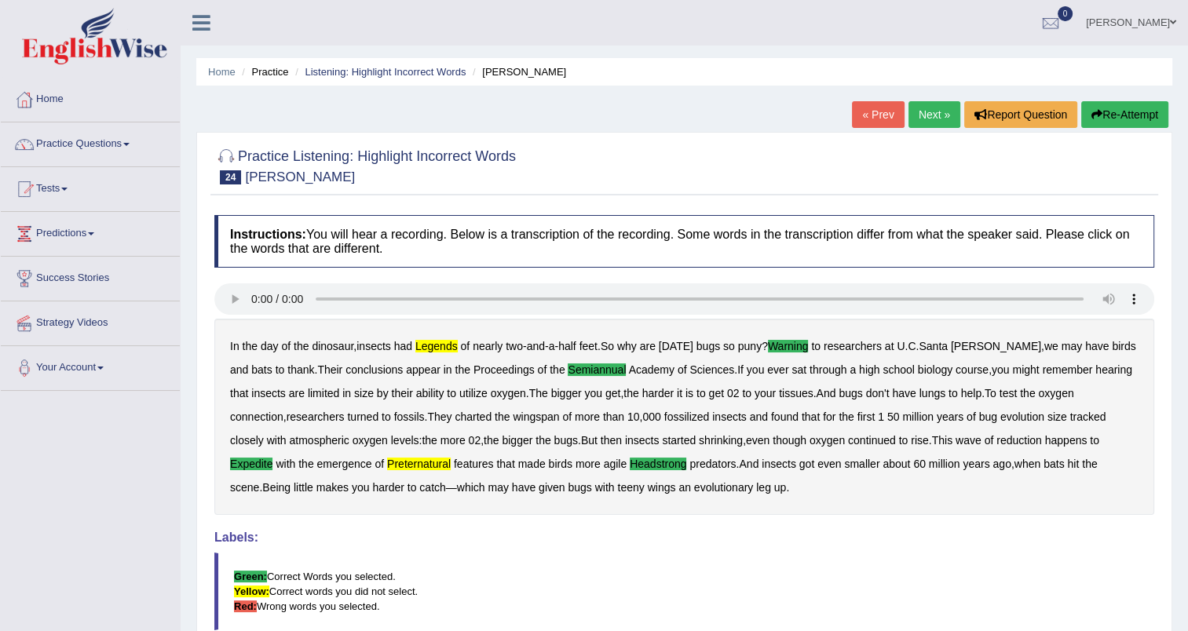
click at [930, 115] on link "Next »" at bounding box center [934, 114] width 52 height 27
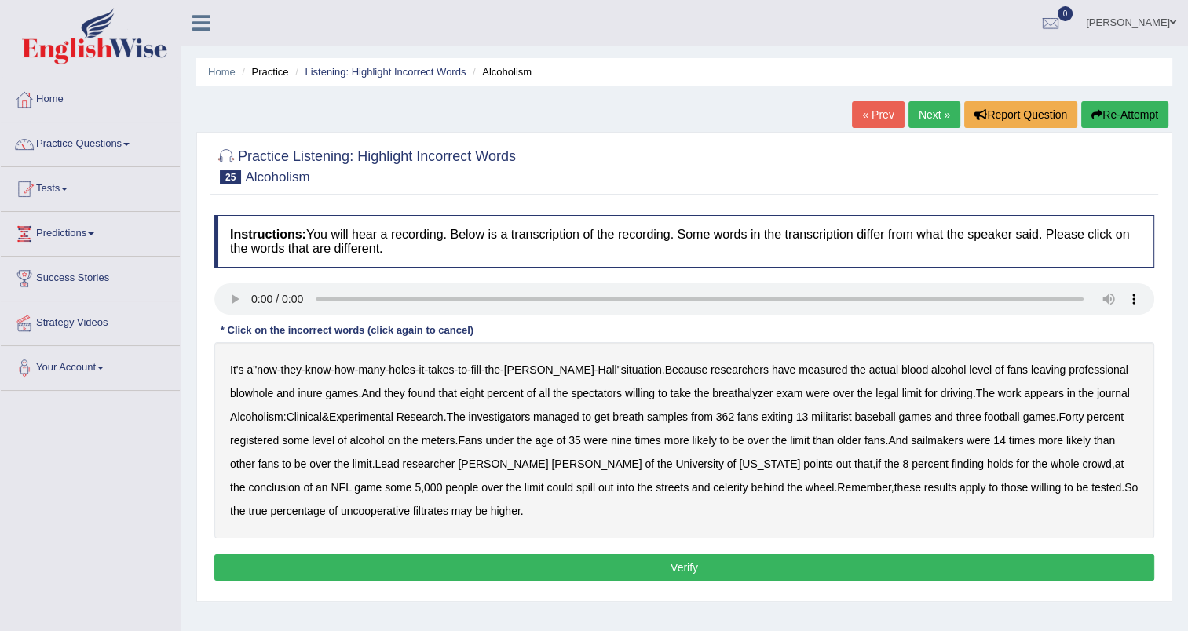
click at [273, 387] on b "blowhole" at bounding box center [251, 393] width 43 height 13
click at [298, 395] on b "inure" at bounding box center [310, 393] width 24 height 13
click at [811, 416] on b "militarist" at bounding box center [831, 417] width 40 height 13
click at [911, 440] on b "sailmakers" at bounding box center [937, 440] width 53 height 13
click at [713, 488] on b "celerity" at bounding box center [730, 487] width 35 height 13
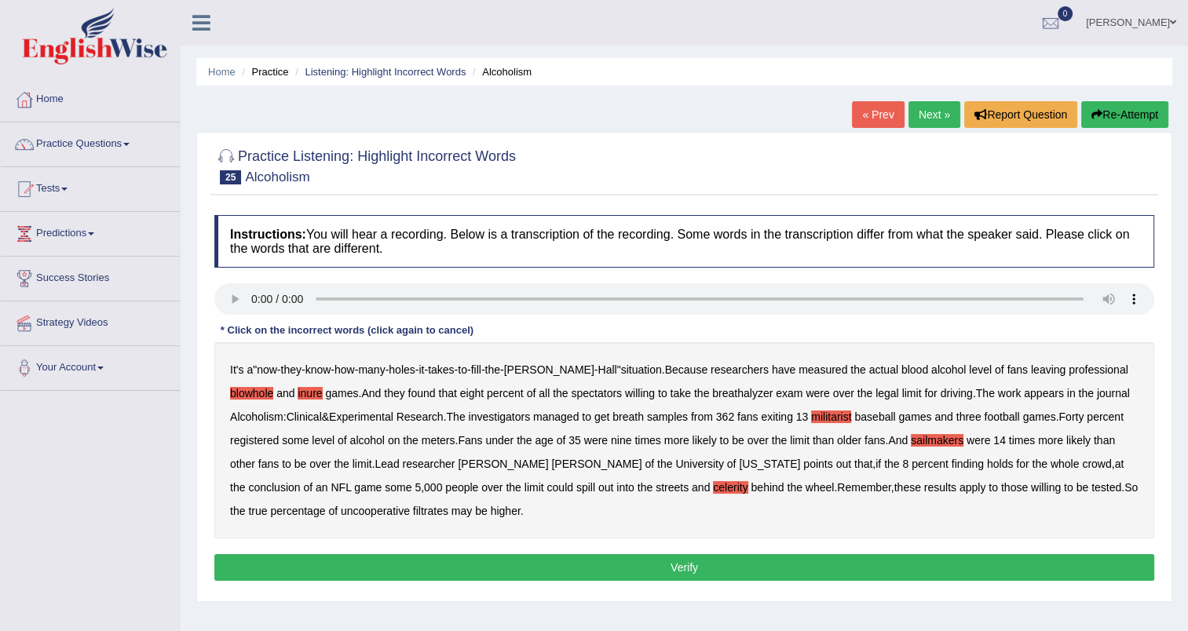
click at [413, 506] on b "filtrates" at bounding box center [430, 511] width 35 height 13
click at [407, 562] on button "Verify" at bounding box center [684, 567] width 940 height 27
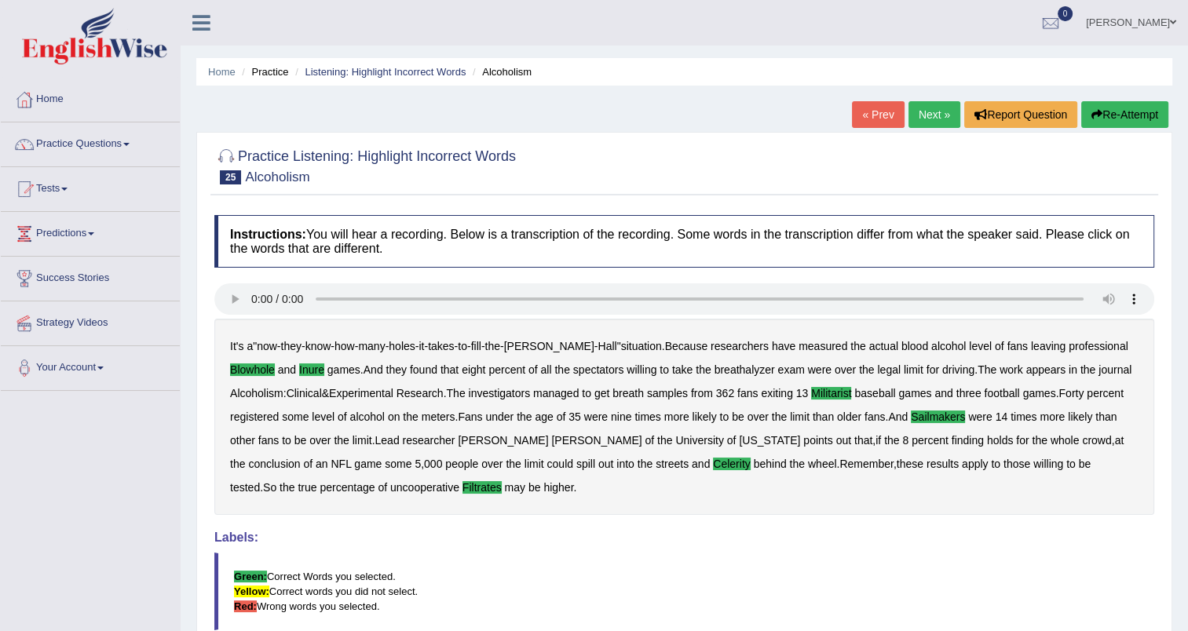
click at [931, 119] on link "Next »" at bounding box center [934, 114] width 52 height 27
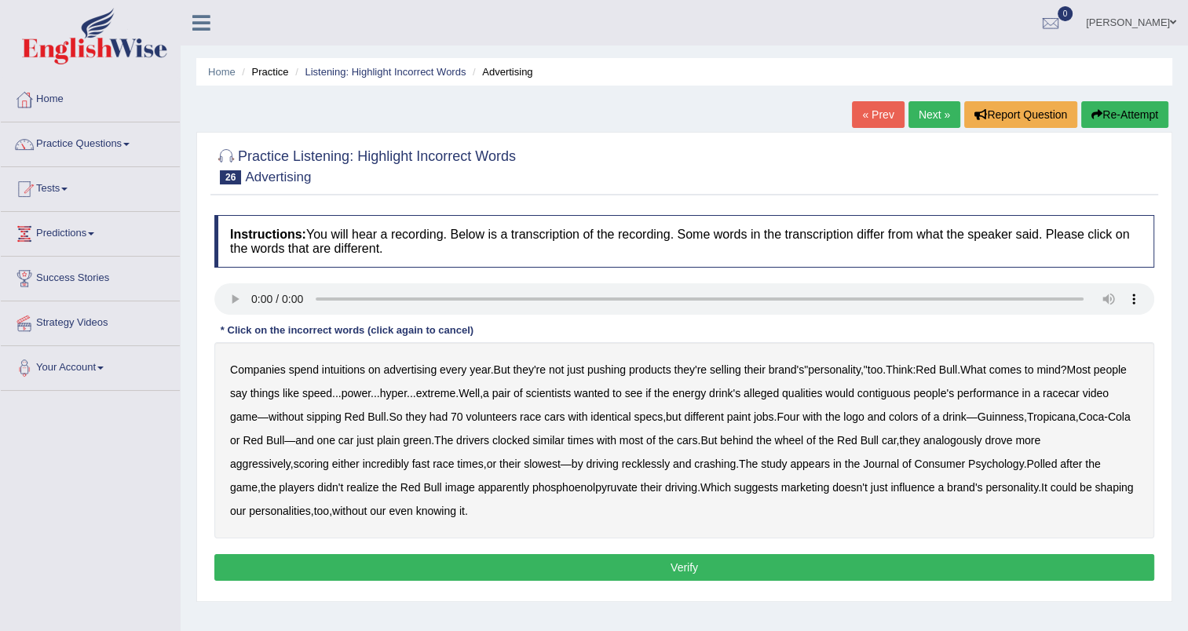
click at [911, 396] on b "contiguous" at bounding box center [883, 393] width 53 height 13
click at [572, 488] on b "phosphoenolpyruvate" at bounding box center [584, 487] width 105 height 13
click at [482, 561] on button "Verify" at bounding box center [684, 567] width 940 height 27
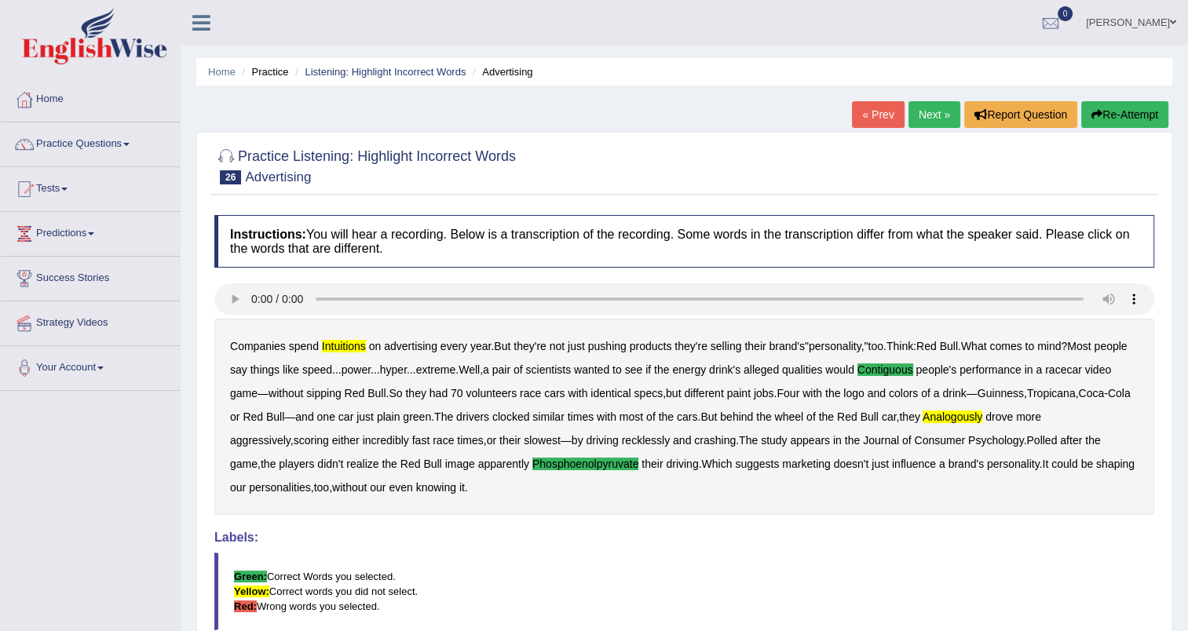
click at [945, 110] on link "Next »" at bounding box center [934, 114] width 52 height 27
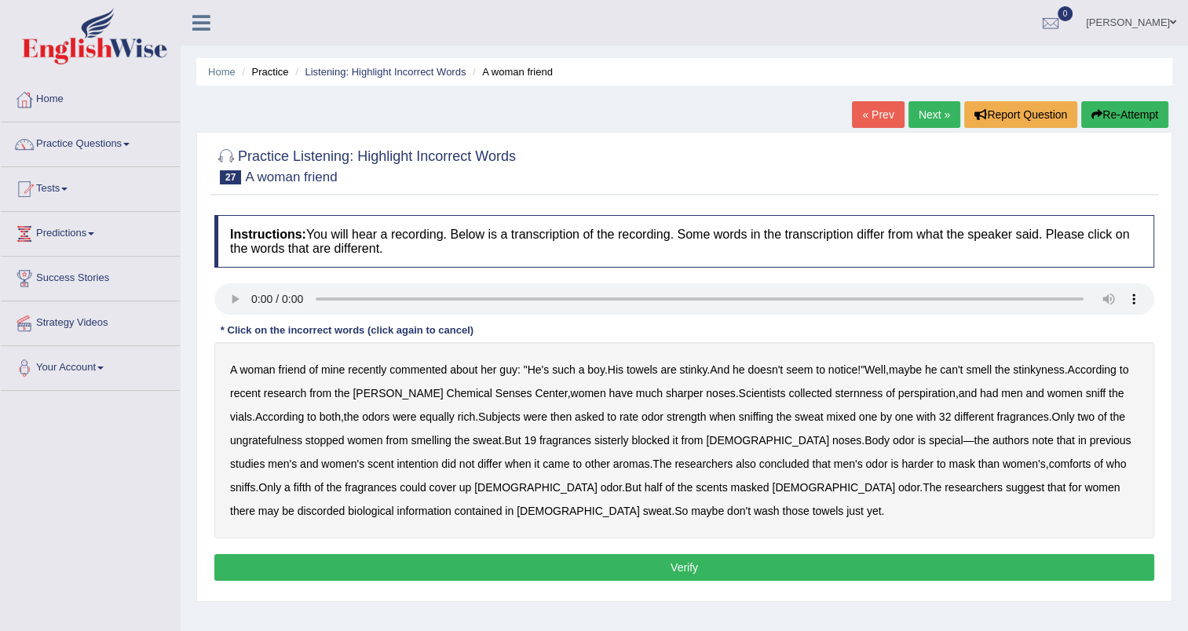
click at [835, 393] on b "sternness" at bounding box center [859, 393] width 48 height 13
click at [280, 442] on b "ungratefulness" at bounding box center [266, 440] width 72 height 13
click at [1049, 464] on b "comforts" at bounding box center [1070, 464] width 42 height 13
click at [345, 505] on b "discorded" at bounding box center [322, 511] width 48 height 13
click at [509, 558] on button "Verify" at bounding box center [684, 567] width 940 height 27
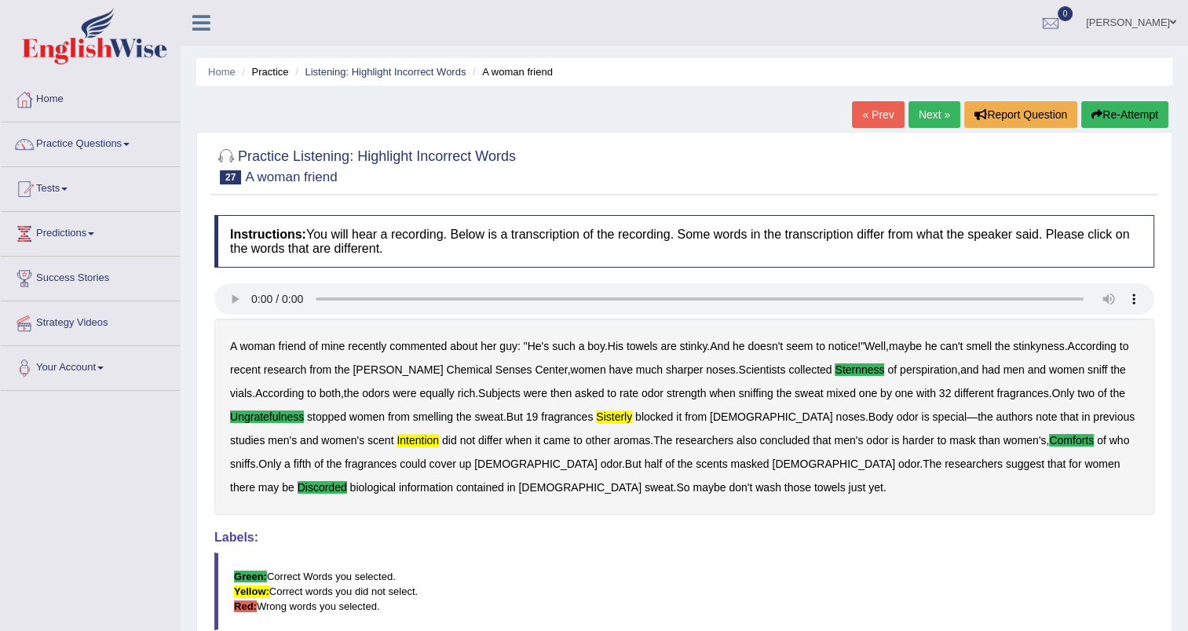
click at [945, 104] on link "Next »" at bounding box center [934, 114] width 52 height 27
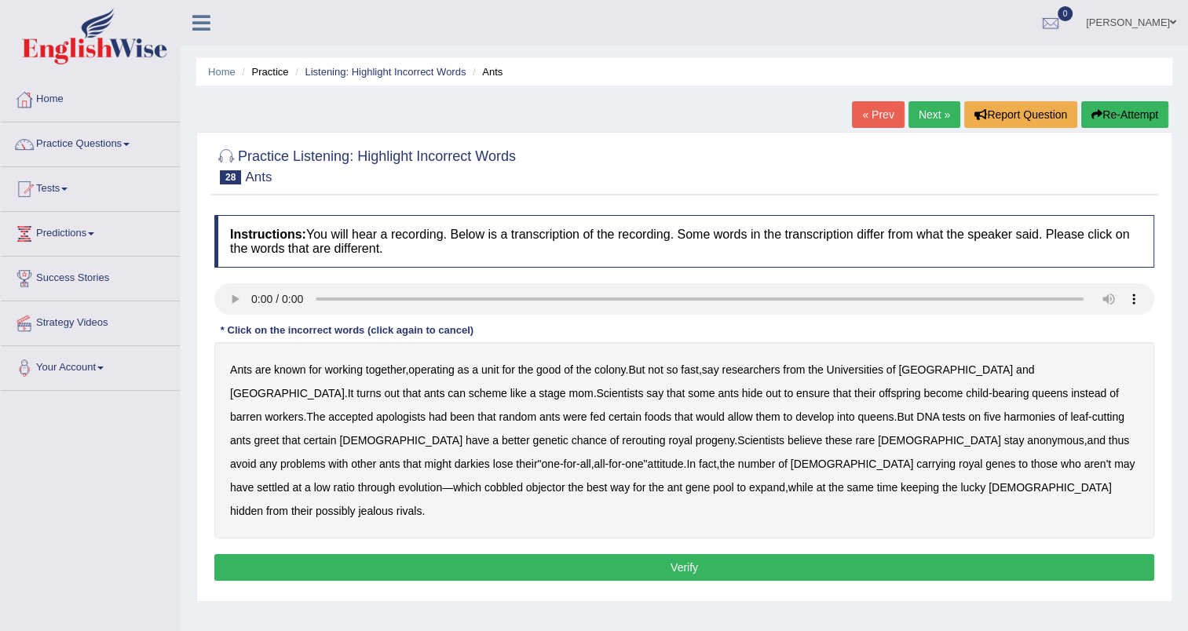
click at [426, 411] on b "apologists" at bounding box center [400, 417] width 49 height 13
click at [279, 434] on b "greet" at bounding box center [266, 440] width 25 height 13
click at [490, 458] on b "darkies" at bounding box center [472, 464] width 35 height 13
click at [565, 481] on b "objector" at bounding box center [545, 487] width 39 height 13
click at [678, 554] on button "Verify" at bounding box center [684, 567] width 940 height 27
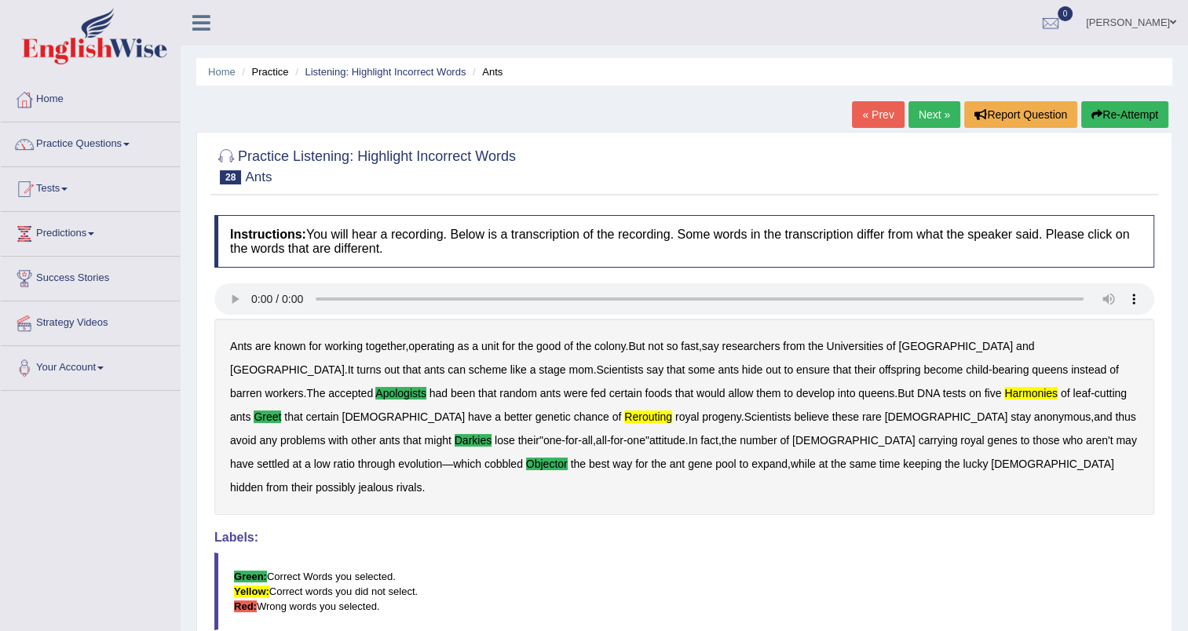
click at [941, 122] on link "Next »" at bounding box center [934, 114] width 52 height 27
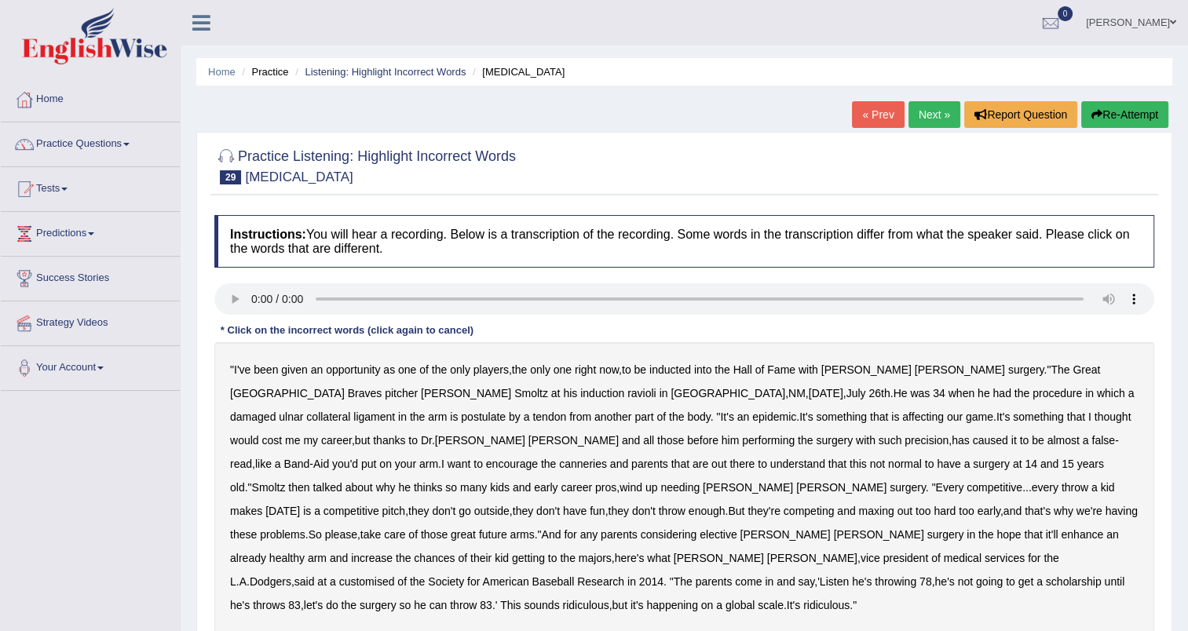
click at [627, 391] on b "ravioli" at bounding box center [641, 393] width 29 height 13
click at [788, 395] on b "NM" at bounding box center [796, 393] width 17 height 13
click at [506, 411] on b "postulate" at bounding box center [483, 417] width 45 height 13
